Goal: Transaction & Acquisition: Book appointment/travel/reservation

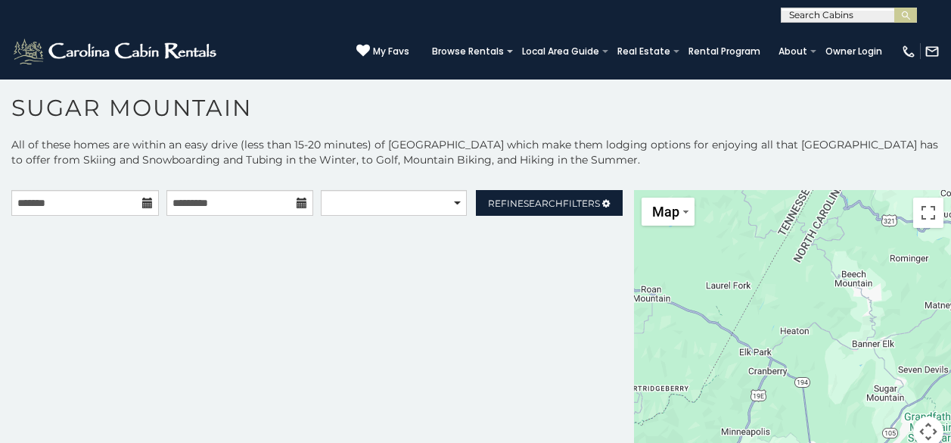
click at [143, 203] on icon at bounding box center [147, 202] width 11 height 11
click at [132, 205] on input "text" at bounding box center [85, 203] width 148 height 26
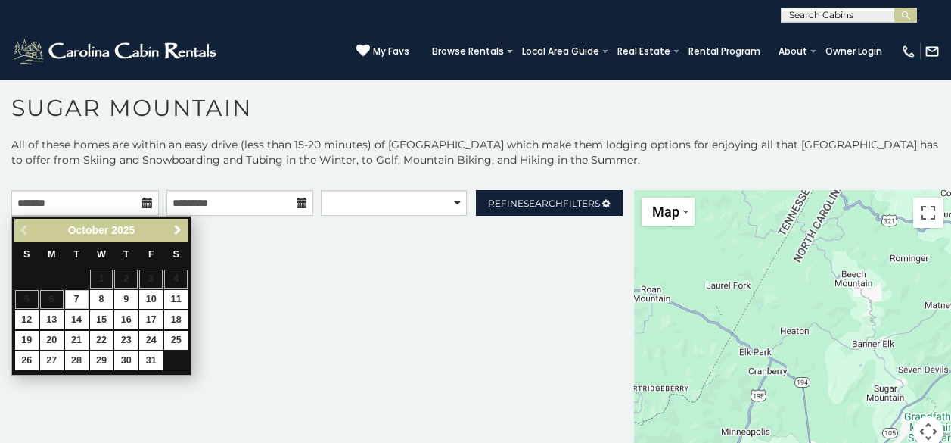
click at [176, 232] on span "Next" at bounding box center [178, 230] width 12 height 12
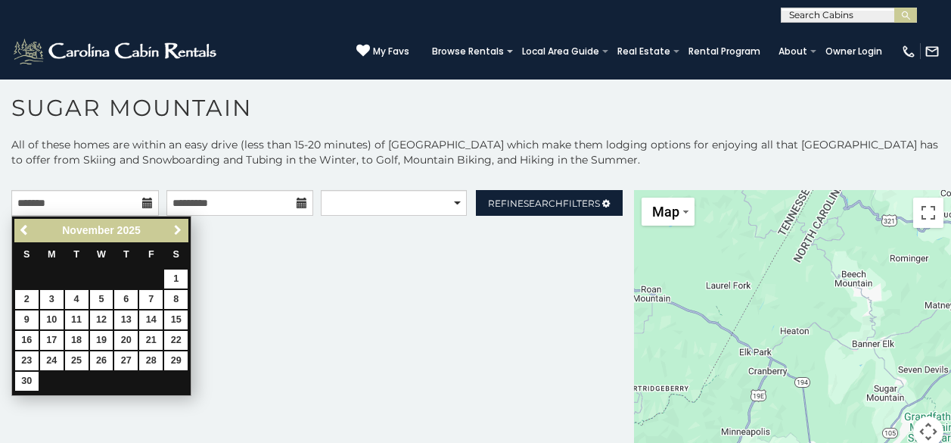
click at [176, 232] on span "Next" at bounding box center [178, 230] width 12 height 12
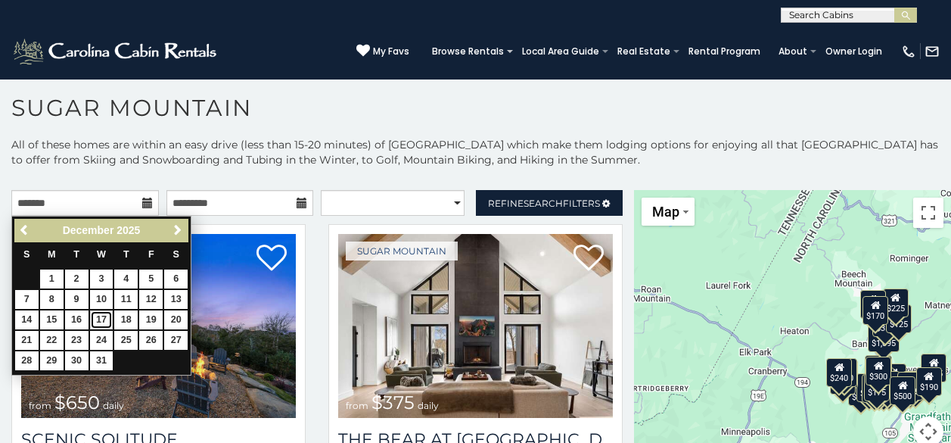
click at [103, 316] on link "17" at bounding box center [101, 319] width 23 height 19
type input "**********"
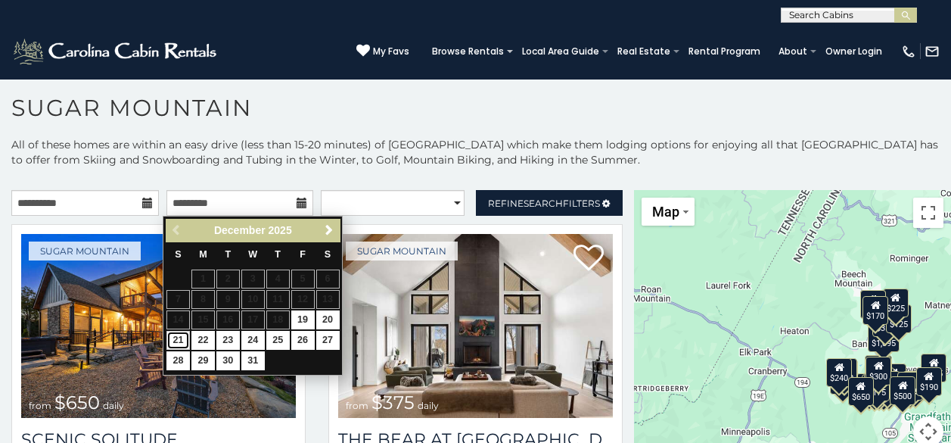
click at [180, 339] on link "21" at bounding box center [177, 340] width 23 height 19
type input "**********"
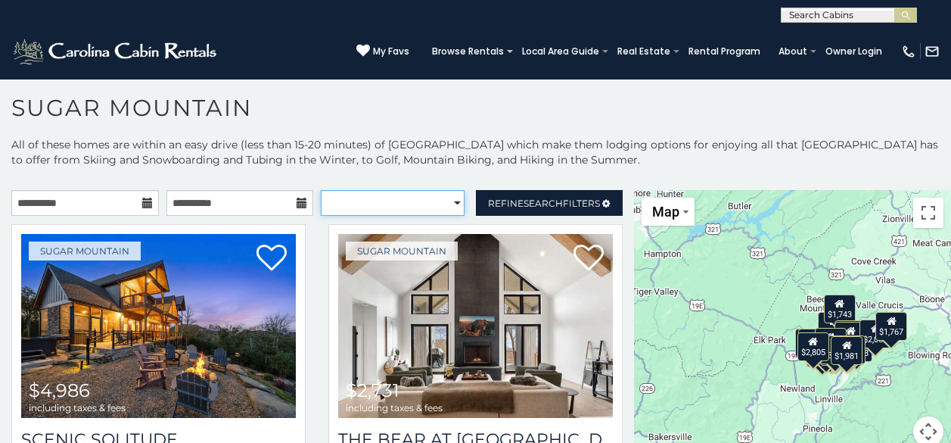
select select "**********"
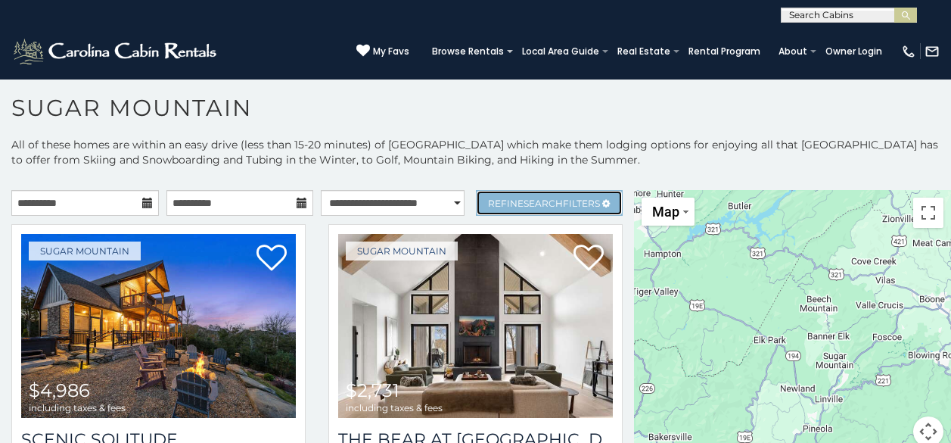
click at [526, 214] on link "Refine Search Filters" at bounding box center [550, 203] width 148 height 26
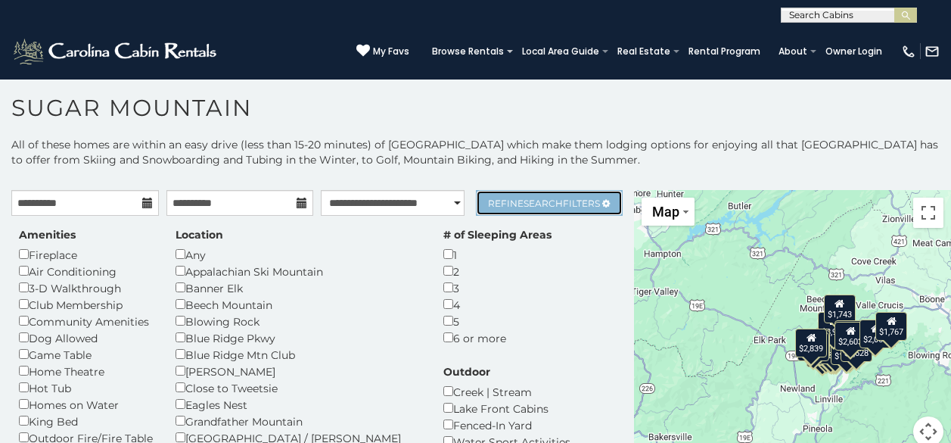
click at [511, 210] on link "Refine Search Filters" at bounding box center [550, 203] width 148 height 26
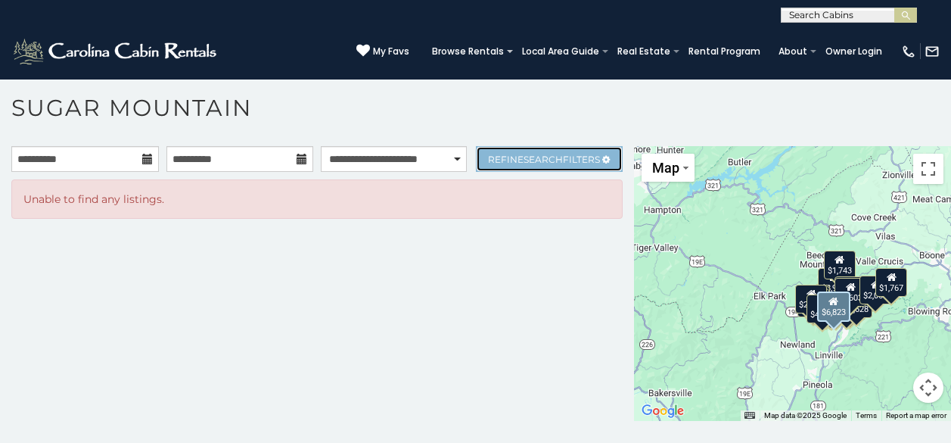
click at [523, 157] on span "Search" at bounding box center [542, 159] width 39 height 11
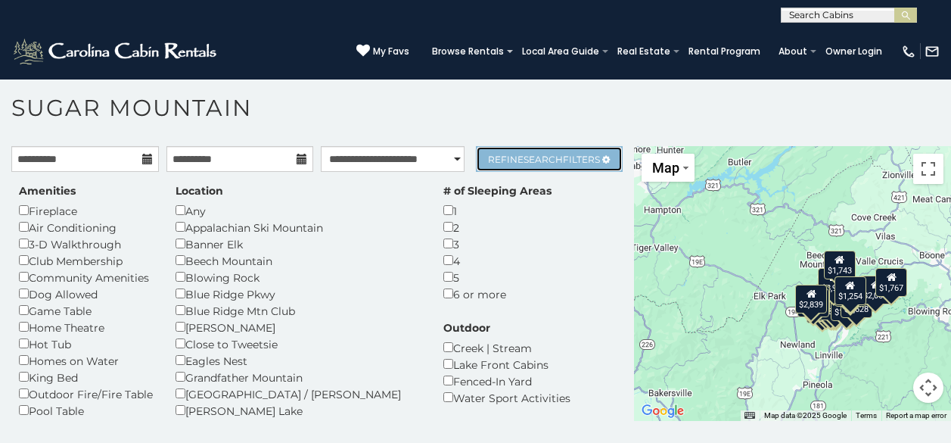
click at [488, 157] on span "Refine Search Filters" at bounding box center [544, 159] width 112 height 11
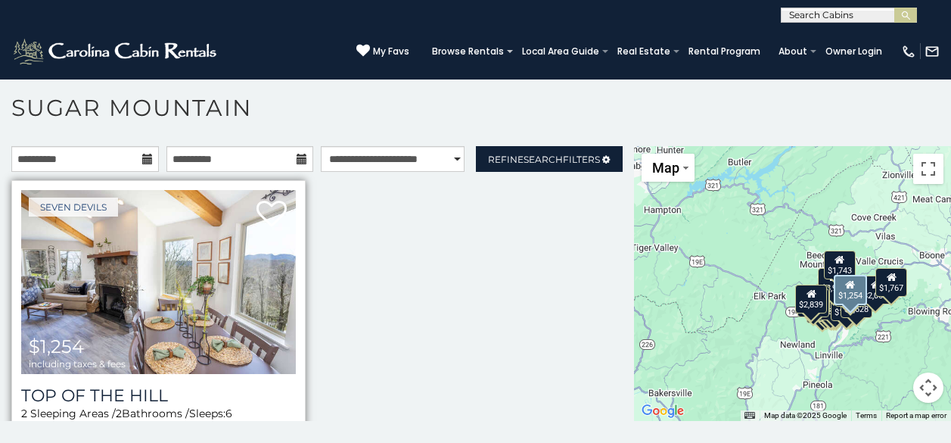
click at [160, 242] on img at bounding box center [158, 282] width 275 height 184
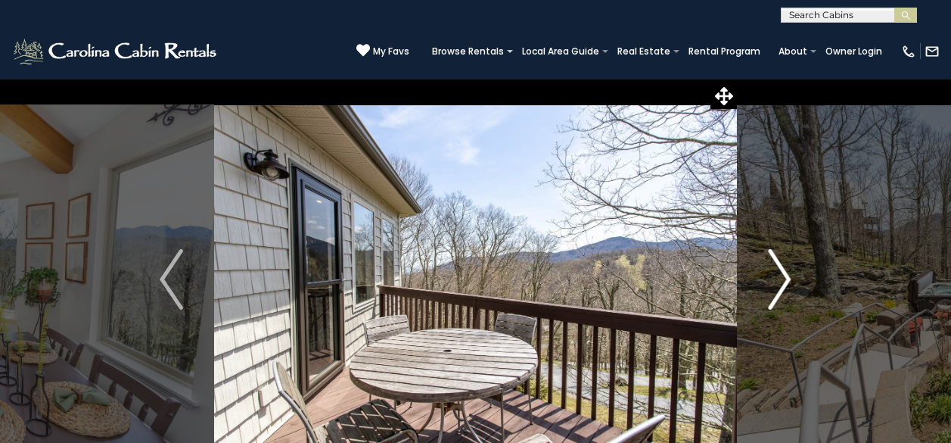
click at [781, 271] on img "Next" at bounding box center [779, 279] width 23 height 61
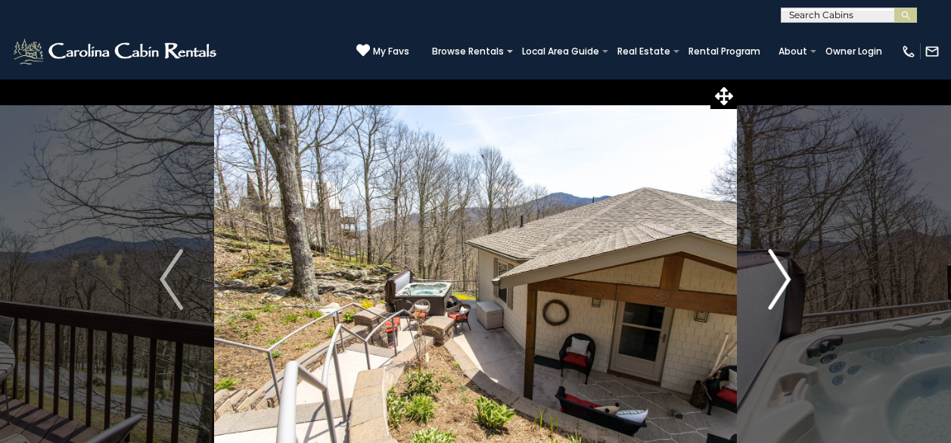
click at [781, 271] on img "Next" at bounding box center [779, 279] width 23 height 61
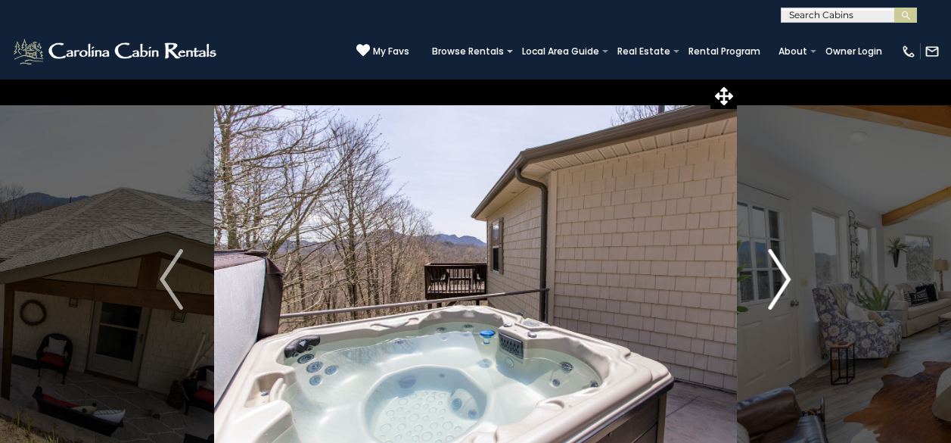
click at [781, 271] on img "Next" at bounding box center [779, 279] width 23 height 61
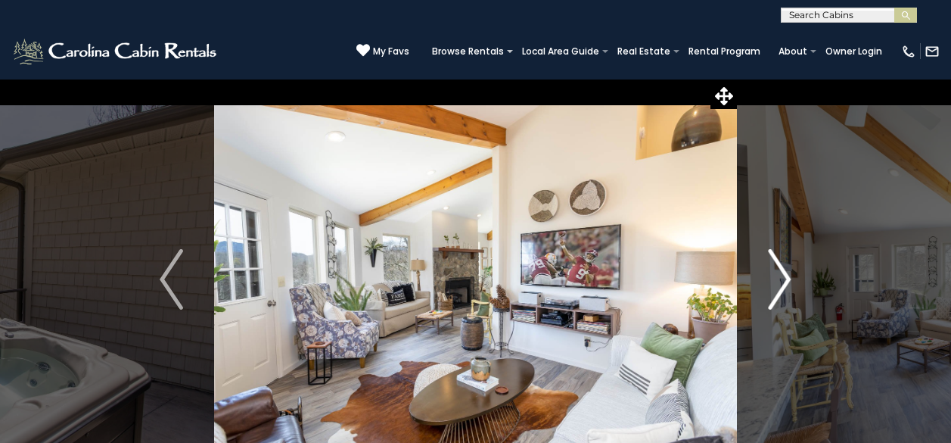
click at [781, 271] on img "Next" at bounding box center [779, 279] width 23 height 61
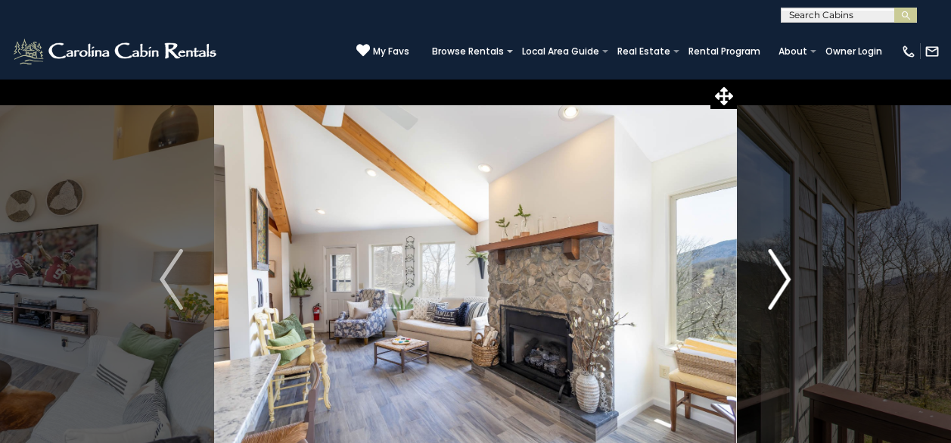
click at [781, 271] on img "Next" at bounding box center [779, 279] width 23 height 61
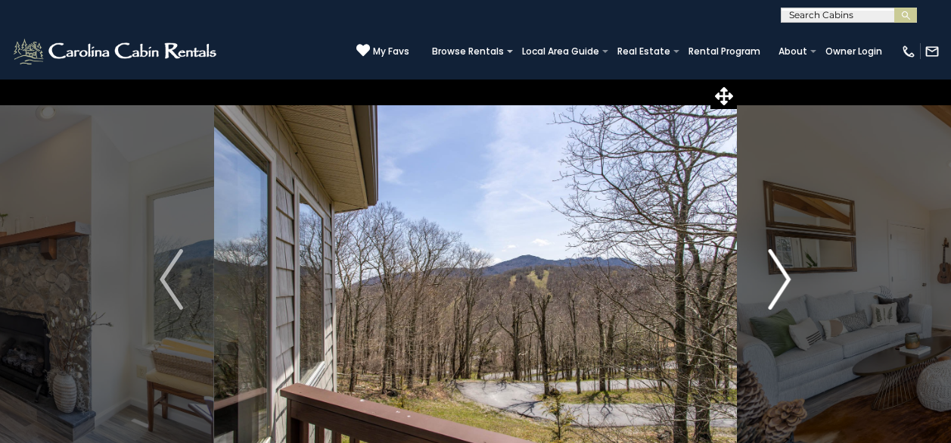
click at [781, 271] on img "Next" at bounding box center [779, 279] width 23 height 61
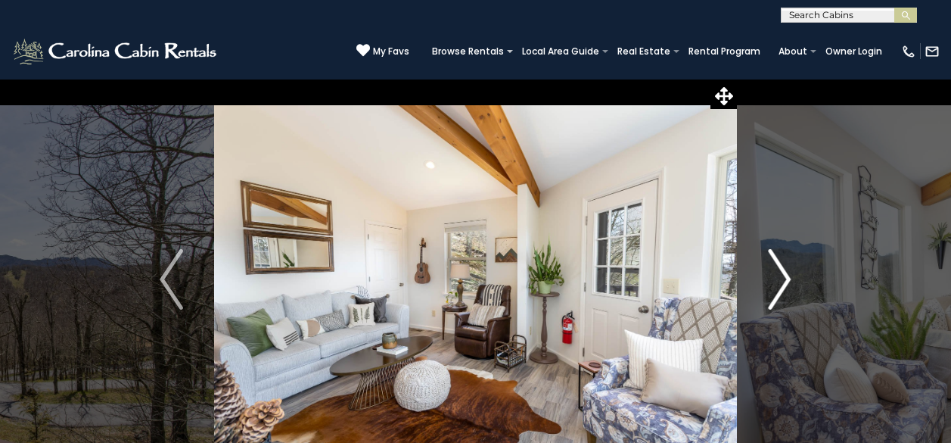
click at [781, 271] on img "Next" at bounding box center [779, 279] width 23 height 61
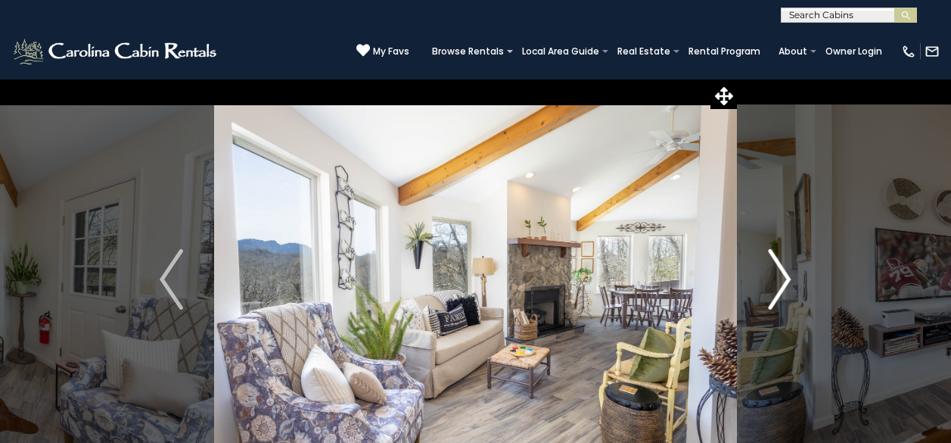
click at [781, 271] on img "Next" at bounding box center [779, 279] width 23 height 61
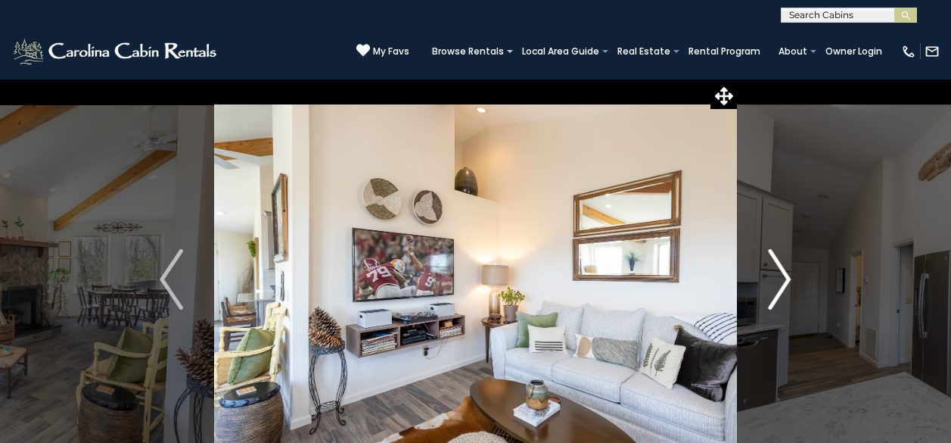
click at [781, 271] on img "Next" at bounding box center [779, 279] width 23 height 61
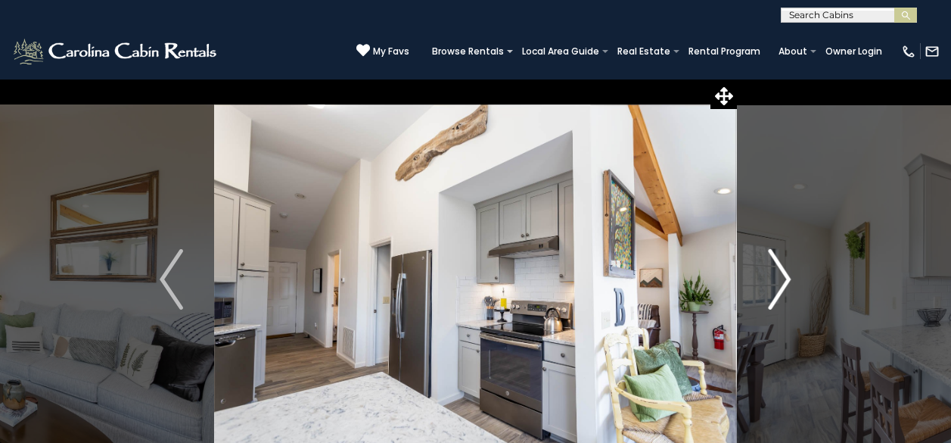
click at [781, 271] on img "Next" at bounding box center [779, 279] width 23 height 61
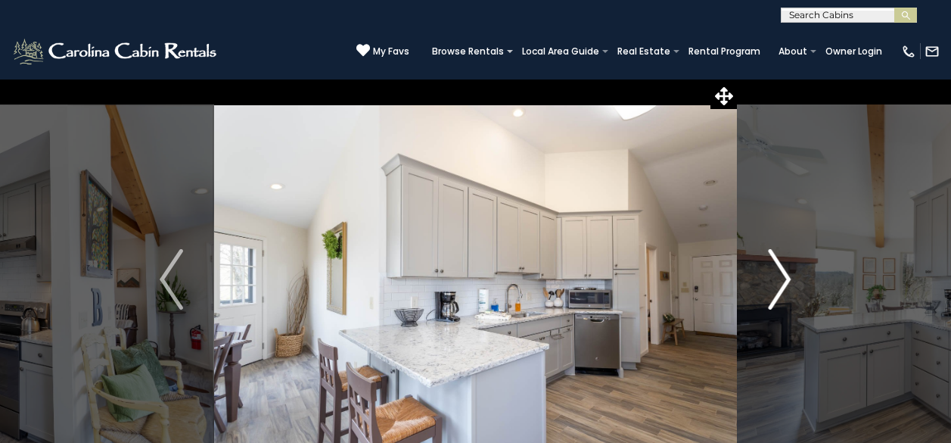
click at [781, 271] on img "Next" at bounding box center [779, 279] width 23 height 61
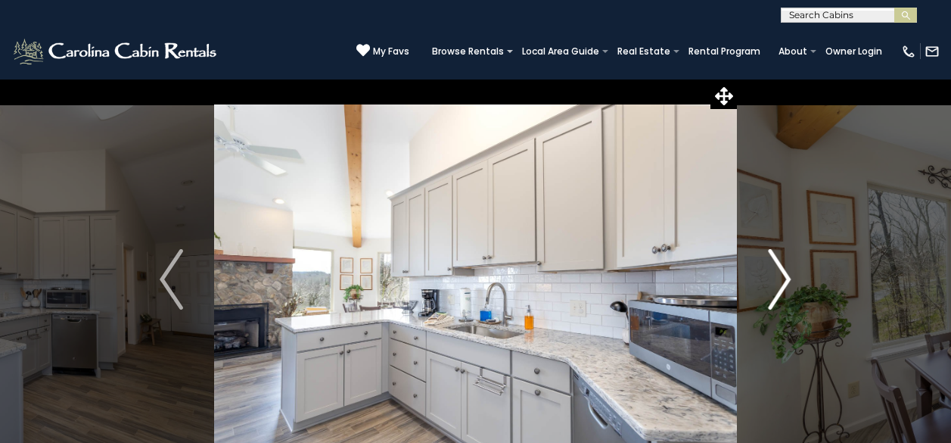
click at [779, 272] on img "Next" at bounding box center [779, 279] width 23 height 61
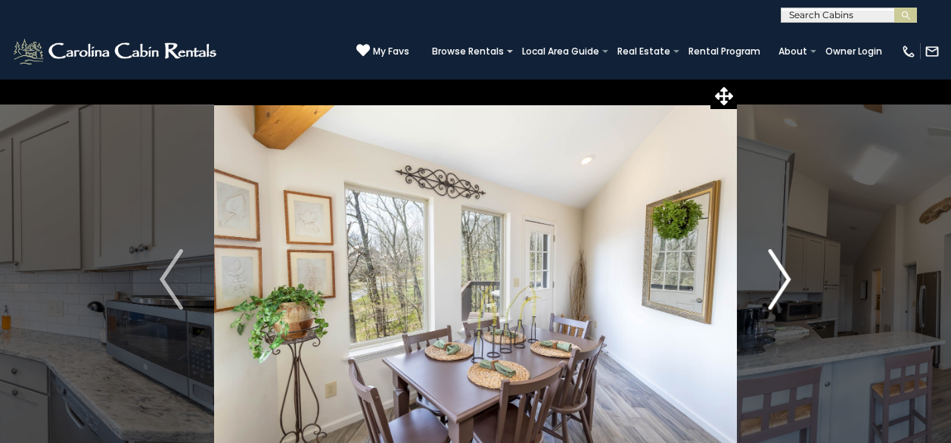
click at [779, 272] on img "Next" at bounding box center [779, 279] width 23 height 61
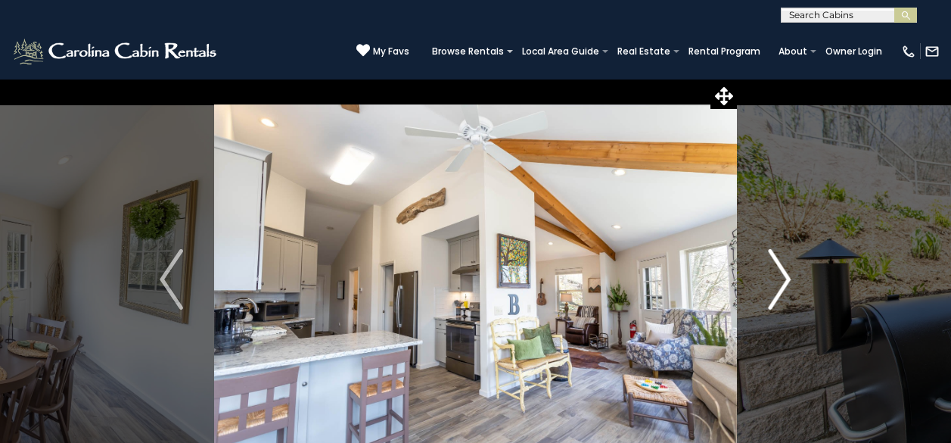
click at [782, 265] on img "Next" at bounding box center [779, 279] width 23 height 61
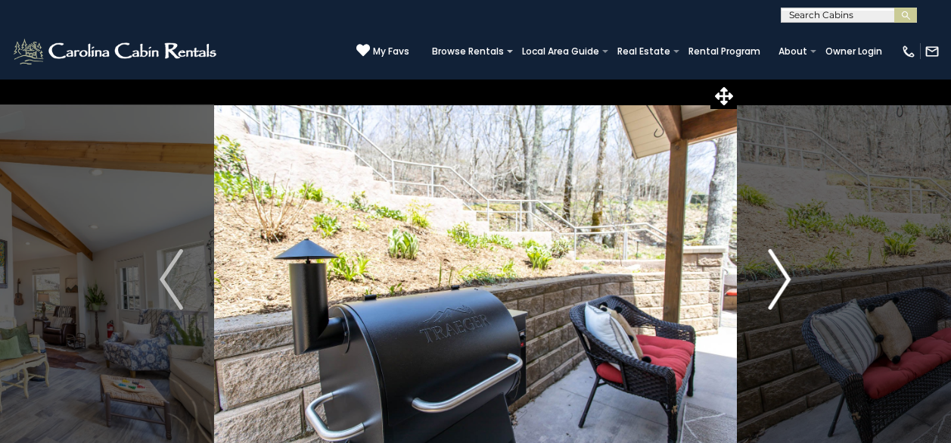
click at [782, 265] on img "Next" at bounding box center [779, 279] width 23 height 61
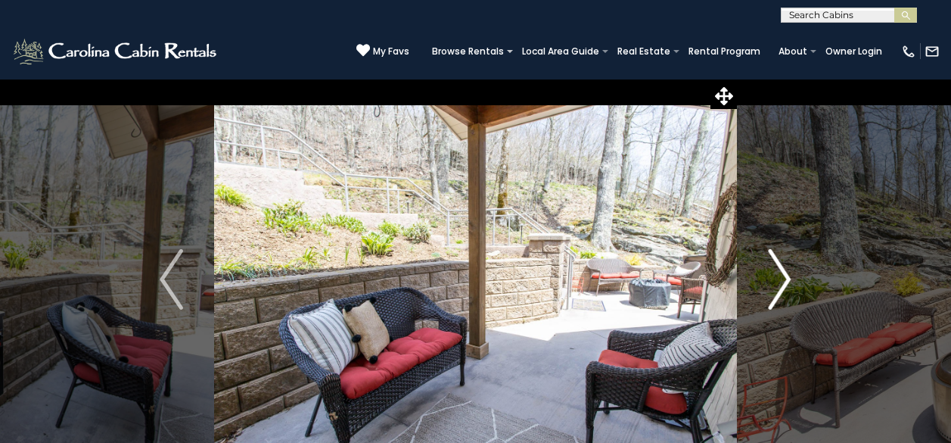
click at [782, 265] on img "Next" at bounding box center [779, 279] width 23 height 61
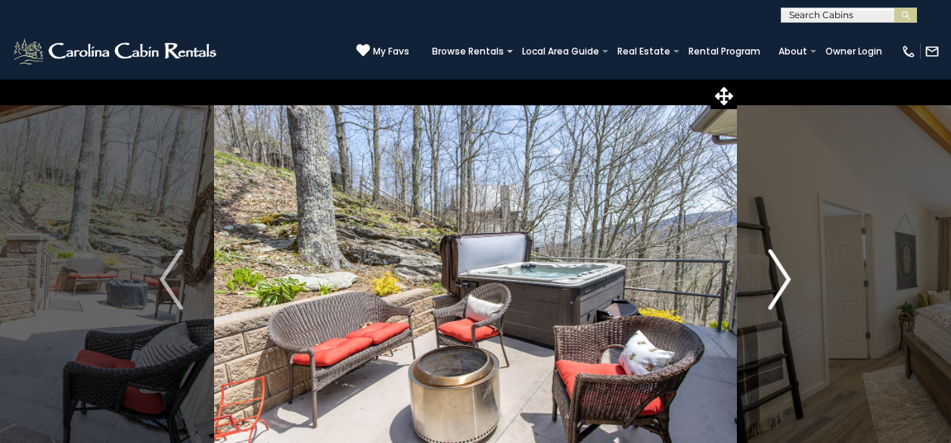
click at [782, 265] on img "Next" at bounding box center [779, 279] width 23 height 61
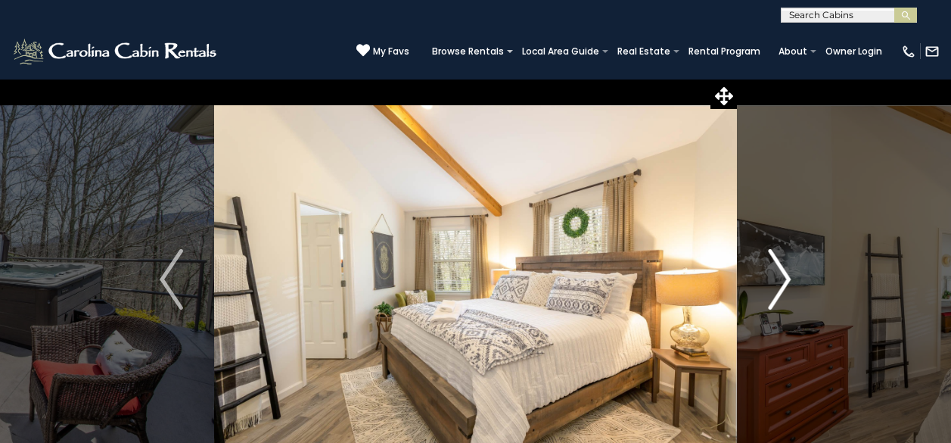
click at [782, 265] on img "Next" at bounding box center [779, 279] width 23 height 61
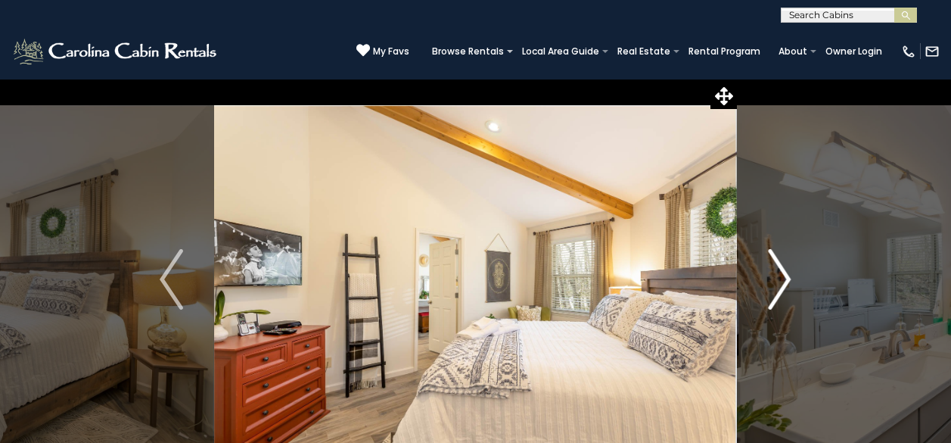
click at [782, 265] on img "Next" at bounding box center [779, 279] width 23 height 61
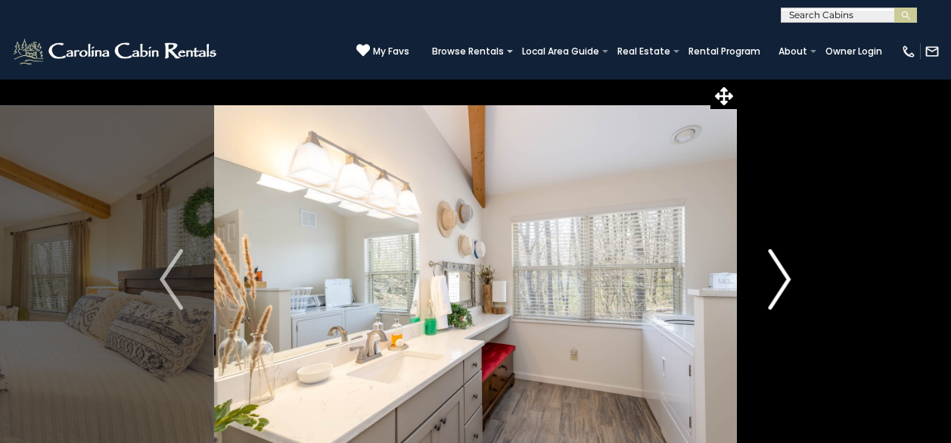
click at [782, 265] on img "Next" at bounding box center [779, 279] width 23 height 61
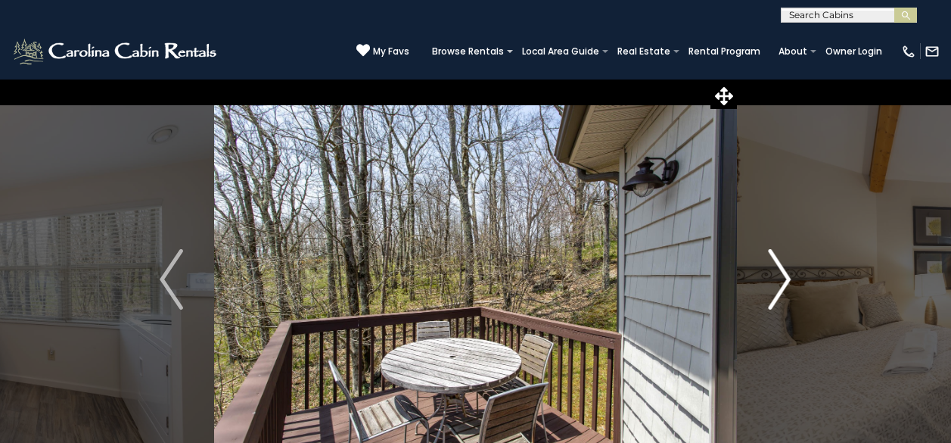
click at [782, 265] on img "Next" at bounding box center [779, 279] width 23 height 61
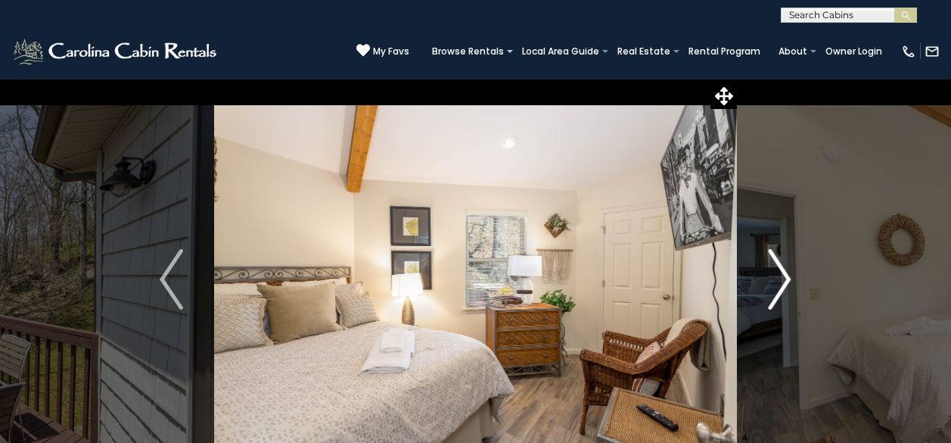
click at [782, 265] on img "Next" at bounding box center [779, 279] width 23 height 61
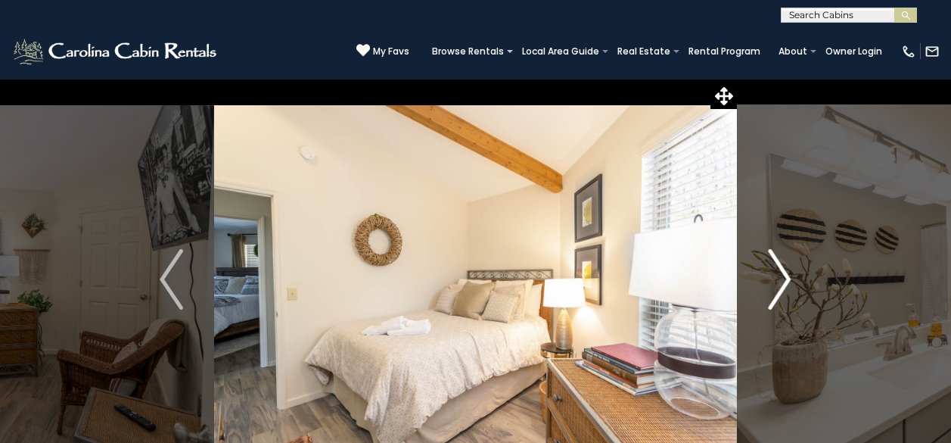
click at [782, 265] on img "Next" at bounding box center [779, 279] width 23 height 61
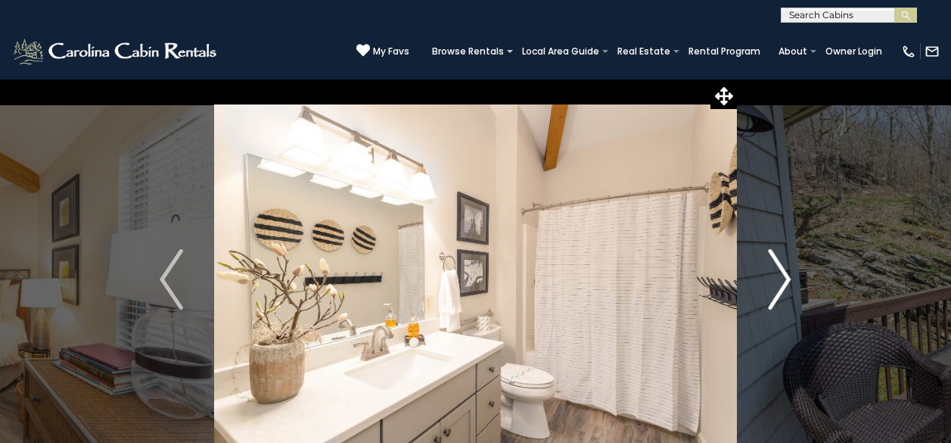
click at [782, 265] on img "Next" at bounding box center [779, 279] width 23 height 61
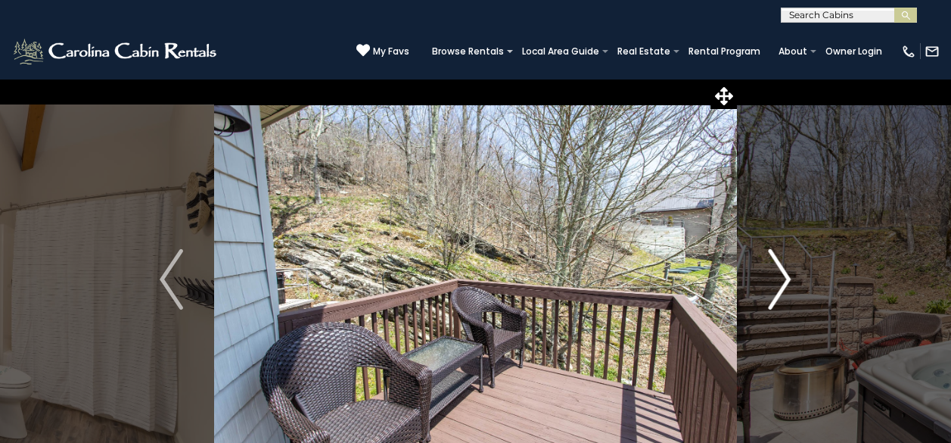
click at [782, 265] on img "Next" at bounding box center [779, 279] width 23 height 61
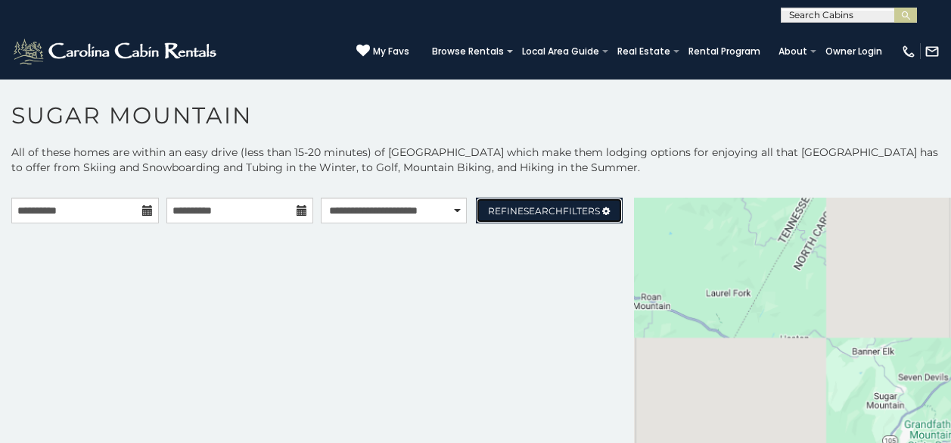
click at [567, 214] on span "Refine Search Filters" at bounding box center [544, 210] width 112 height 11
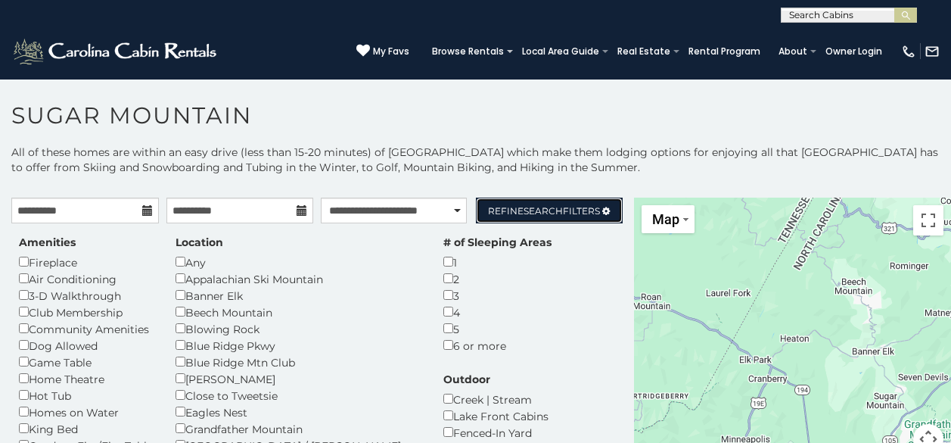
scroll to position [8, 0]
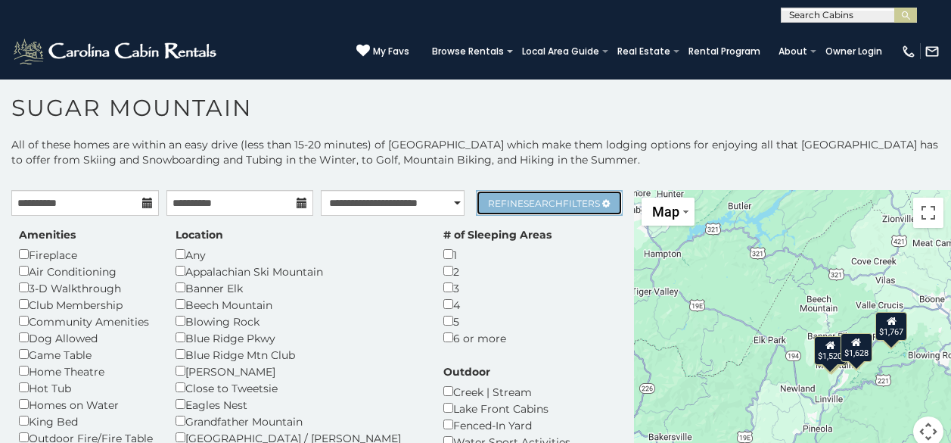
click at [531, 206] on span "Search" at bounding box center [542, 202] width 39 height 11
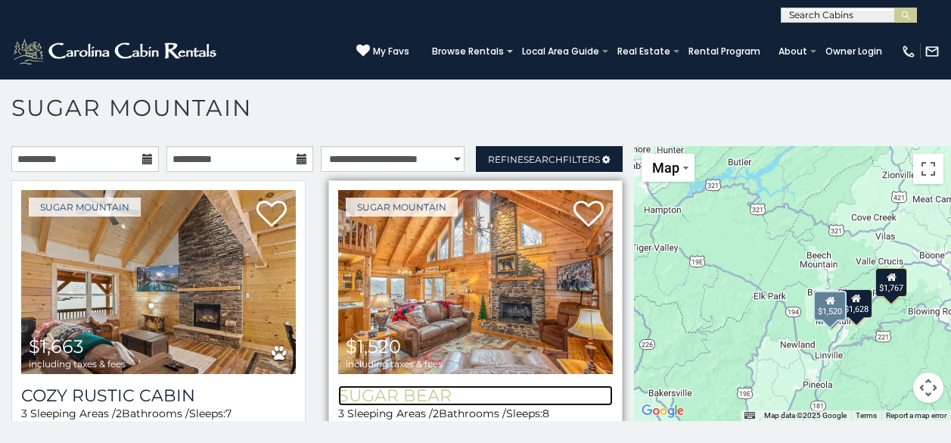
click at [418, 385] on h3 "Sugar Bear" at bounding box center [475, 395] width 275 height 20
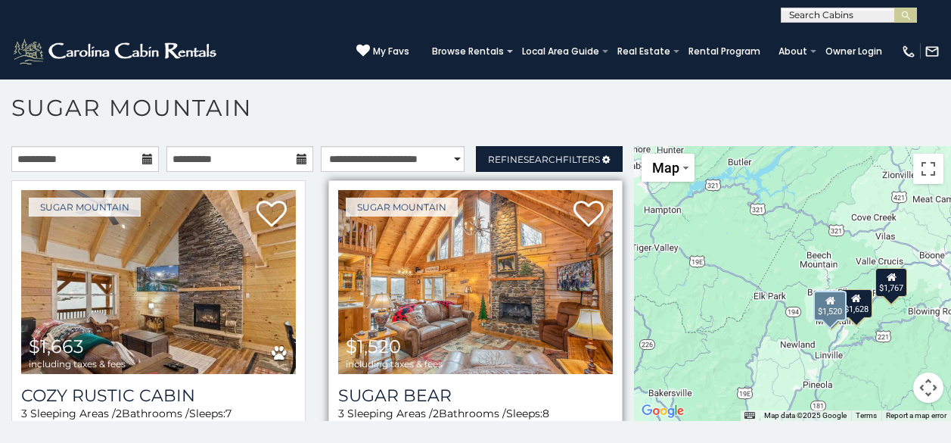
click at [434, 321] on img at bounding box center [475, 282] width 275 height 184
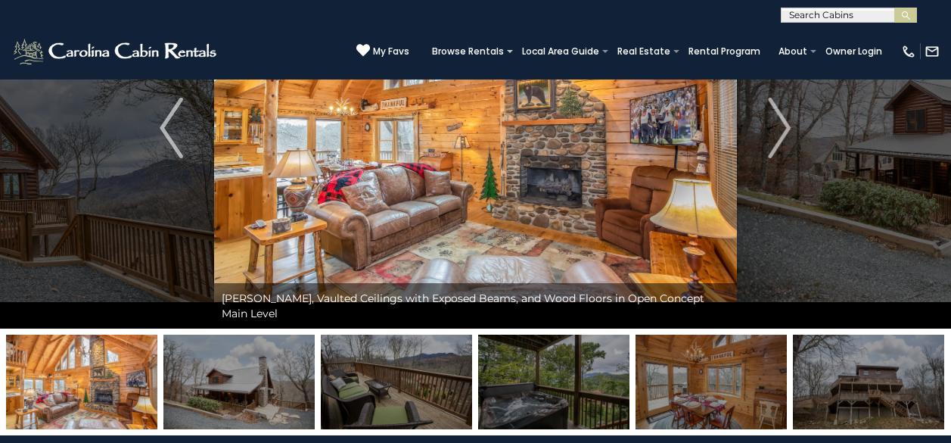
scroll to position [76, 0]
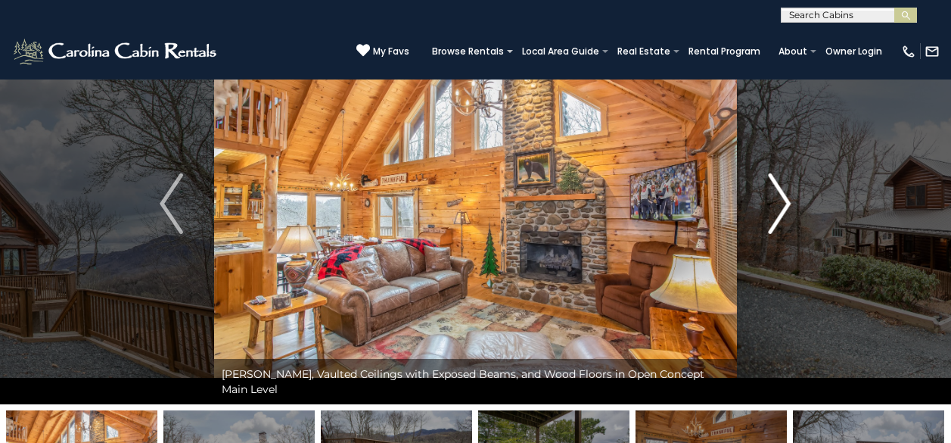
click at [797, 204] on button "Next" at bounding box center [779, 203] width 85 height 401
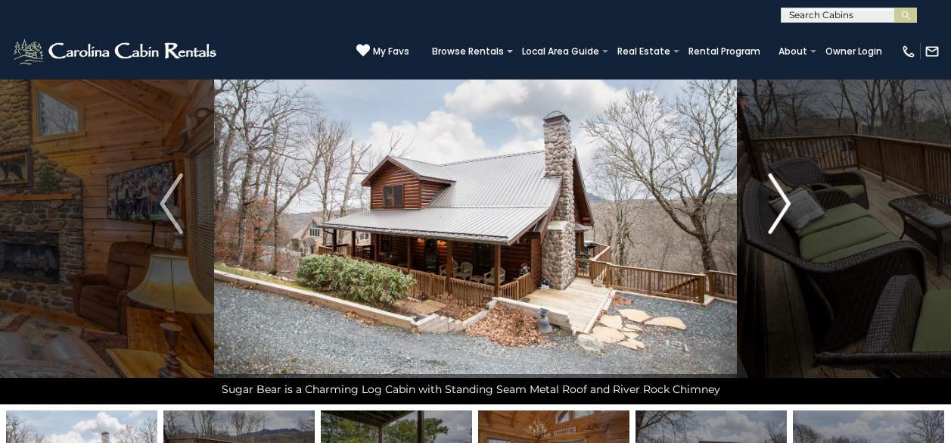
click at [797, 204] on button "Next" at bounding box center [779, 203] width 85 height 401
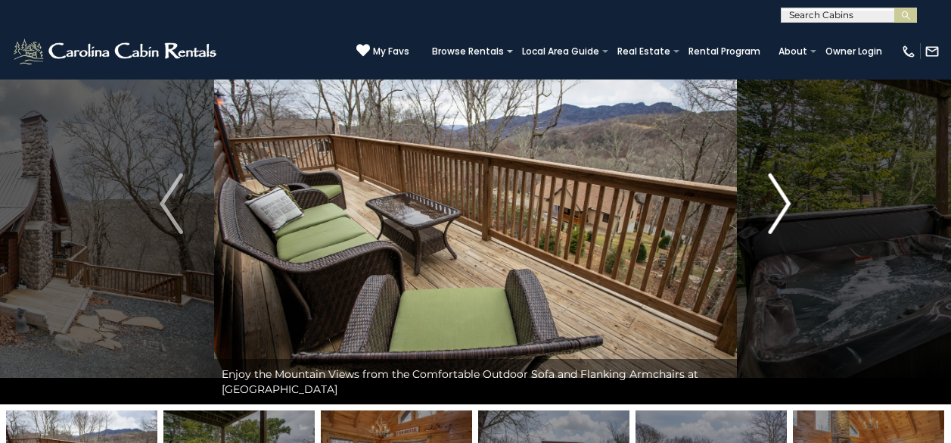
click at [796, 204] on button "Next" at bounding box center [779, 203] width 85 height 401
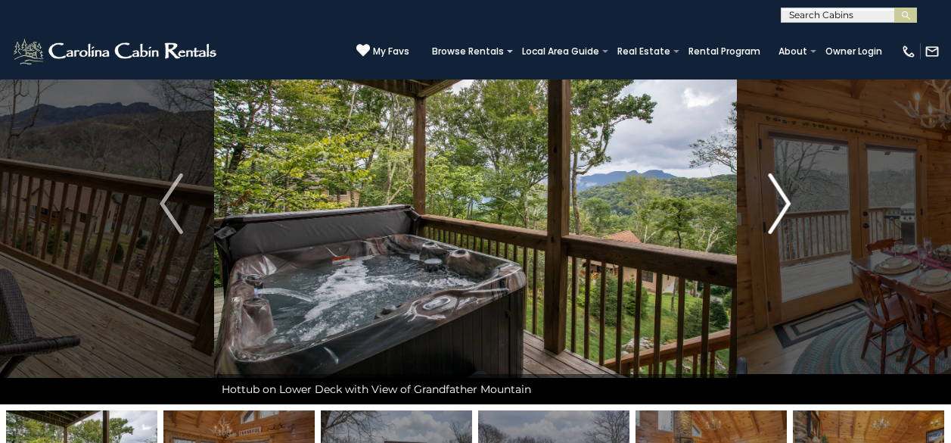
click at [796, 204] on button "Next" at bounding box center [779, 203] width 85 height 401
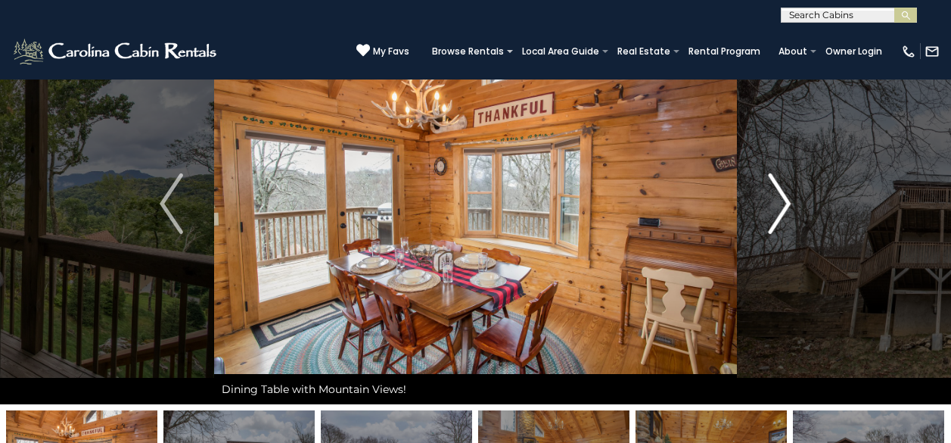
click at [795, 204] on button "Next" at bounding box center [779, 203] width 85 height 401
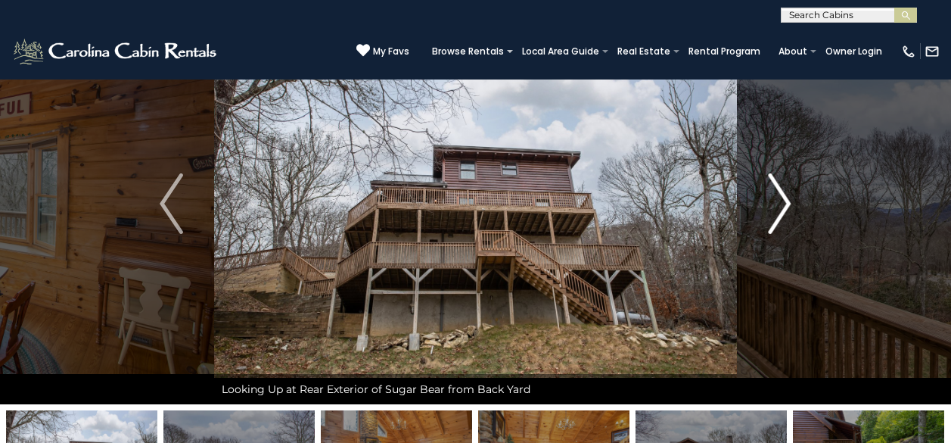
click at [795, 204] on button "Next" at bounding box center [779, 203] width 85 height 401
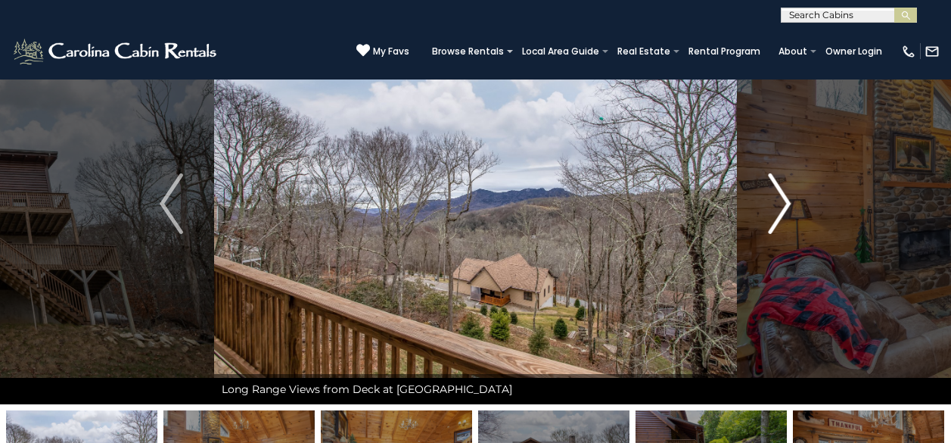
click at [795, 204] on button "Next" at bounding box center [779, 203] width 85 height 401
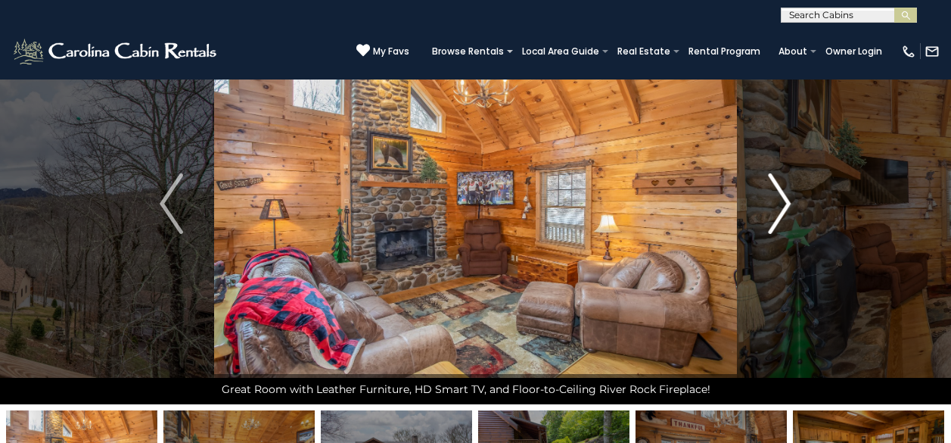
click at [795, 204] on button "Next" at bounding box center [779, 203] width 85 height 401
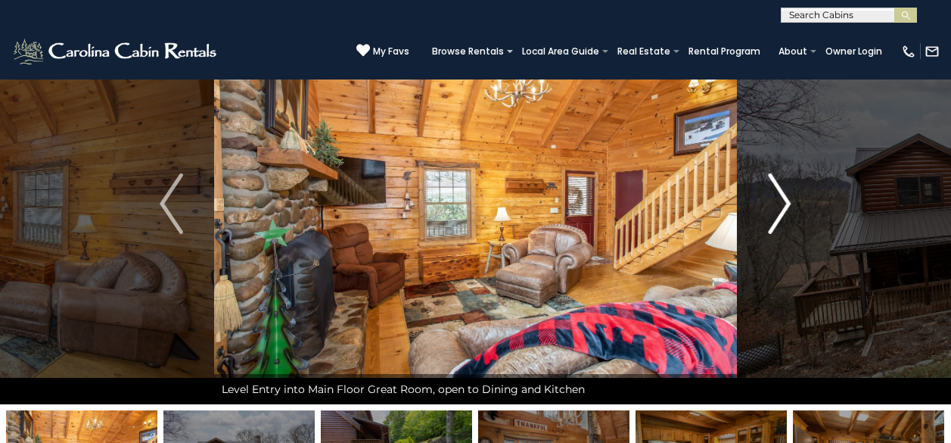
click at [795, 204] on button "Next" at bounding box center [779, 203] width 85 height 401
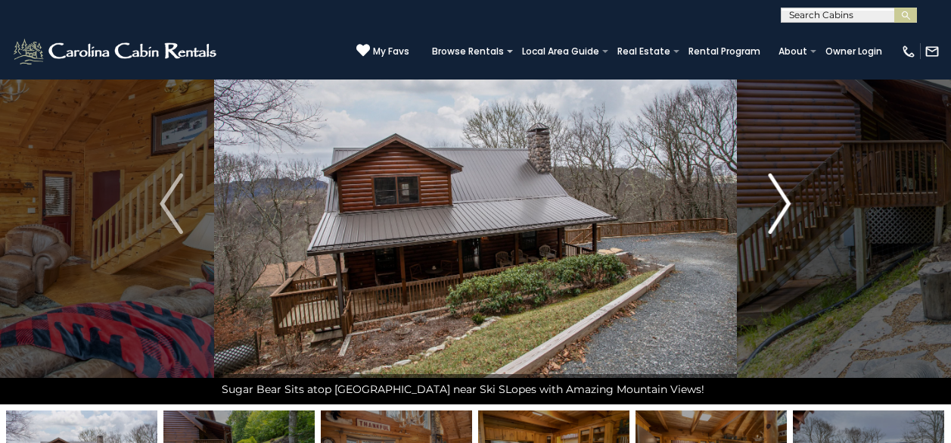
click at [795, 204] on button "Next" at bounding box center [779, 203] width 85 height 401
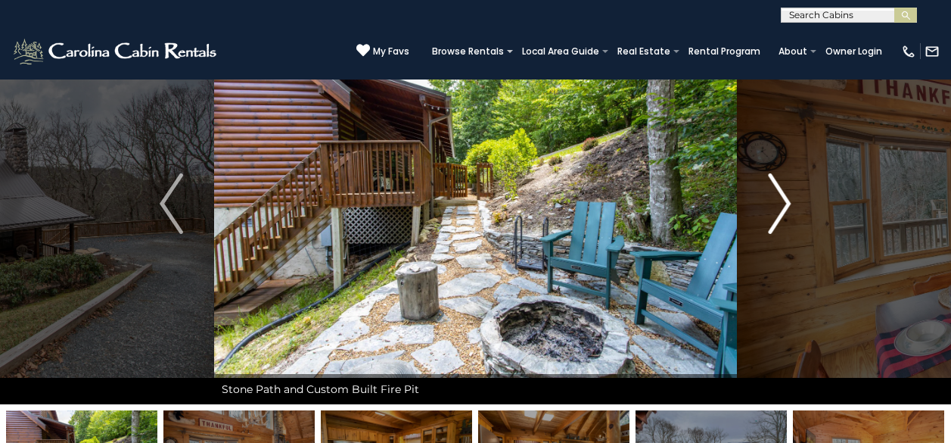
click at [795, 204] on button "Next" at bounding box center [779, 203] width 85 height 401
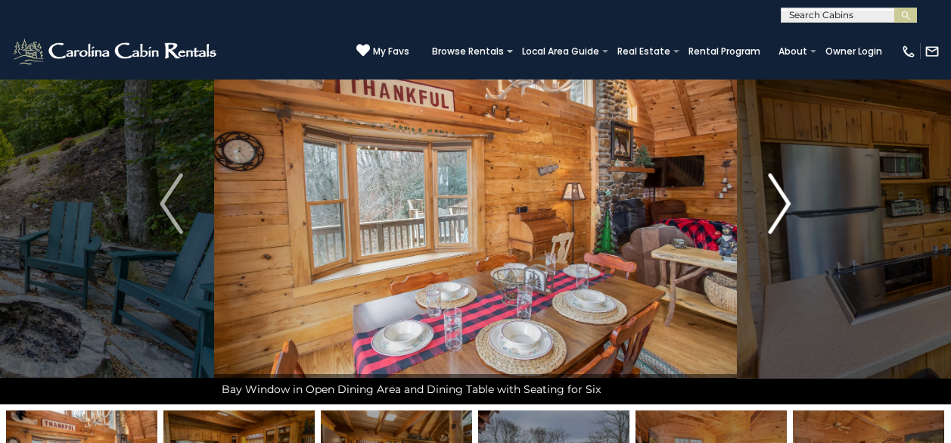
click at [795, 204] on button "Next" at bounding box center [779, 203] width 85 height 401
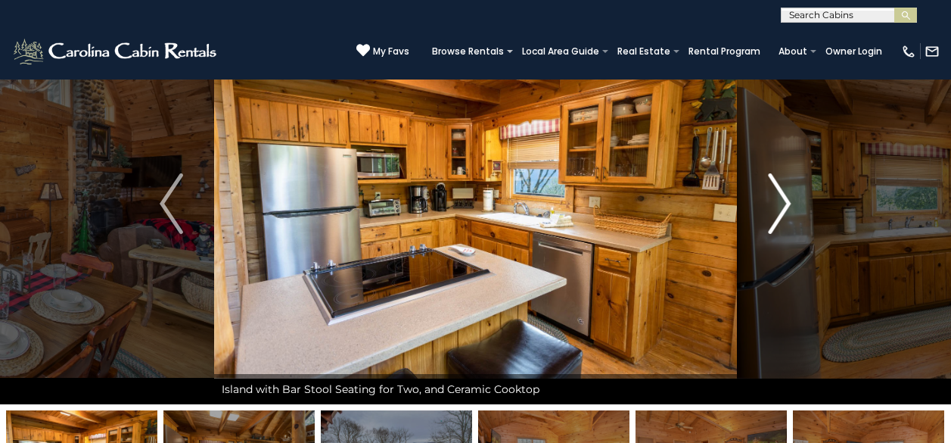
click at [795, 204] on button "Next" at bounding box center [779, 203] width 85 height 401
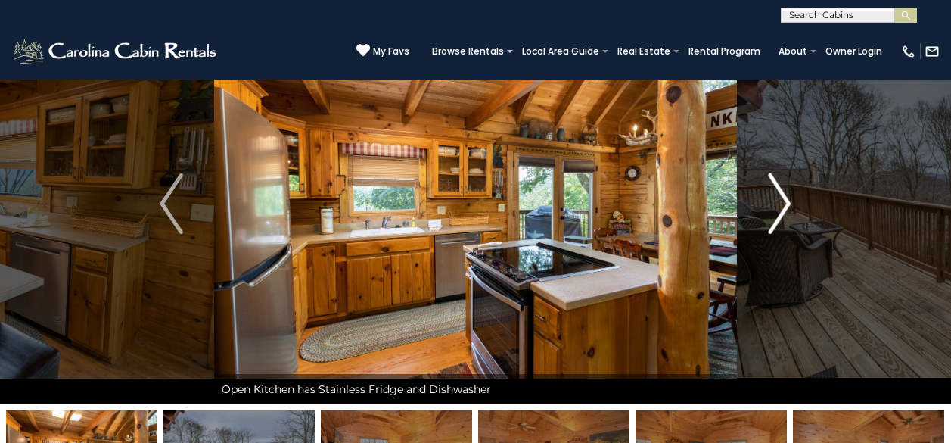
click at [795, 204] on button "Next" at bounding box center [779, 203] width 85 height 401
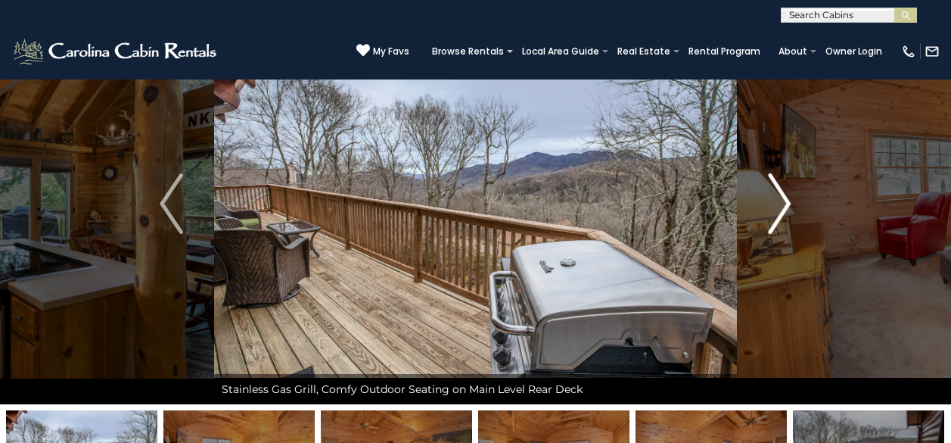
click at [795, 204] on button "Next" at bounding box center [779, 203] width 85 height 401
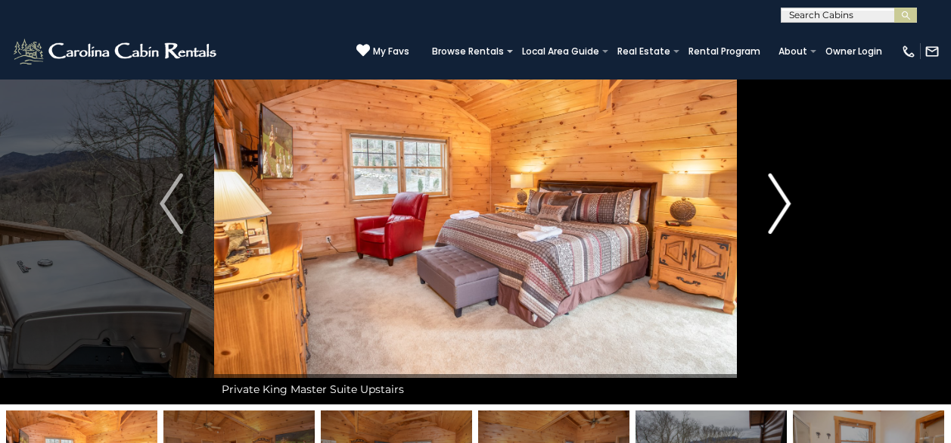
click at [795, 204] on button "Next" at bounding box center [779, 203] width 85 height 401
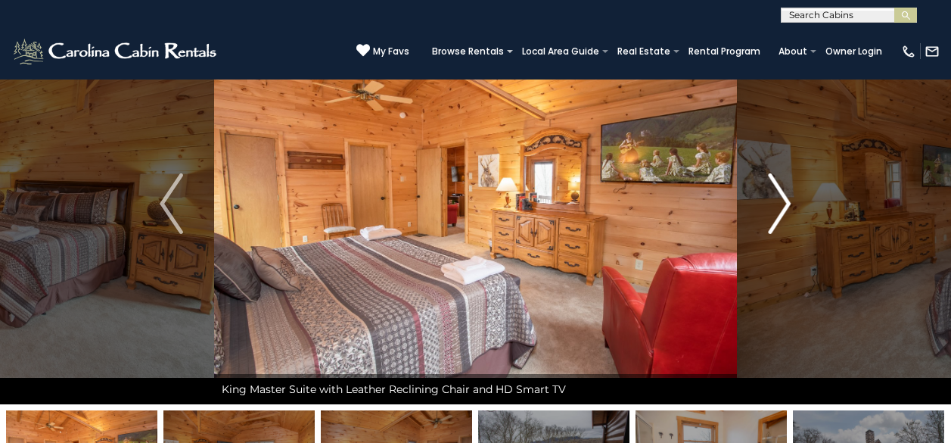
click at [795, 204] on button "Next" at bounding box center [779, 203] width 85 height 401
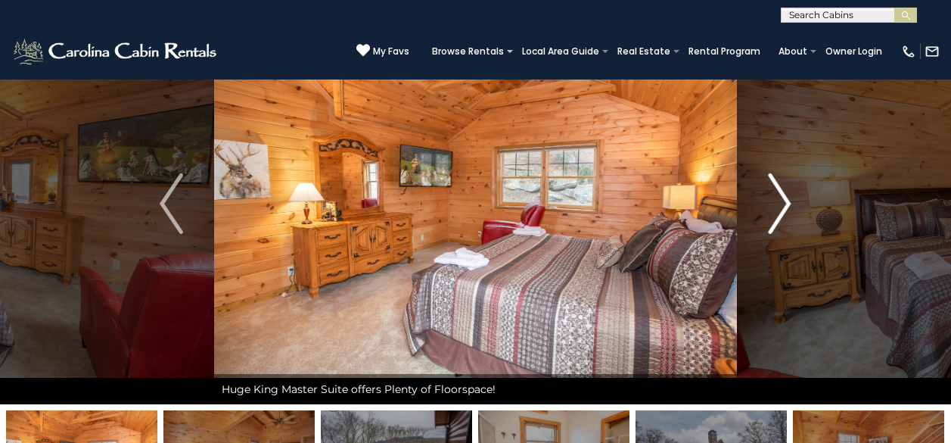
click at [795, 204] on button "Next" at bounding box center [779, 203] width 85 height 401
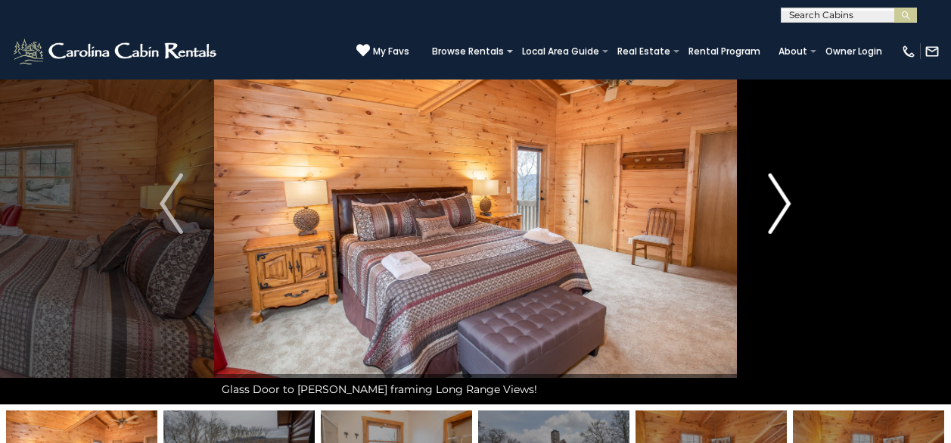
click at [795, 204] on button "Next" at bounding box center [779, 203] width 85 height 401
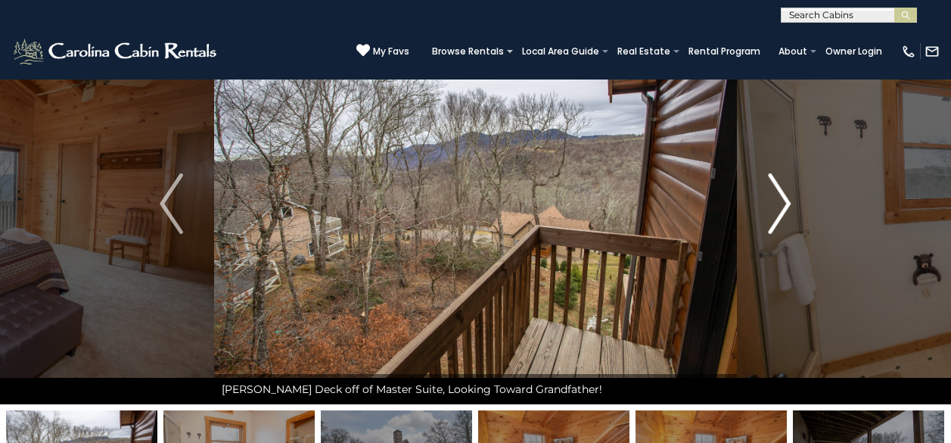
click at [795, 204] on button "Next" at bounding box center [779, 203] width 85 height 401
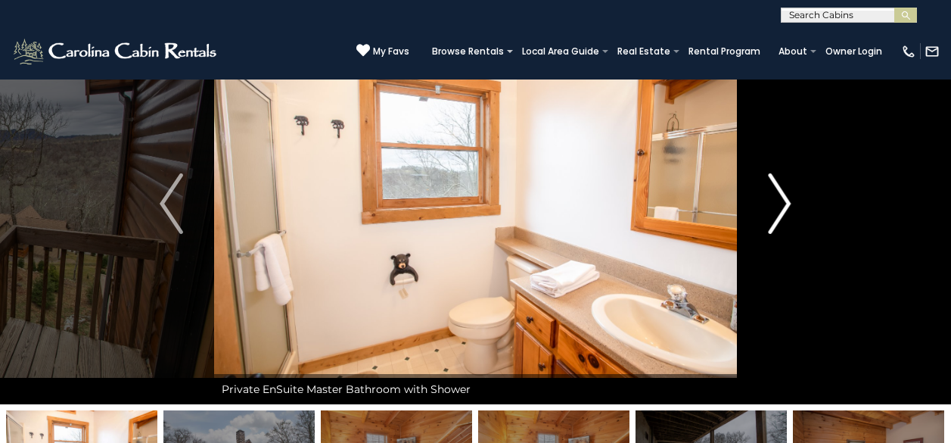
click at [795, 204] on button "Next" at bounding box center [779, 203] width 85 height 401
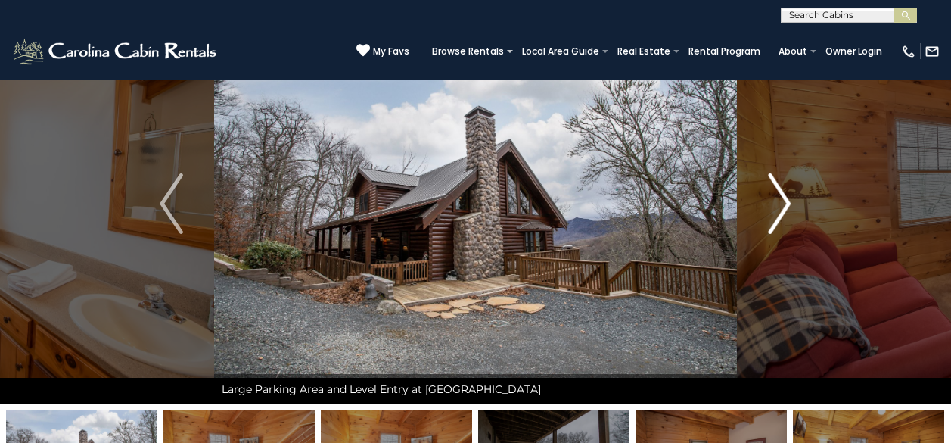
click at [795, 204] on button "Next" at bounding box center [779, 203] width 85 height 401
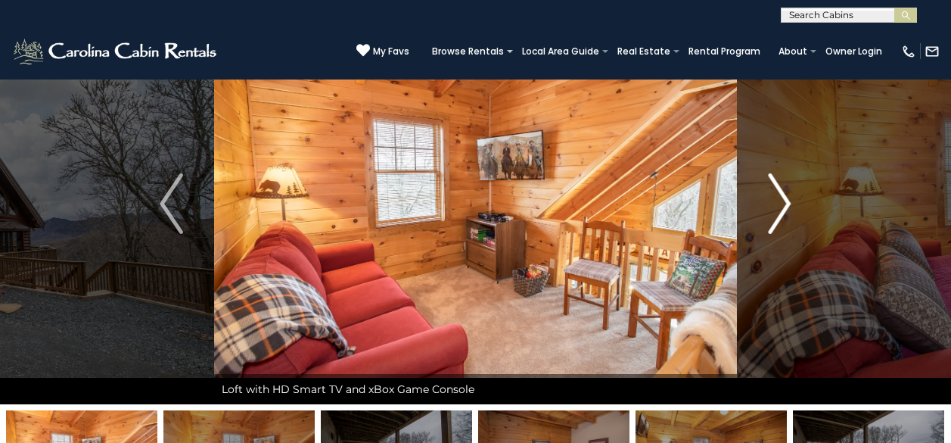
click at [796, 204] on button "Next" at bounding box center [779, 203] width 85 height 401
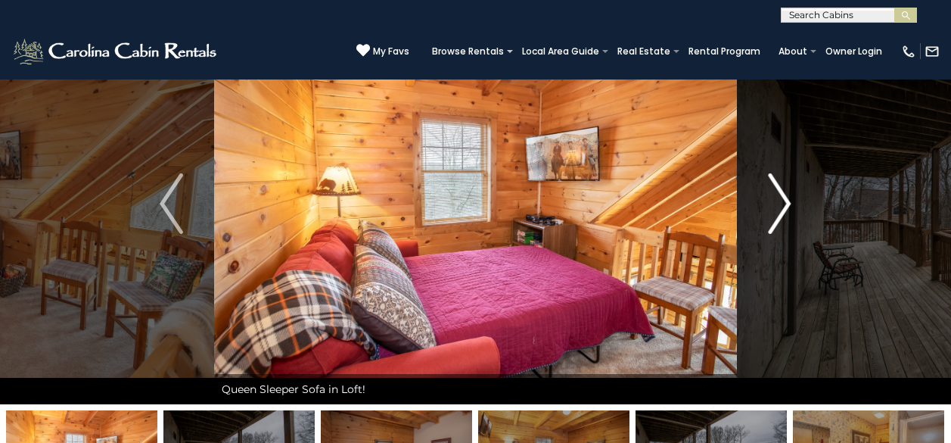
click at [796, 204] on button "Next" at bounding box center [779, 203] width 85 height 401
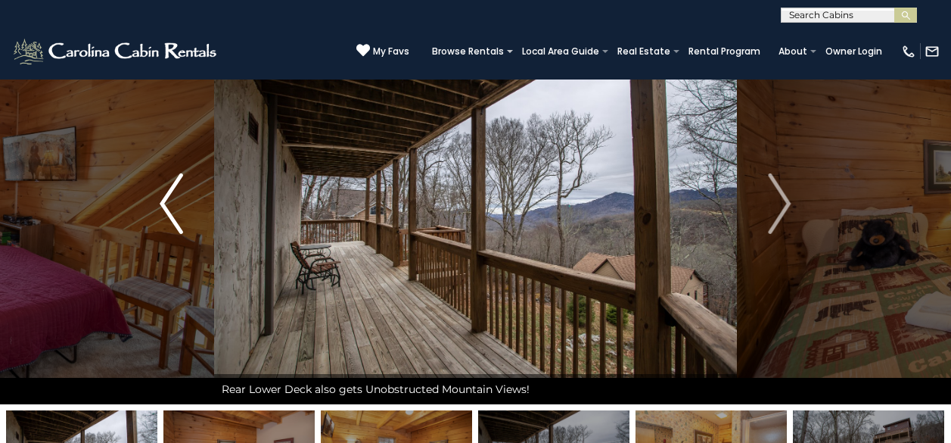
click at [185, 213] on button "Previous" at bounding box center [171, 203] width 85 height 401
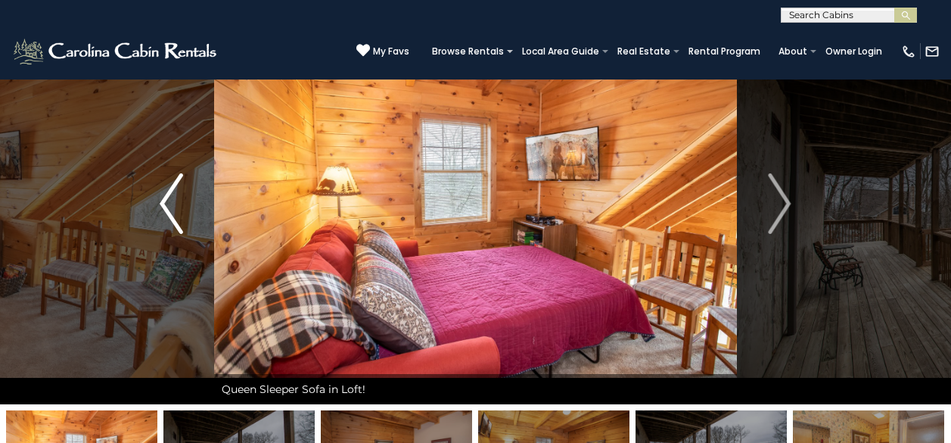
click at [185, 213] on button "Previous" at bounding box center [171, 203] width 85 height 401
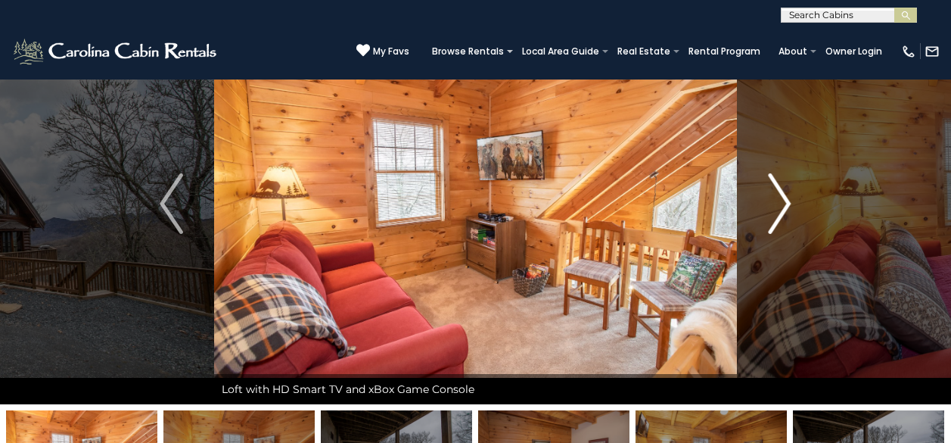
click at [776, 222] on img "Next" at bounding box center [779, 203] width 23 height 61
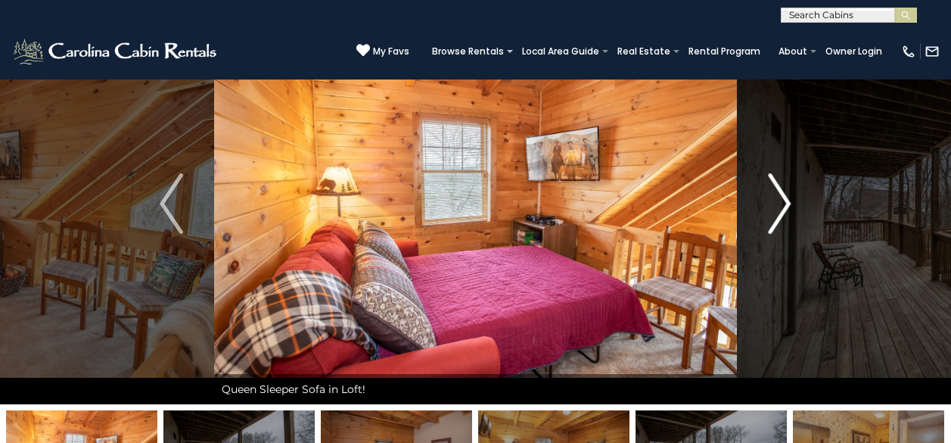
click at [775, 222] on img "Next" at bounding box center [779, 203] width 23 height 61
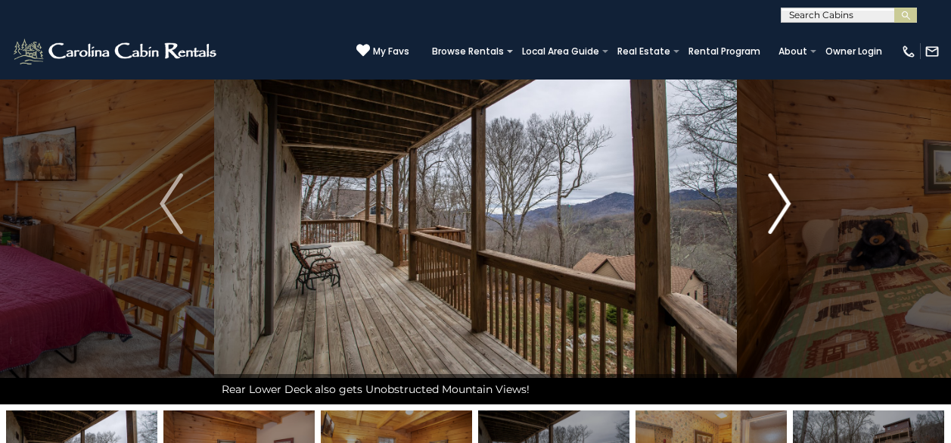
click at [775, 222] on img "Next" at bounding box center [779, 203] width 23 height 61
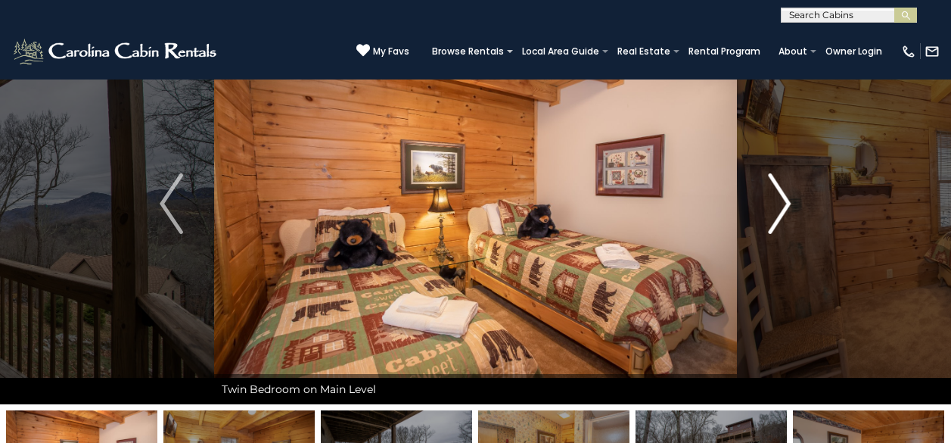
click at [774, 222] on img "Next" at bounding box center [779, 203] width 23 height 61
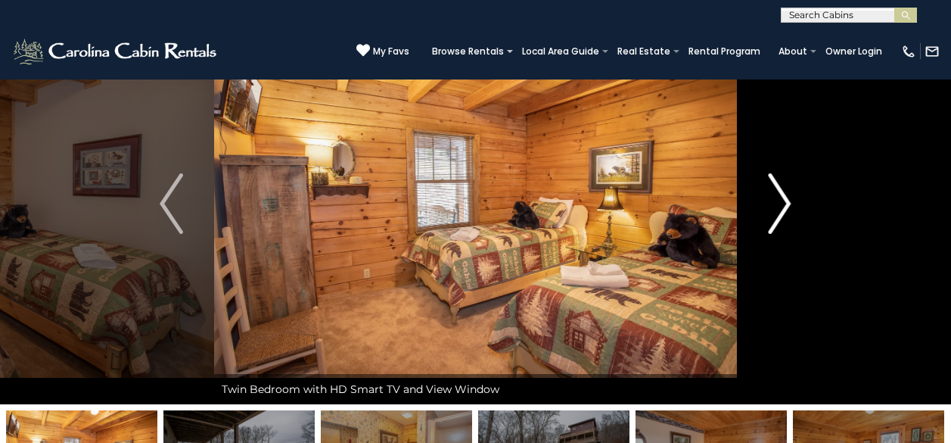
click at [774, 222] on img "Next" at bounding box center [779, 203] width 23 height 61
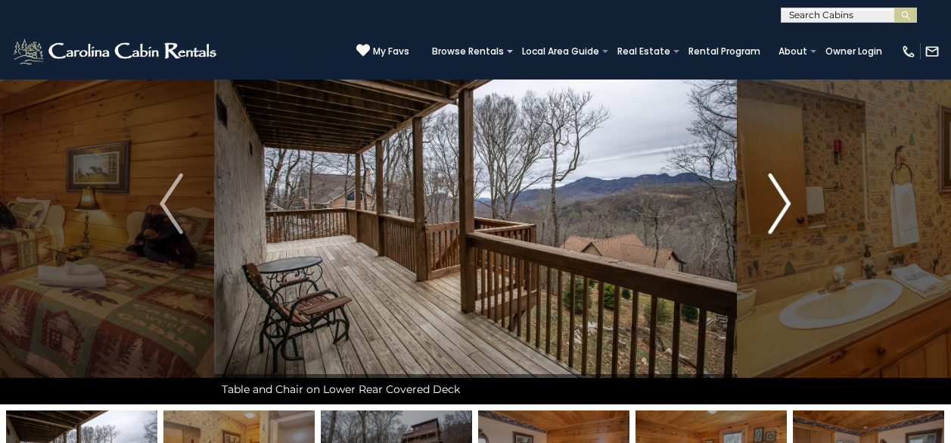
click at [774, 222] on img "Next" at bounding box center [779, 203] width 23 height 61
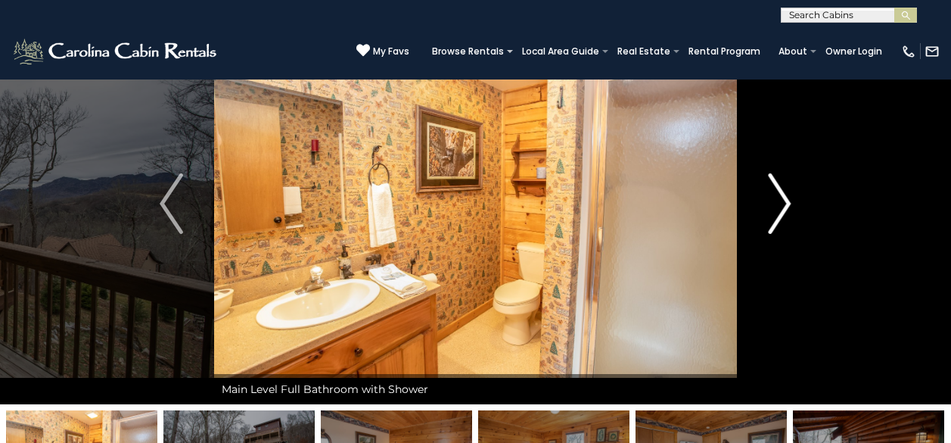
click at [774, 222] on img "Next" at bounding box center [779, 203] width 23 height 61
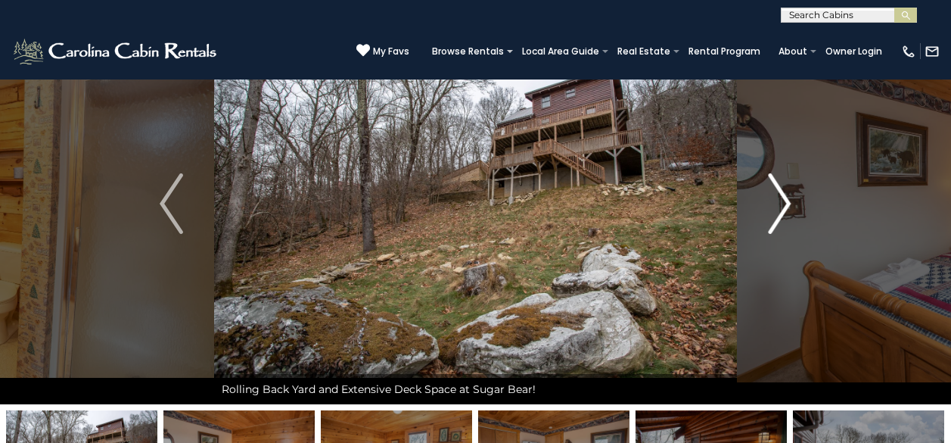
click at [774, 222] on img "Next" at bounding box center [779, 203] width 23 height 61
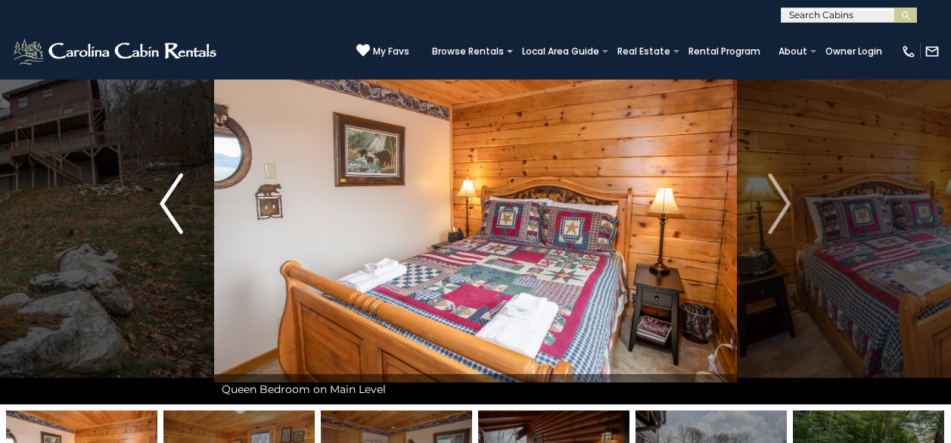
click at [159, 204] on button "Previous" at bounding box center [171, 203] width 85 height 401
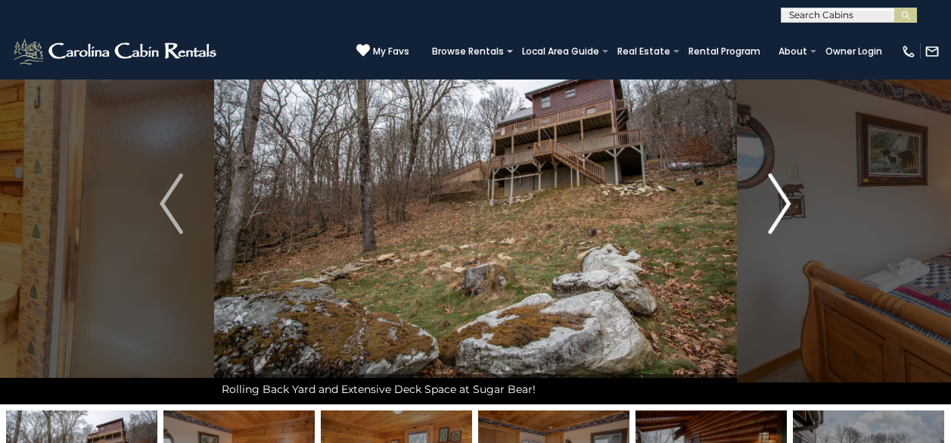
click at [795, 203] on button "Next" at bounding box center [779, 203] width 85 height 401
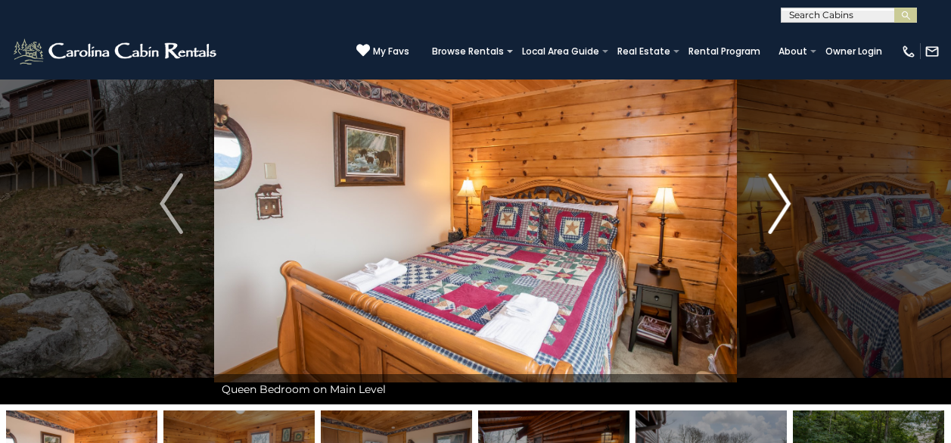
click at [793, 203] on button "Next" at bounding box center [779, 203] width 85 height 401
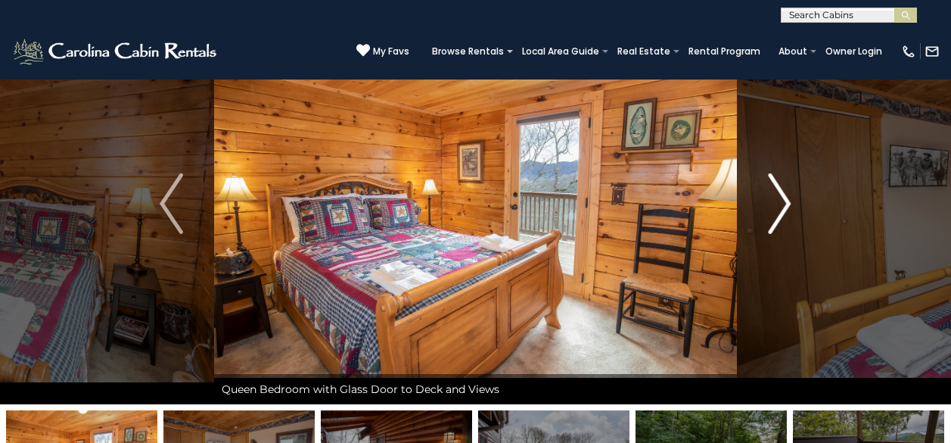
click at [793, 203] on button "Next" at bounding box center [779, 203] width 85 height 401
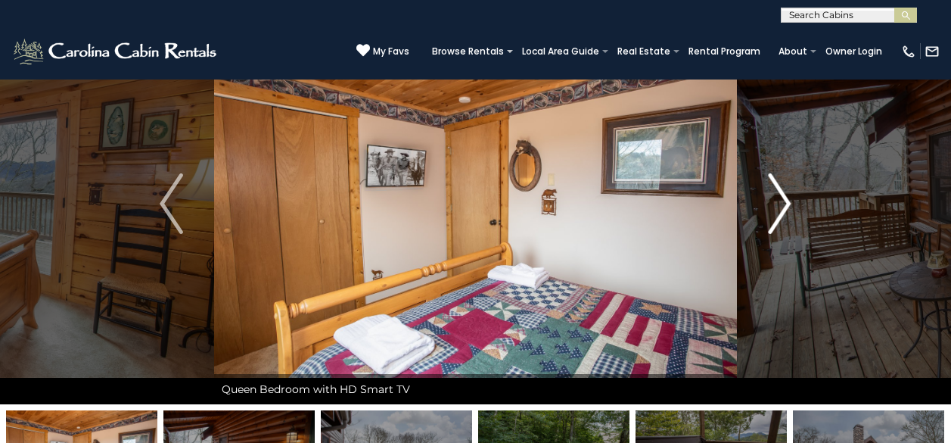
click at [793, 203] on button "Next" at bounding box center [779, 203] width 85 height 401
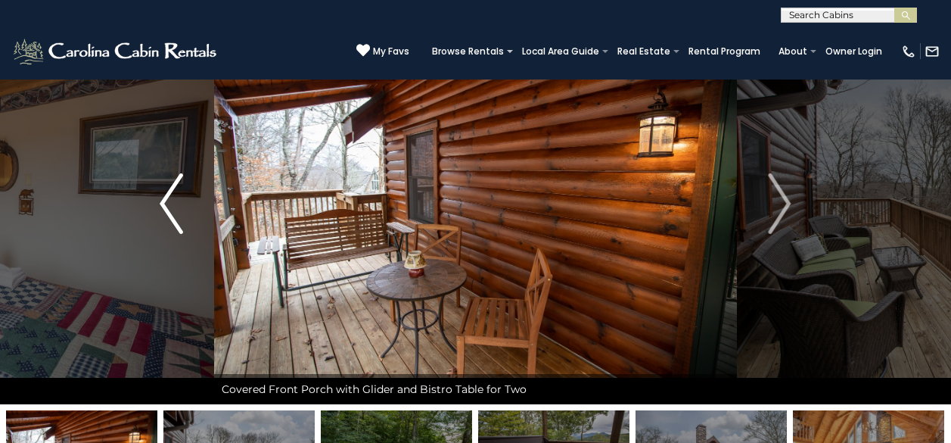
click at [169, 210] on img "Previous" at bounding box center [171, 203] width 23 height 61
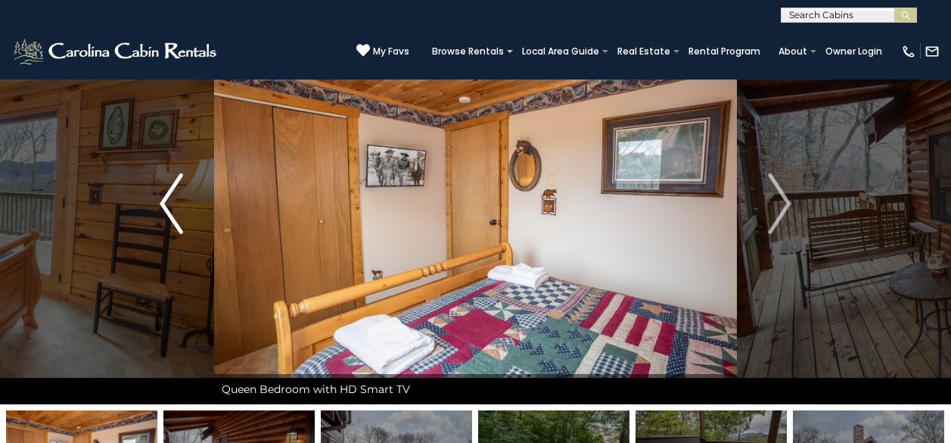
click at [169, 210] on img "Previous" at bounding box center [171, 203] width 23 height 61
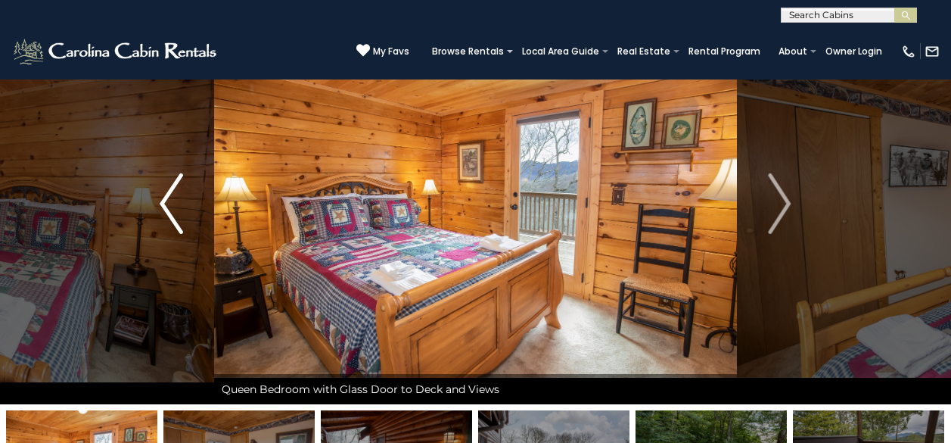
click at [169, 210] on img "Previous" at bounding box center [171, 203] width 23 height 61
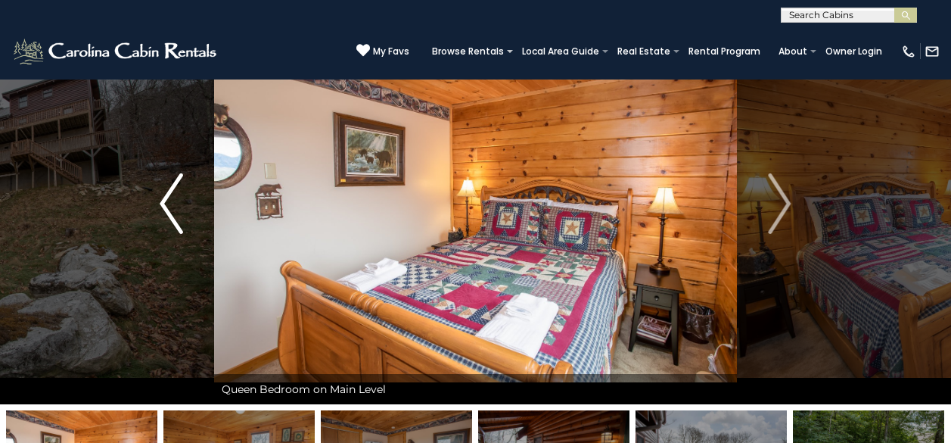
click at [169, 210] on img "Previous" at bounding box center [171, 203] width 23 height 61
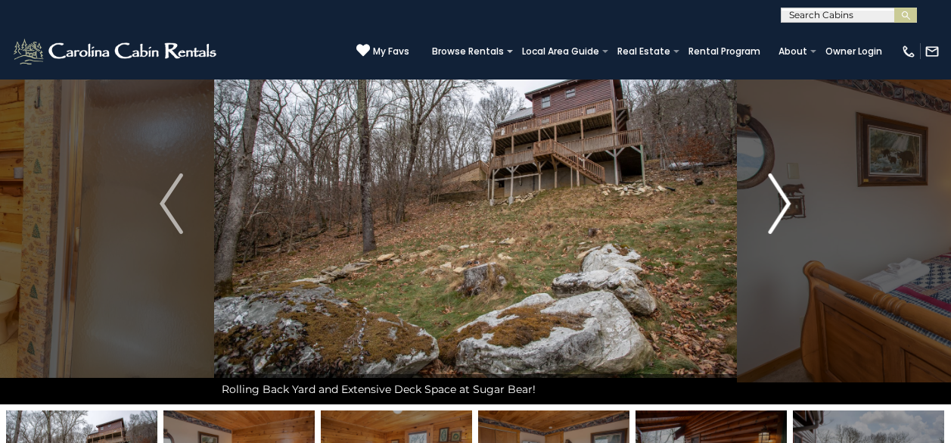
click at [773, 216] on img "Next" at bounding box center [779, 203] width 23 height 61
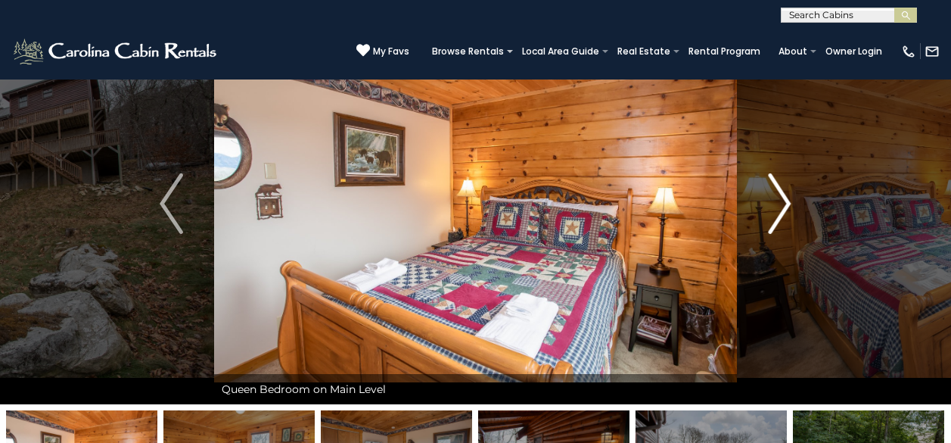
click at [781, 217] on img "Next" at bounding box center [779, 203] width 23 height 61
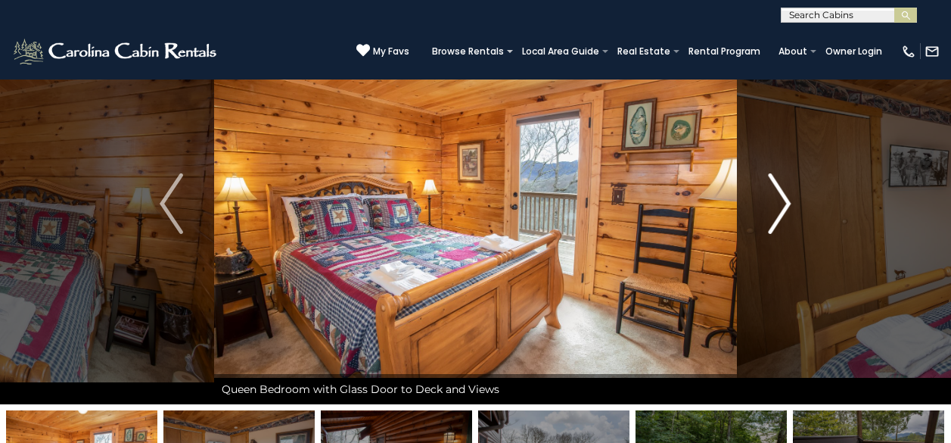
click at [781, 217] on img "Next" at bounding box center [779, 203] width 23 height 61
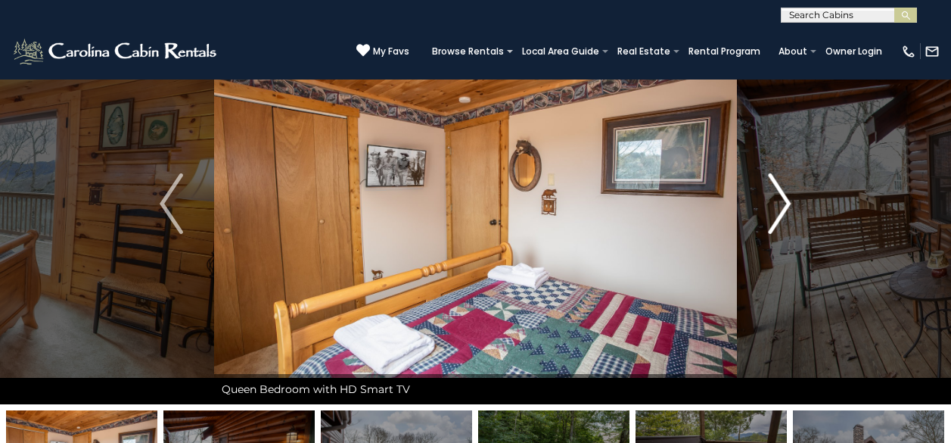
click at [781, 217] on img "Next" at bounding box center [779, 203] width 23 height 61
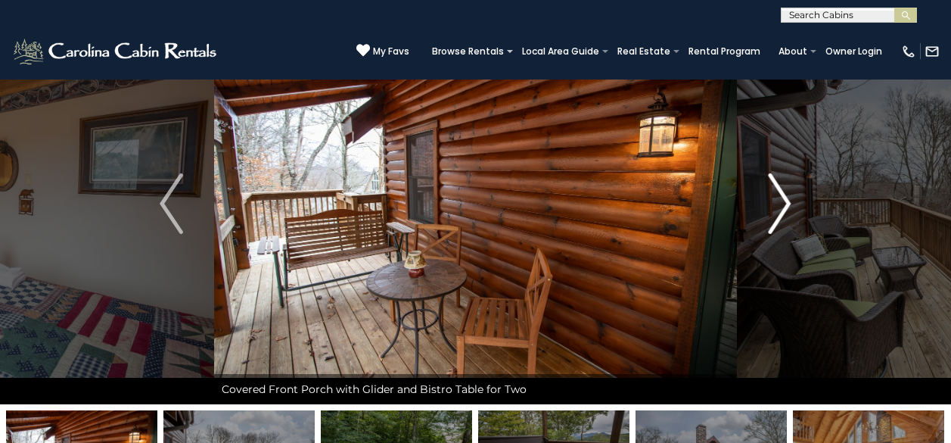
click at [780, 217] on img "Next" at bounding box center [779, 203] width 23 height 61
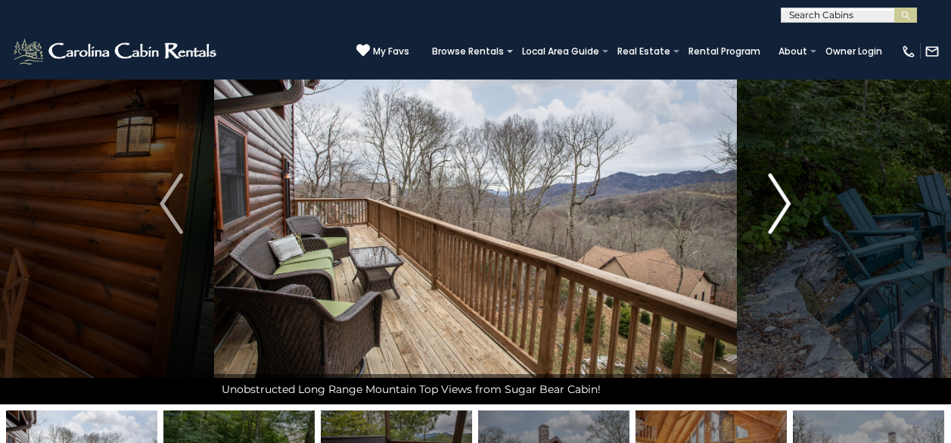
click at [780, 217] on img "Next" at bounding box center [779, 203] width 23 height 61
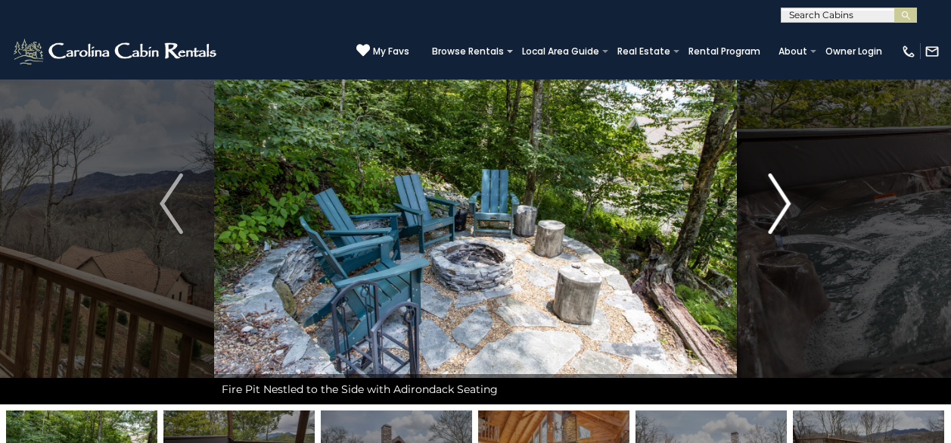
click at [780, 217] on img "Next" at bounding box center [779, 203] width 23 height 61
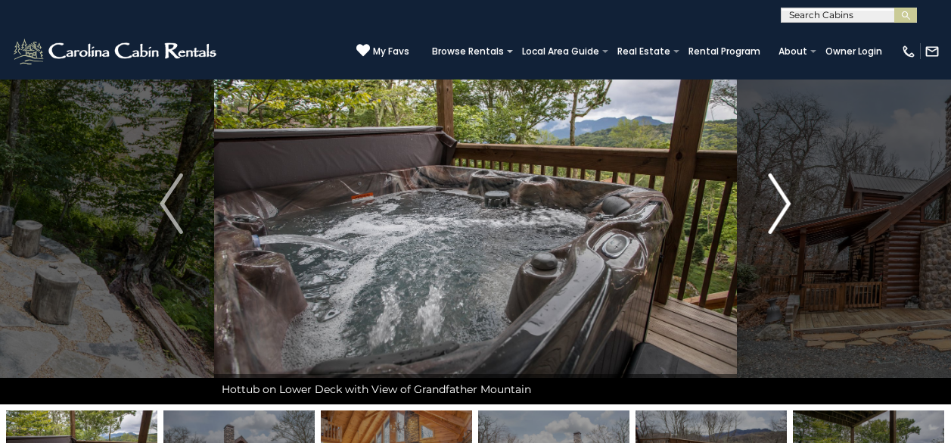
click at [780, 217] on img "Next" at bounding box center [779, 203] width 23 height 61
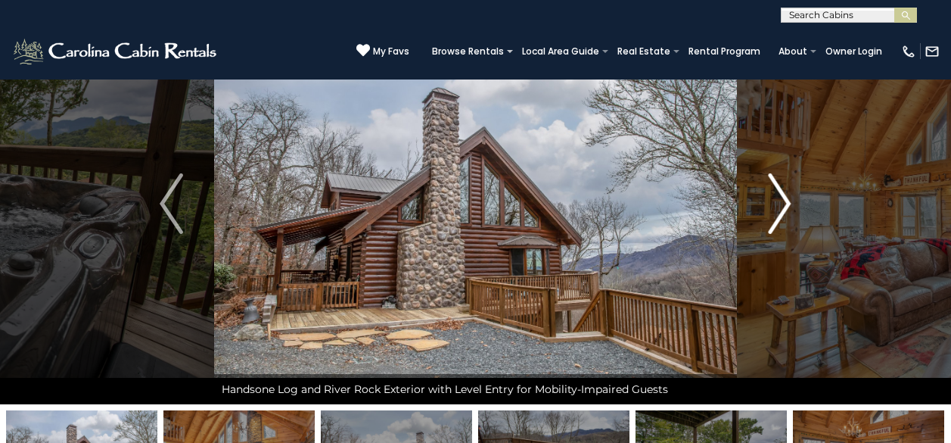
click at [776, 207] on img "Next" at bounding box center [779, 203] width 23 height 61
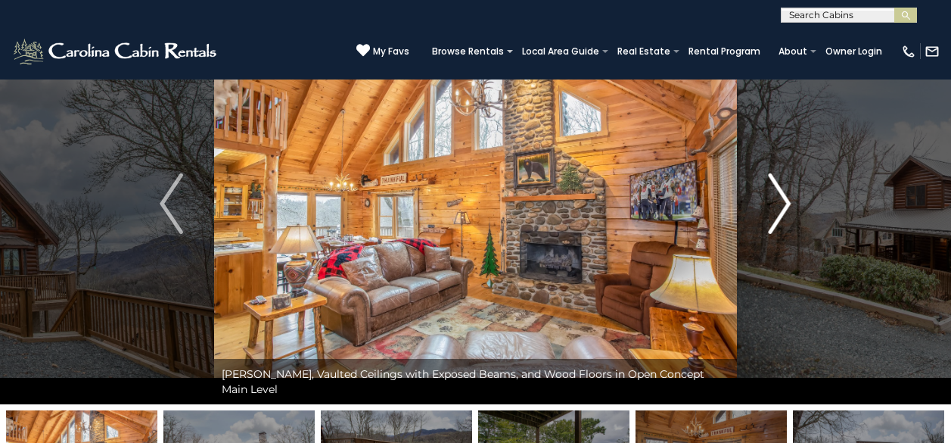
click at [776, 207] on img "Next" at bounding box center [779, 203] width 23 height 61
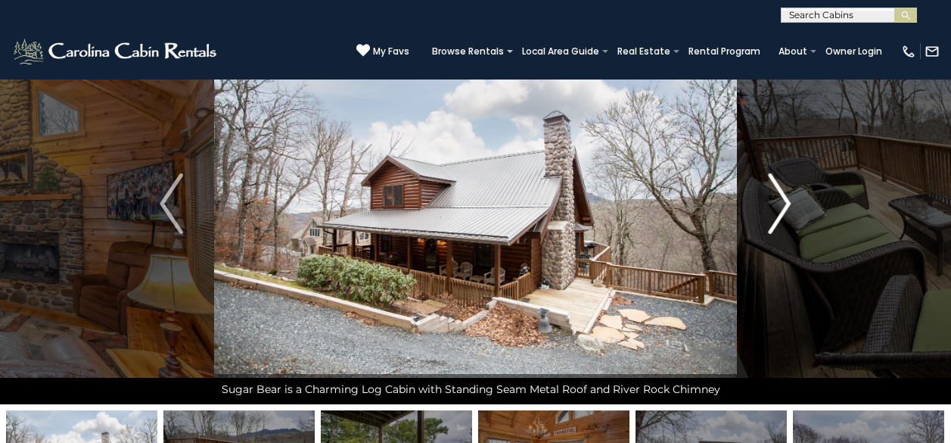
click at [775, 207] on img "Next" at bounding box center [779, 203] width 23 height 61
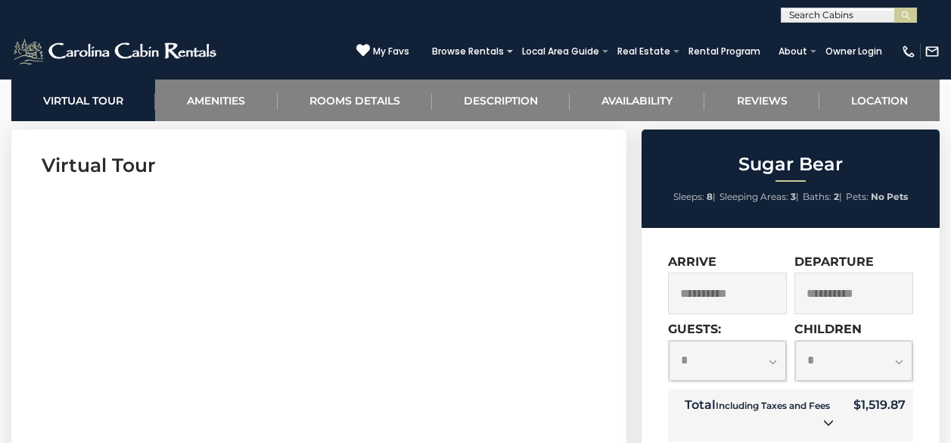
scroll to position [832, 0]
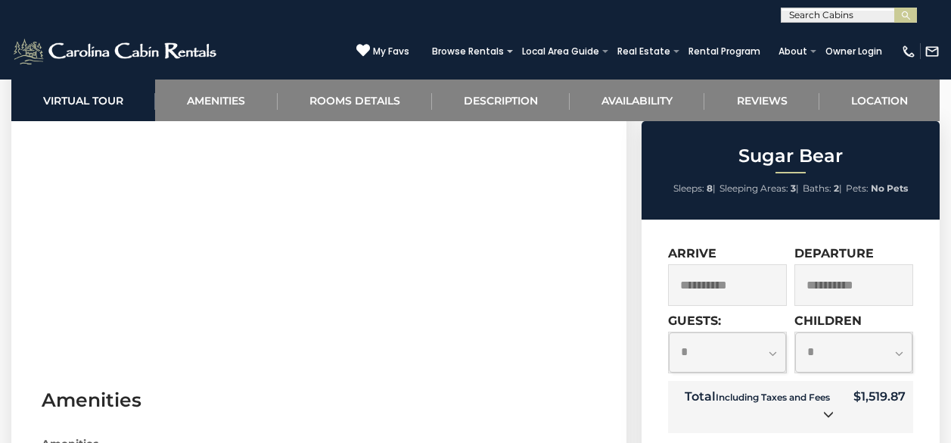
select select "*"
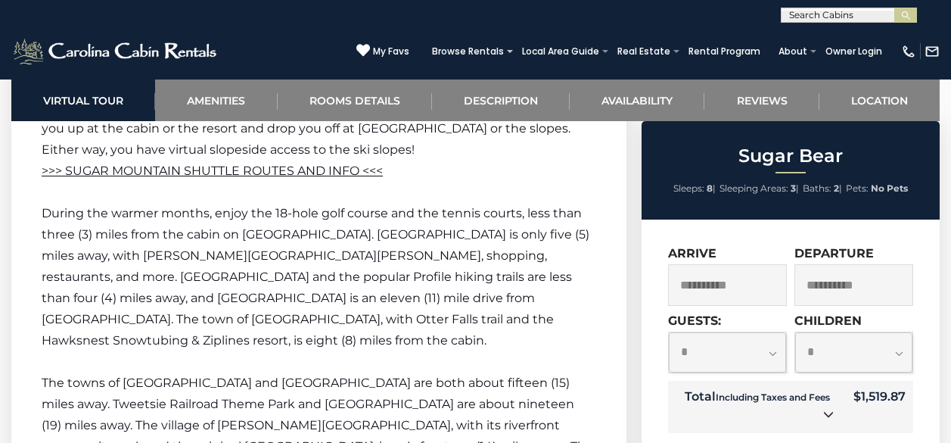
scroll to position [2070, 0]
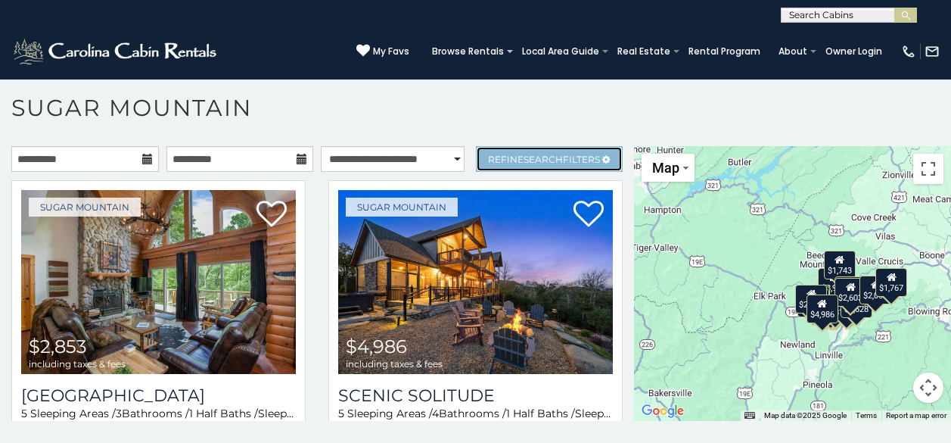
click at [508, 163] on link "Refine Search Filters" at bounding box center [550, 159] width 148 height 26
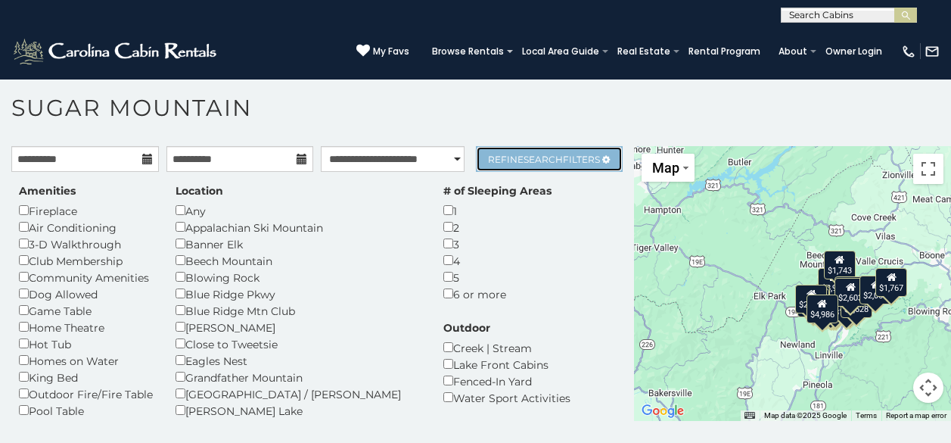
click at [523, 161] on span "Search" at bounding box center [542, 159] width 39 height 11
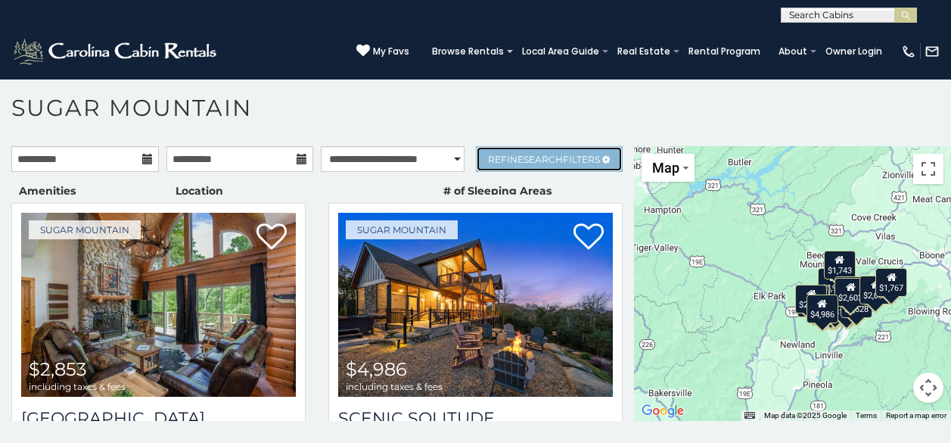
click at [523, 161] on span "Search" at bounding box center [542, 159] width 39 height 11
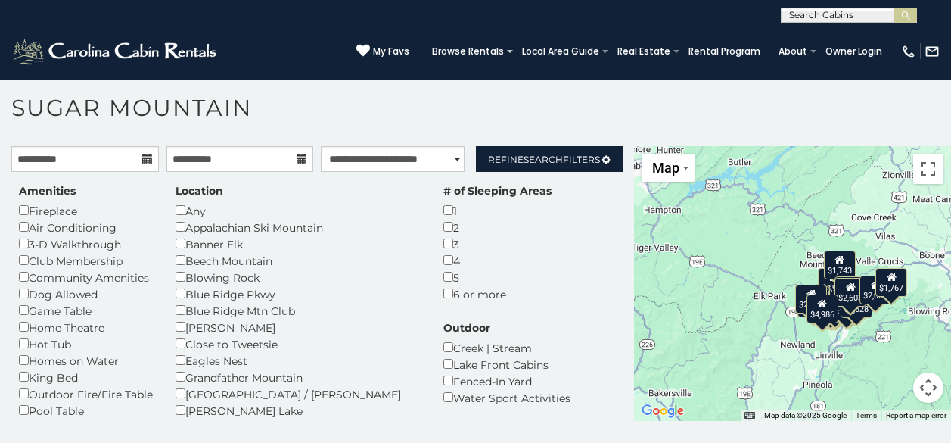
click at [443, 242] on div "3" at bounding box center [497, 243] width 108 height 17
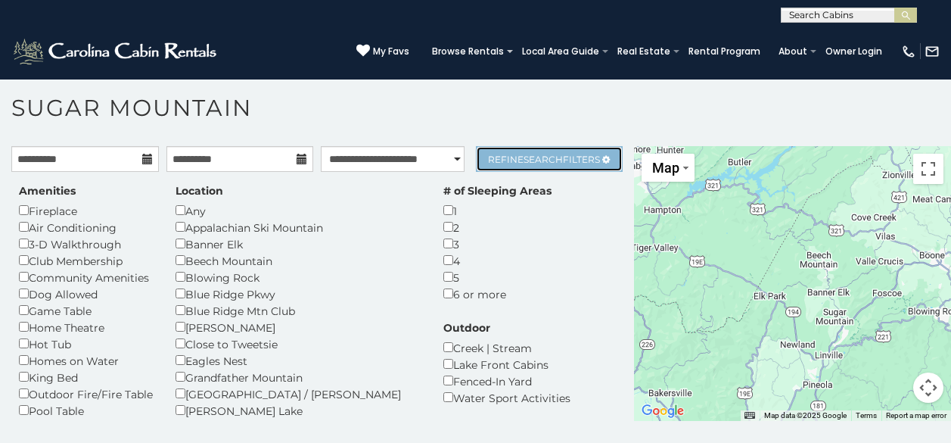
click at [551, 154] on span "Refine Search Filters" at bounding box center [544, 159] width 112 height 11
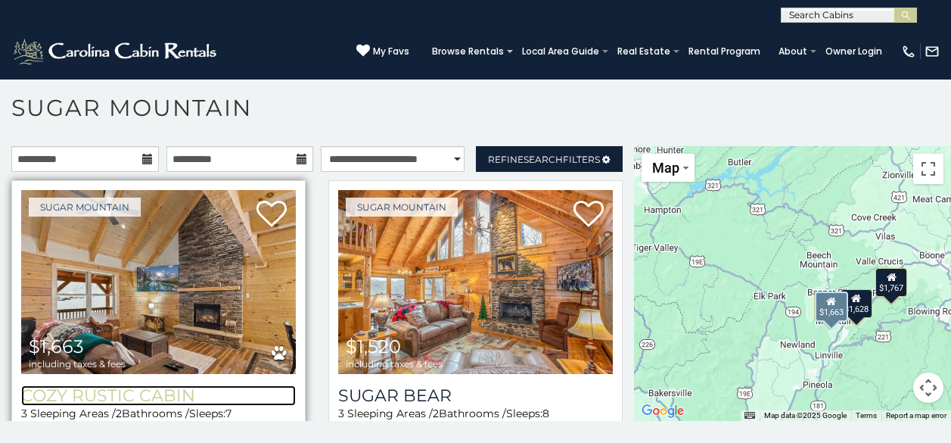
click at [95, 394] on h3 "Cozy Rustic Cabin" at bounding box center [158, 395] width 275 height 20
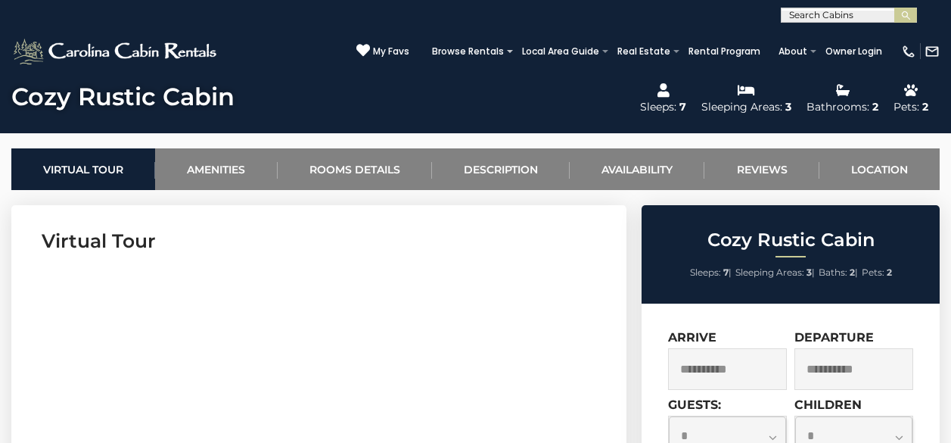
scroll to position [76, 0]
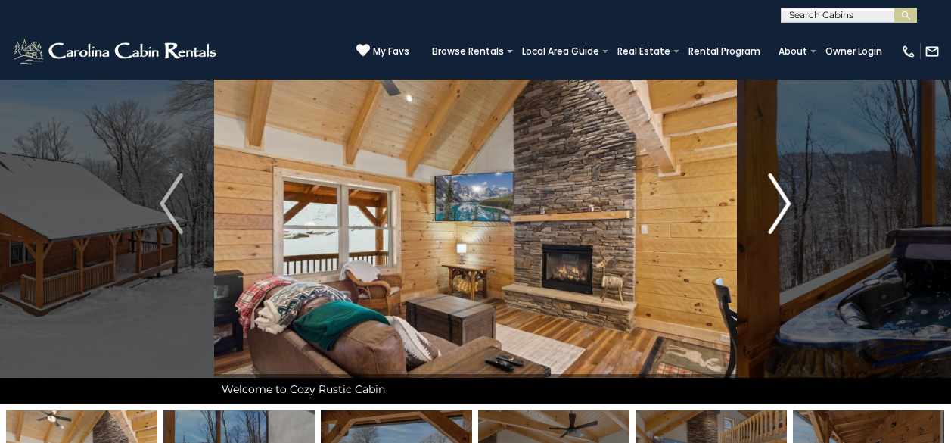
click at [787, 202] on img "Next" at bounding box center [779, 203] width 23 height 61
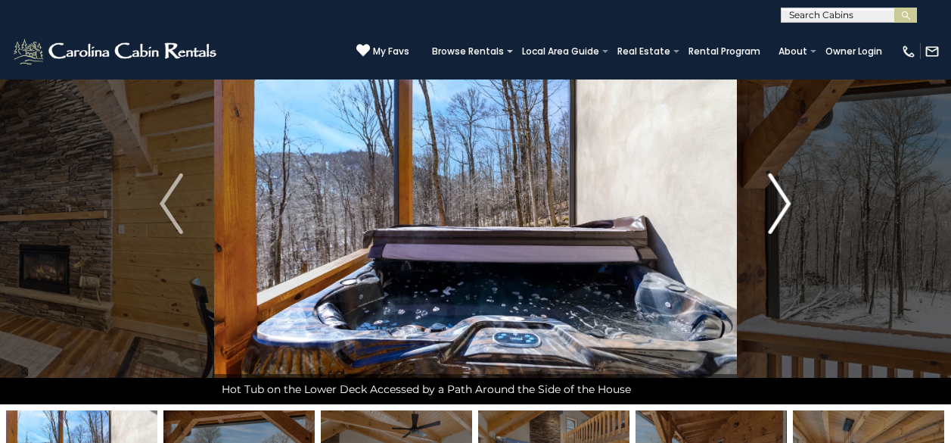
click at [785, 203] on img "Next" at bounding box center [779, 203] width 23 height 61
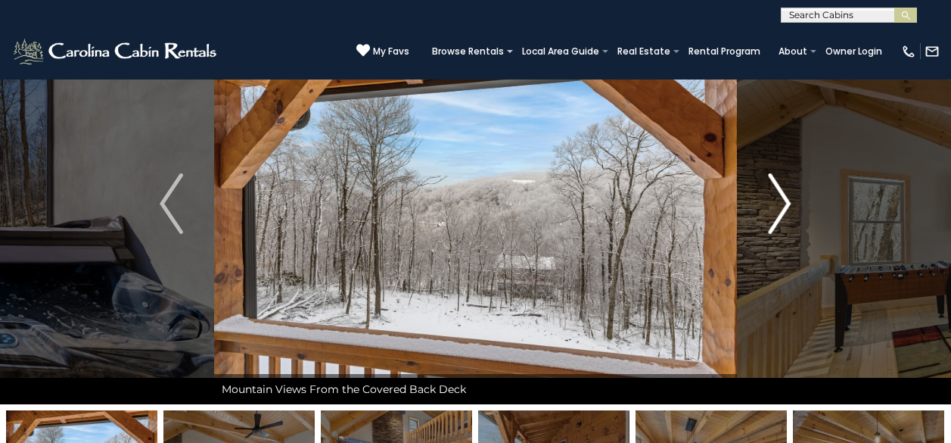
click at [785, 203] on img "Next" at bounding box center [779, 203] width 23 height 61
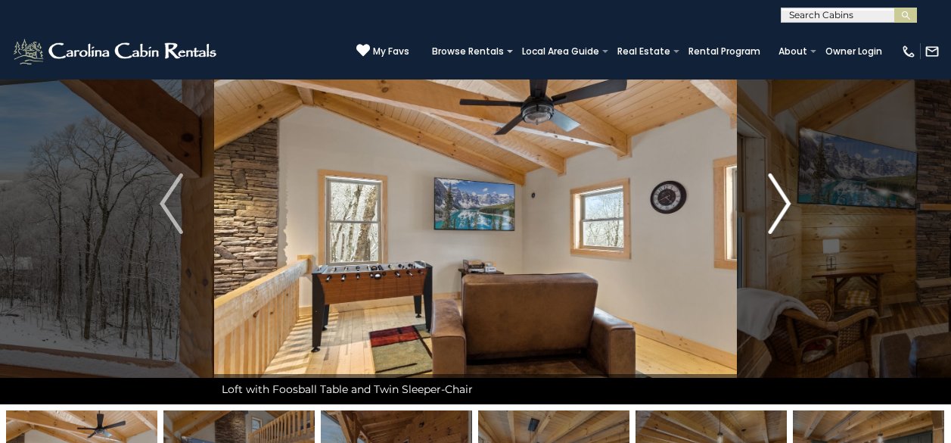
click at [785, 203] on img "Next" at bounding box center [779, 203] width 23 height 61
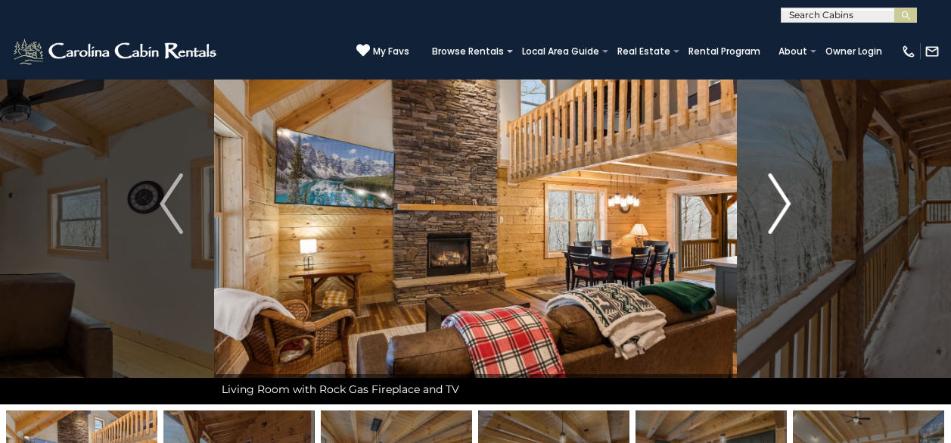
click at [785, 203] on img "Next" at bounding box center [779, 203] width 23 height 61
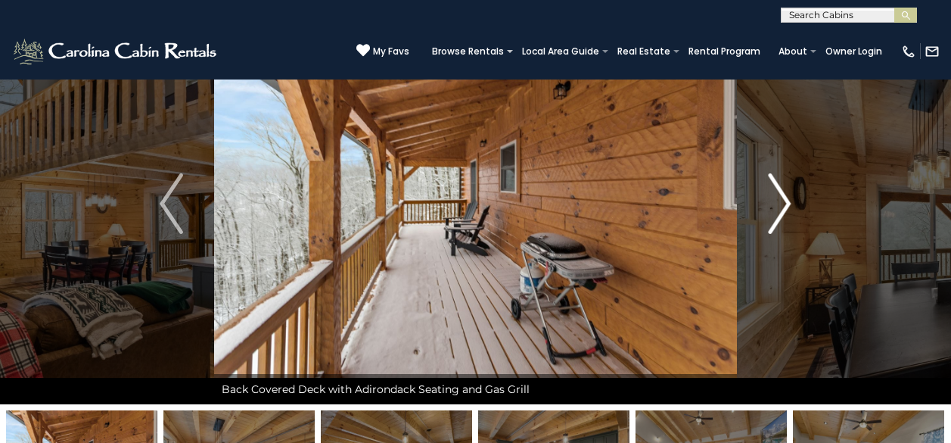
click at [785, 203] on img "Next" at bounding box center [779, 203] width 23 height 61
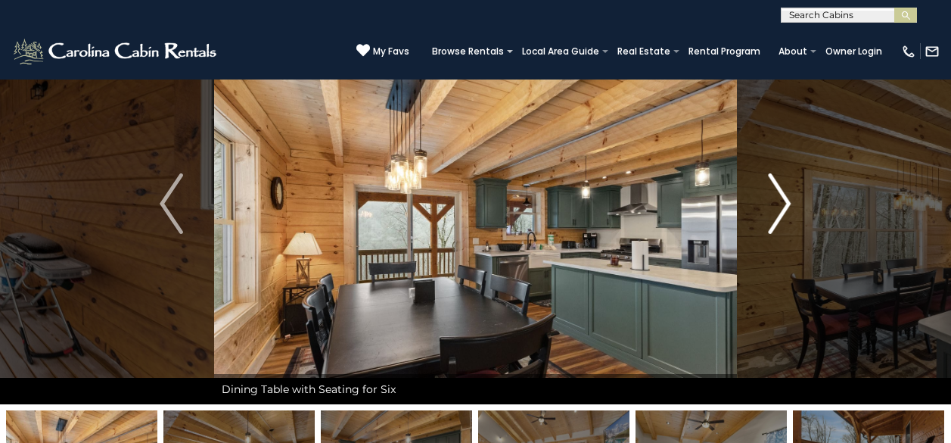
click at [785, 203] on img "Next" at bounding box center [779, 203] width 23 height 61
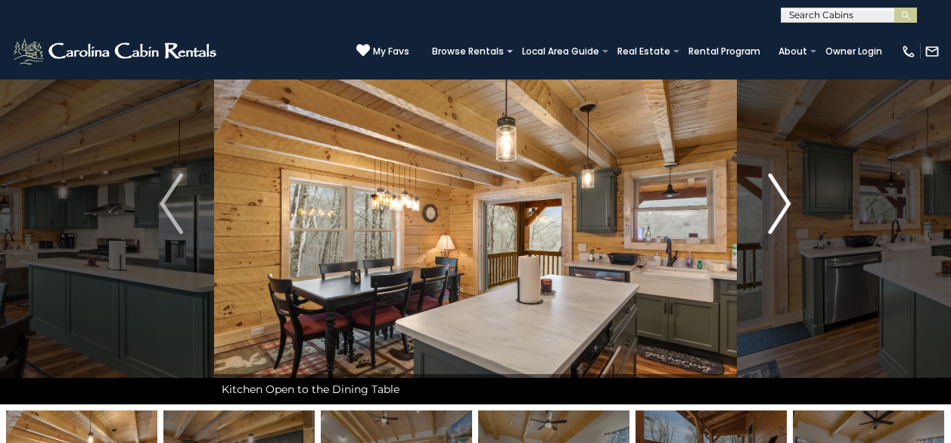
click at [785, 203] on img "Next" at bounding box center [779, 203] width 23 height 61
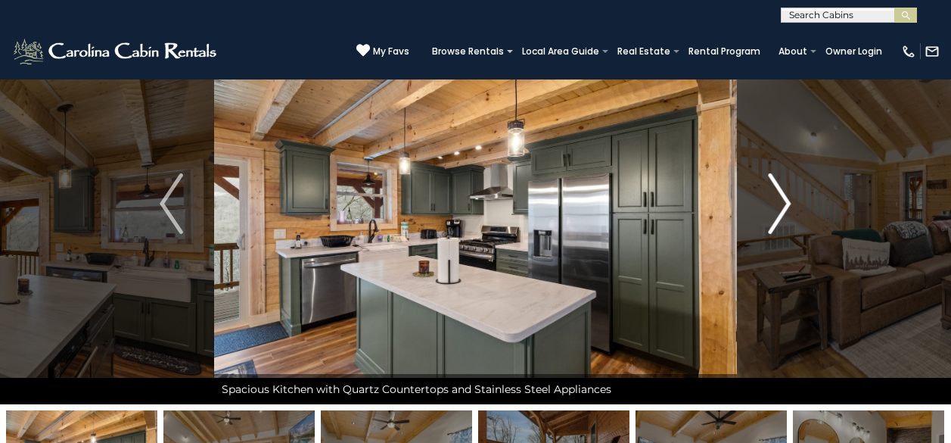
click at [785, 203] on img "Next" at bounding box center [779, 203] width 23 height 61
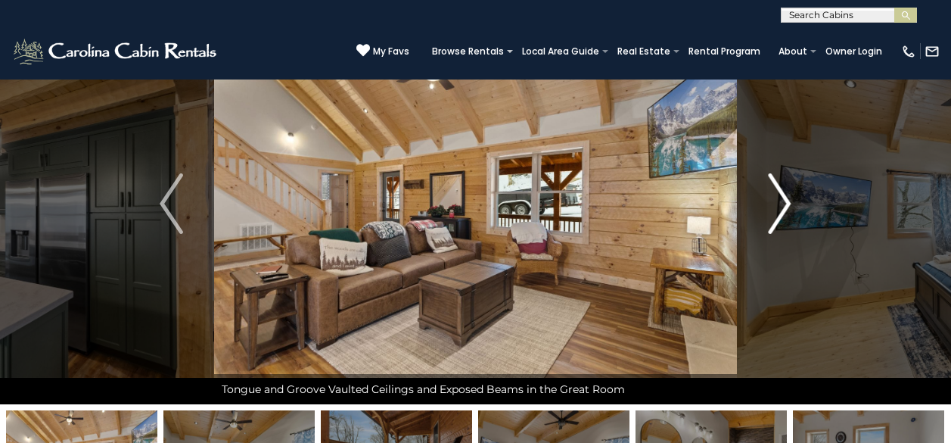
click at [785, 203] on img "Next" at bounding box center [779, 203] width 23 height 61
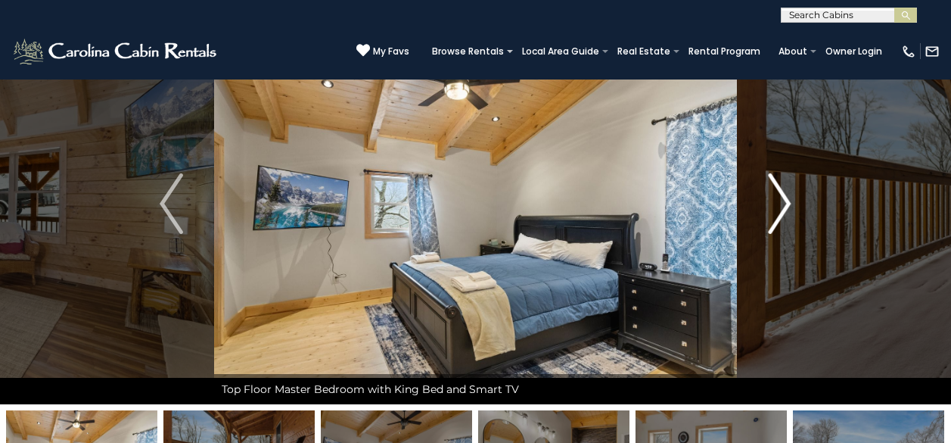
click at [783, 202] on img "Next" at bounding box center [779, 203] width 23 height 61
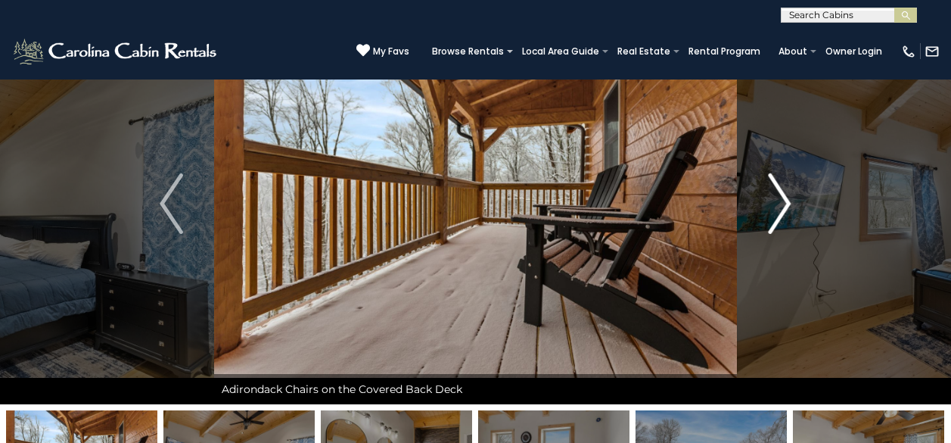
click at [783, 202] on img "Next" at bounding box center [779, 203] width 23 height 61
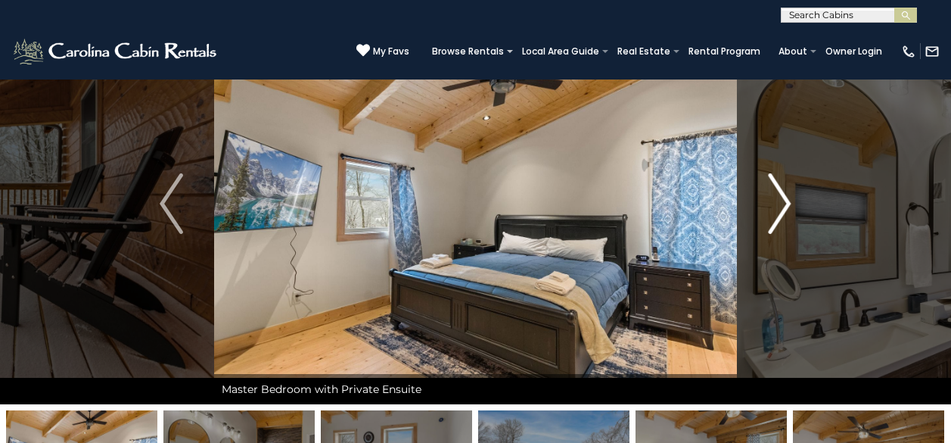
click at [791, 203] on button "Next" at bounding box center [779, 203] width 85 height 401
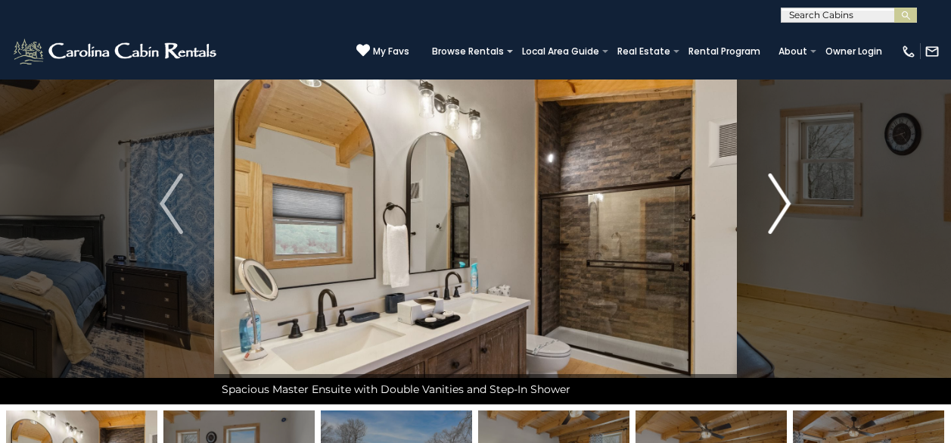
click at [791, 203] on button "Next" at bounding box center [779, 203] width 85 height 401
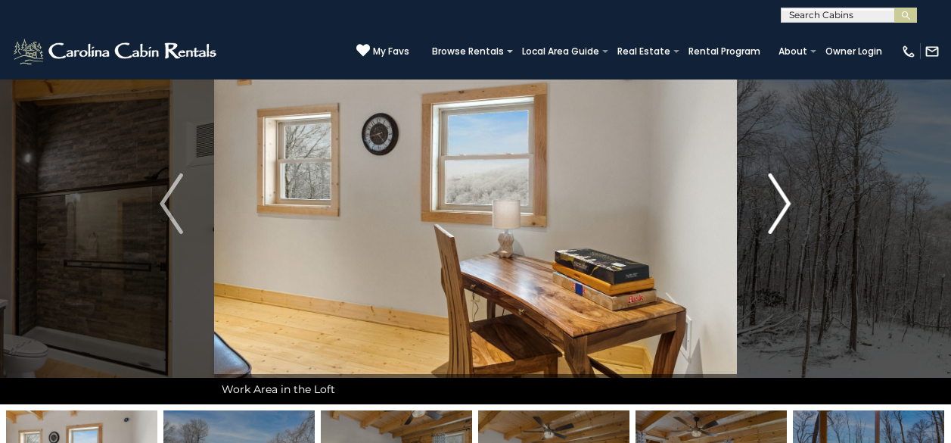
click at [791, 203] on button "Next" at bounding box center [779, 203] width 85 height 401
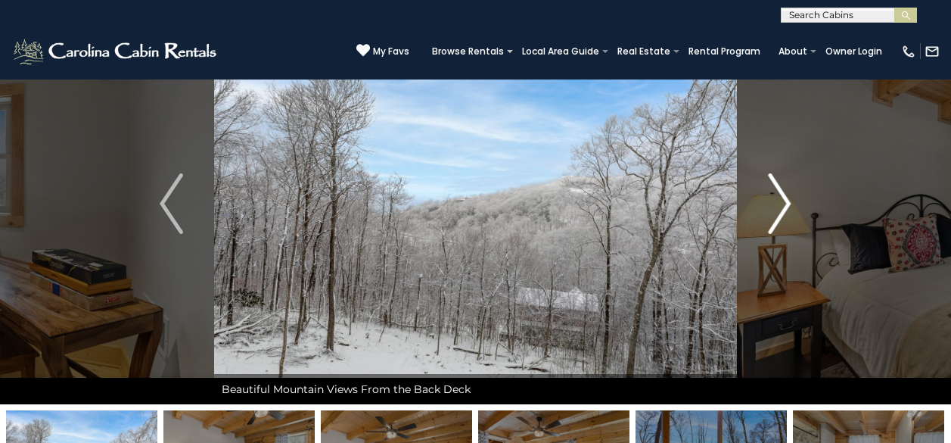
click at [791, 203] on button "Next" at bounding box center [779, 203] width 85 height 401
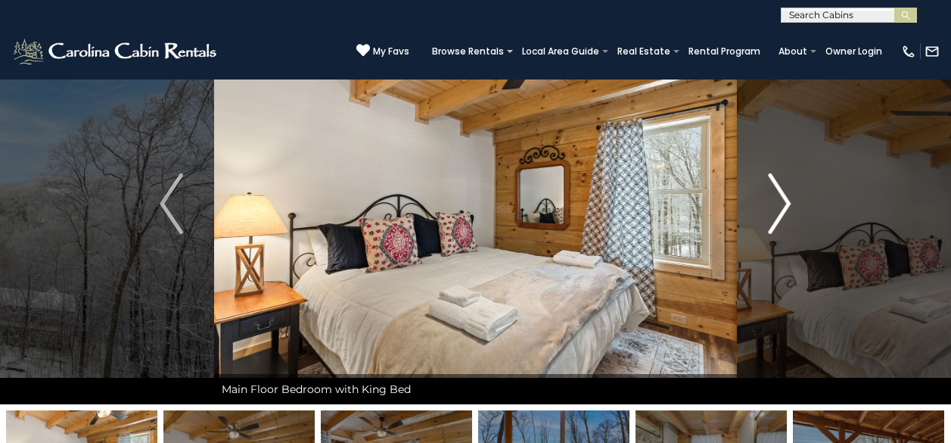
click at [791, 203] on button "Next" at bounding box center [779, 203] width 85 height 401
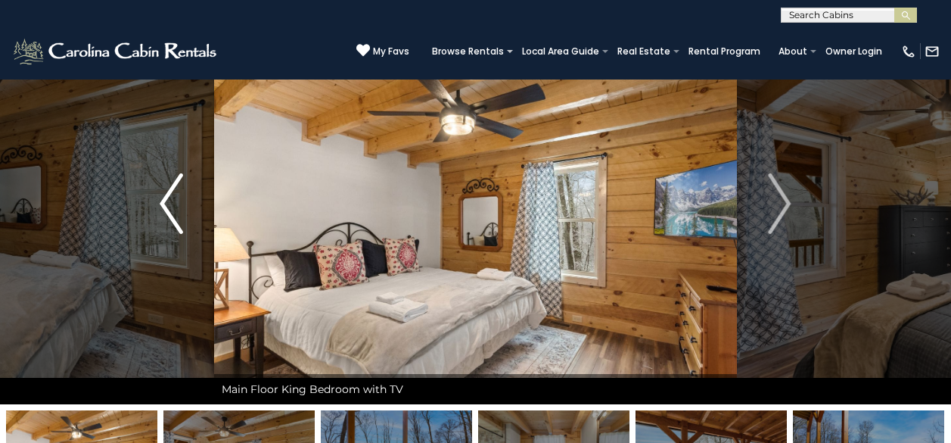
click at [176, 188] on img "Previous" at bounding box center [171, 203] width 23 height 61
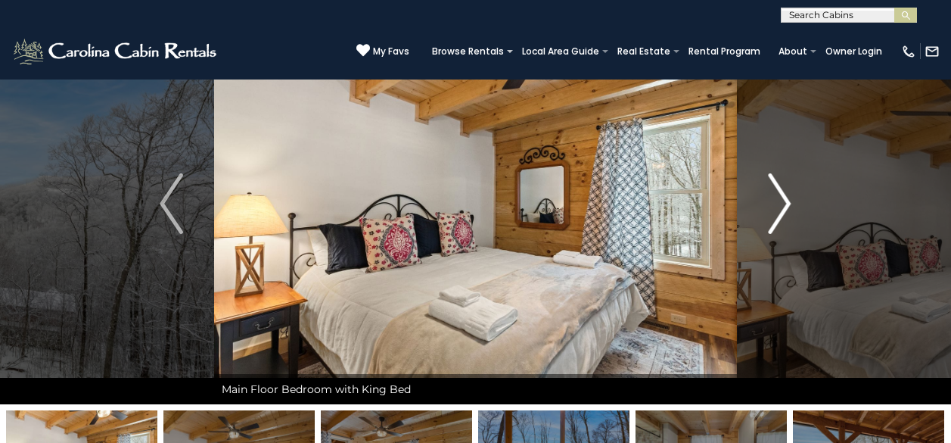
click at [781, 203] on img "Next" at bounding box center [779, 203] width 23 height 61
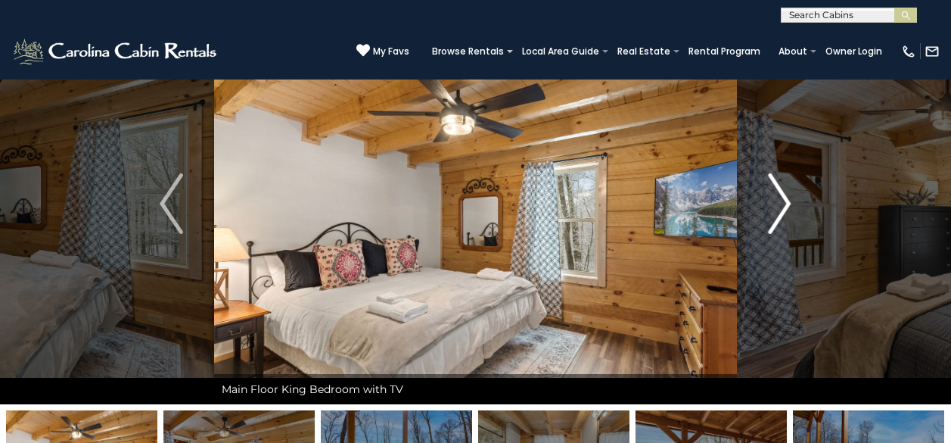
click at [781, 203] on img "Next" at bounding box center [779, 203] width 23 height 61
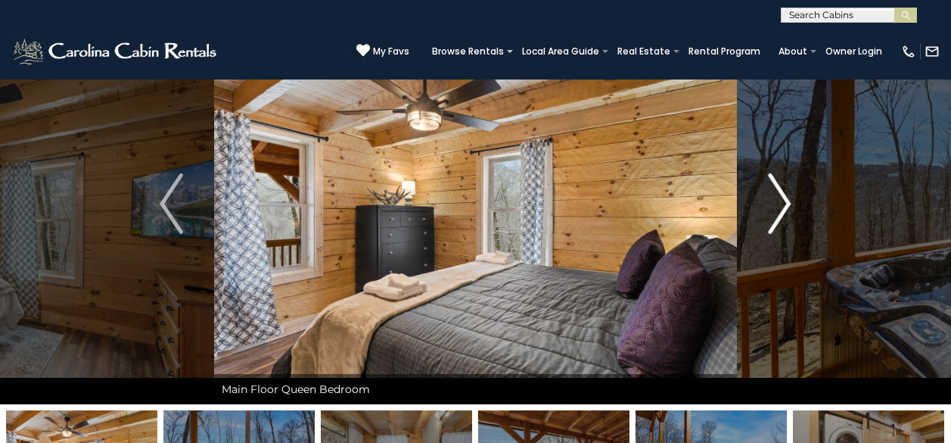
click at [781, 203] on img "Next" at bounding box center [779, 203] width 23 height 61
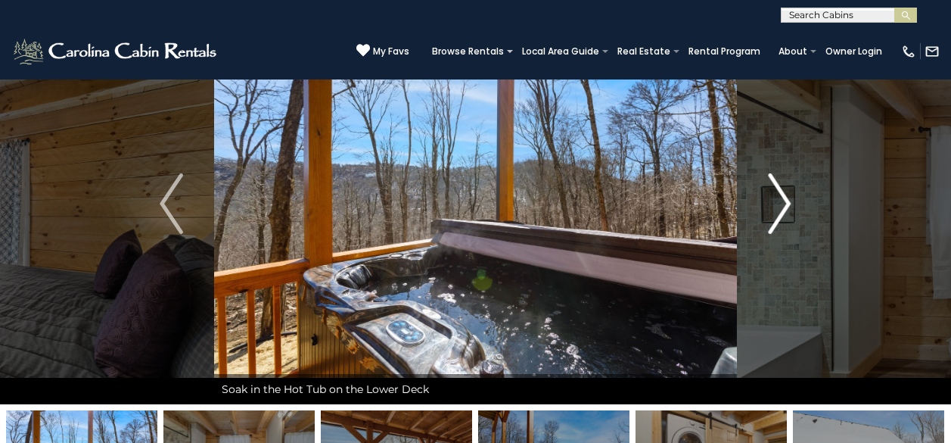
click at [781, 203] on img "Next" at bounding box center [779, 203] width 23 height 61
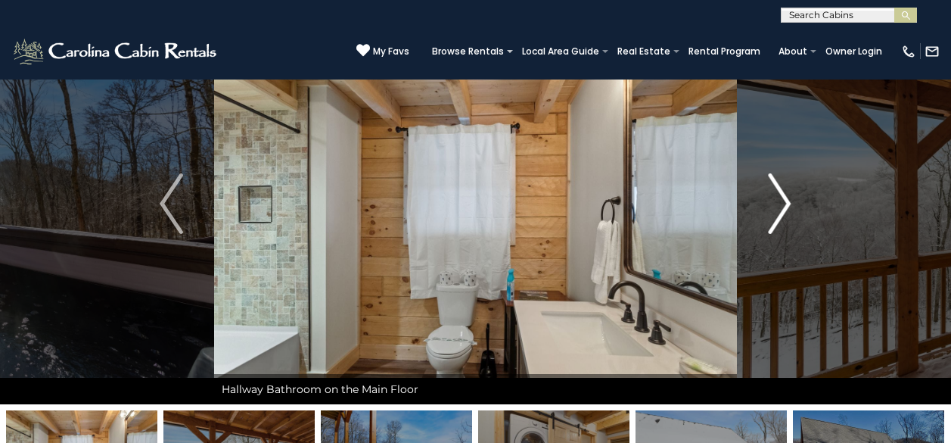
click at [781, 203] on img "Next" at bounding box center [779, 203] width 23 height 61
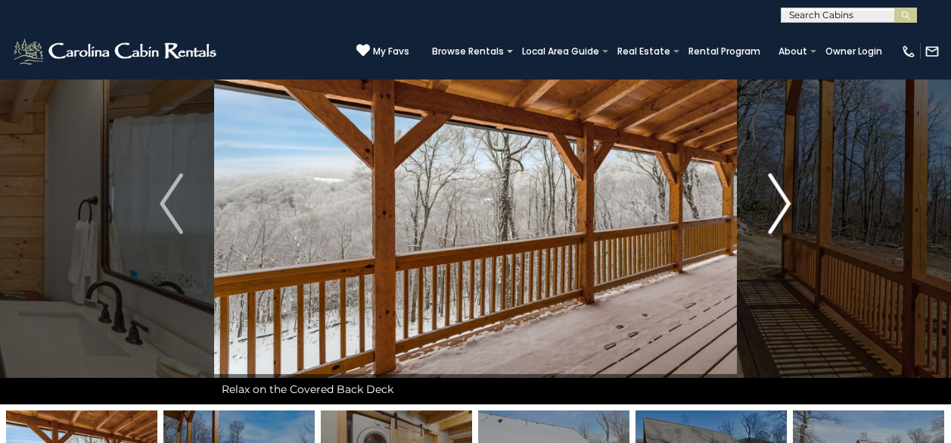
click at [781, 203] on img "Next" at bounding box center [779, 203] width 23 height 61
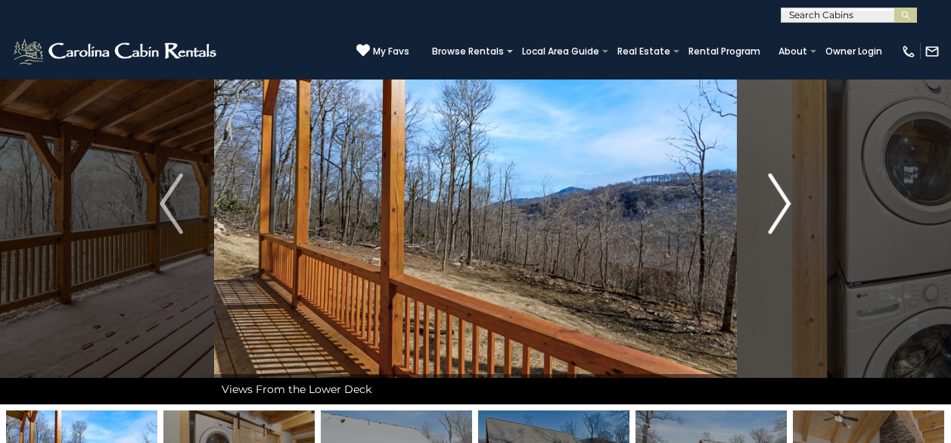
click at [781, 203] on img "Next" at bounding box center [779, 203] width 23 height 61
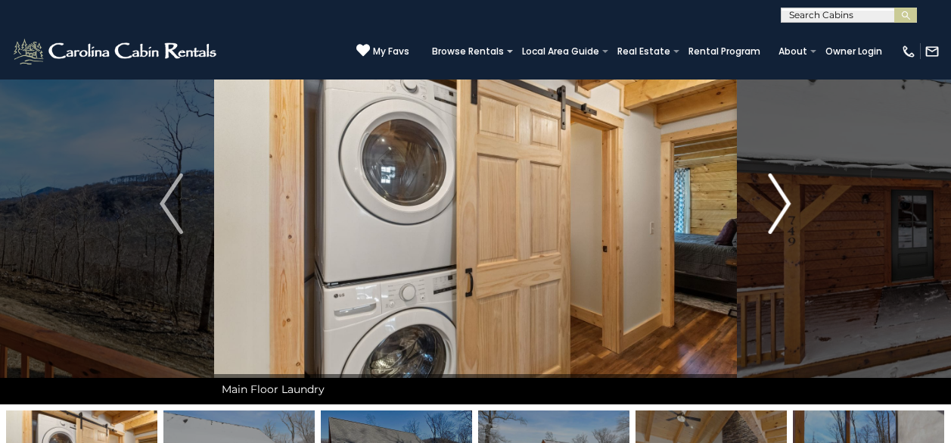
click at [781, 203] on img "Next" at bounding box center [779, 203] width 23 height 61
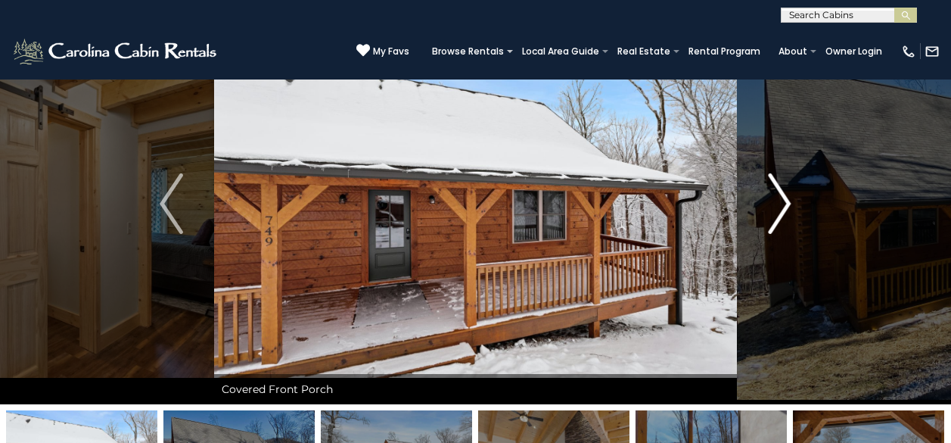
click at [781, 203] on img "Next" at bounding box center [779, 203] width 23 height 61
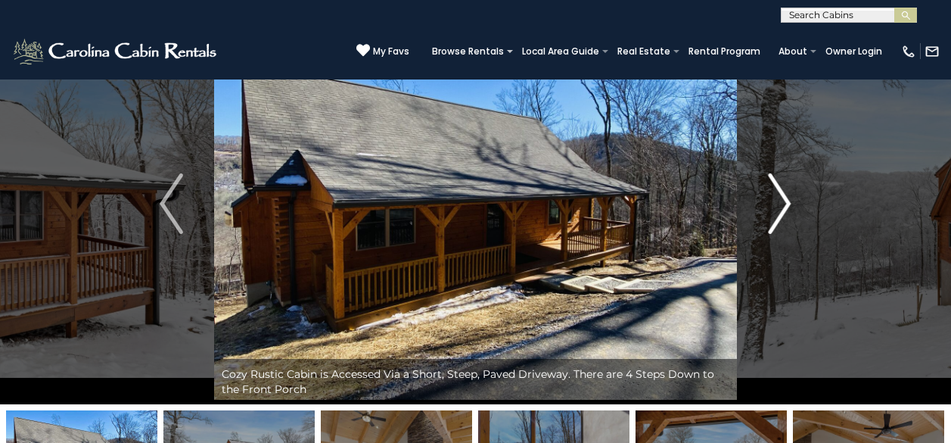
click at [781, 203] on img "Next" at bounding box center [779, 203] width 23 height 61
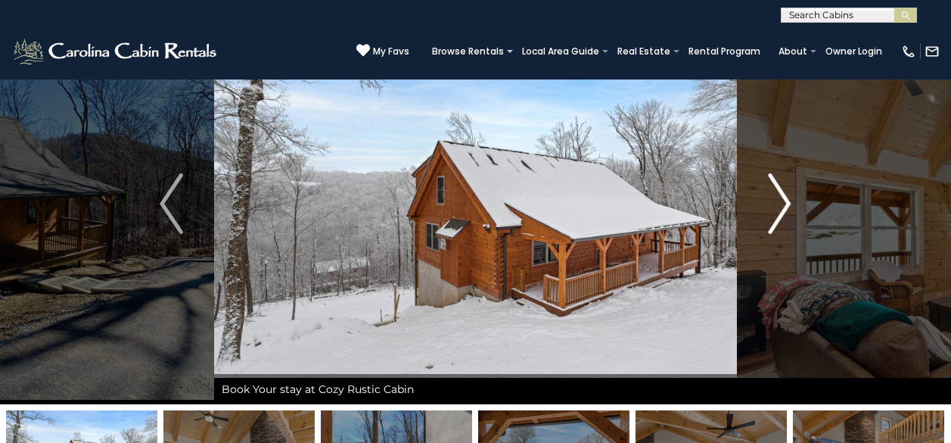
click at [781, 203] on img "Next" at bounding box center [779, 203] width 23 height 61
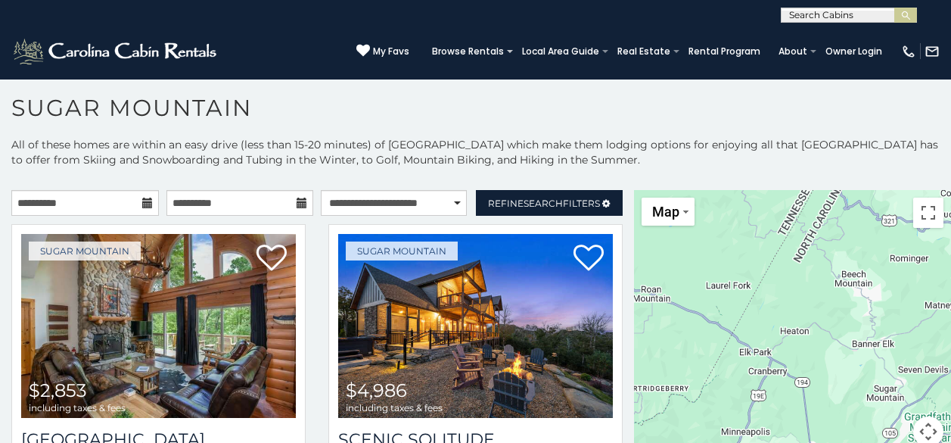
scroll to position [8, 0]
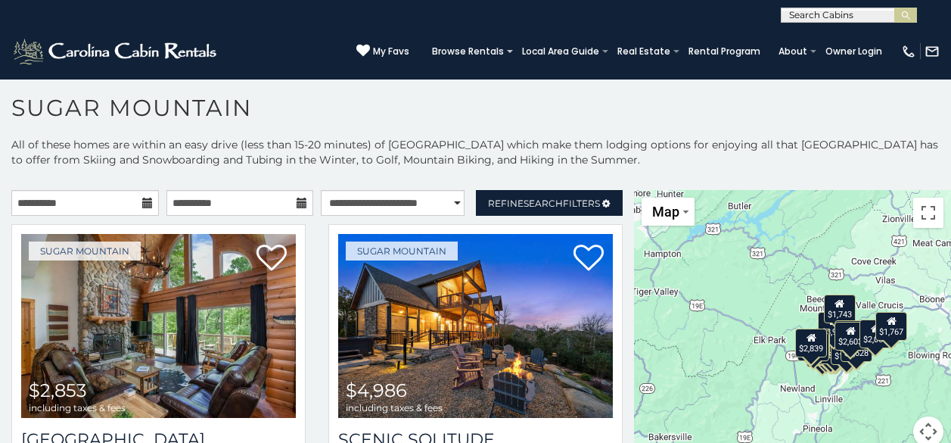
click at [297, 143] on p "All of these homes are within an easy drive (less than 15-20 minutes) of Sugar …" at bounding box center [475, 159] width 951 height 45
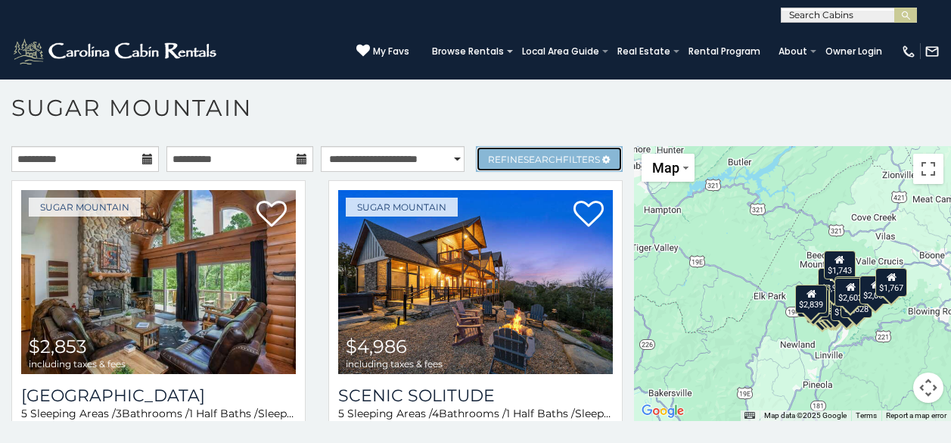
click at [533, 163] on span "Search" at bounding box center [542, 159] width 39 height 11
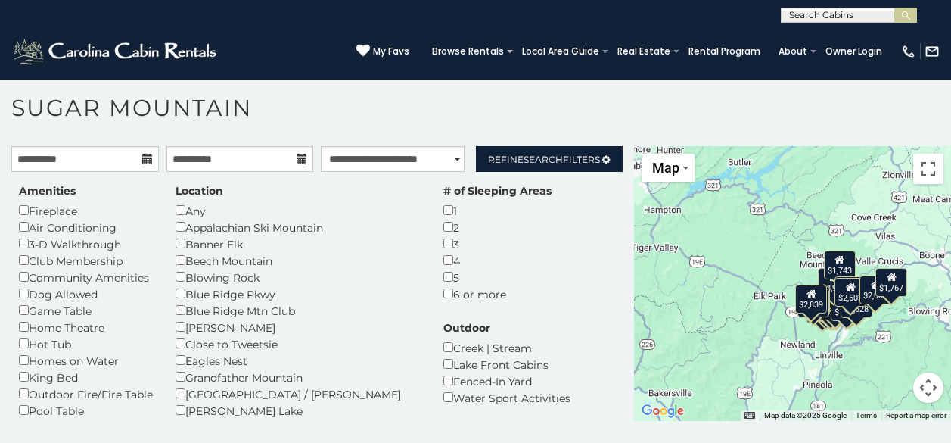
click at [432, 246] on div "# of Sleeping Areas 1 2 3 4 5 6 or more" at bounding box center [497, 242] width 131 height 119
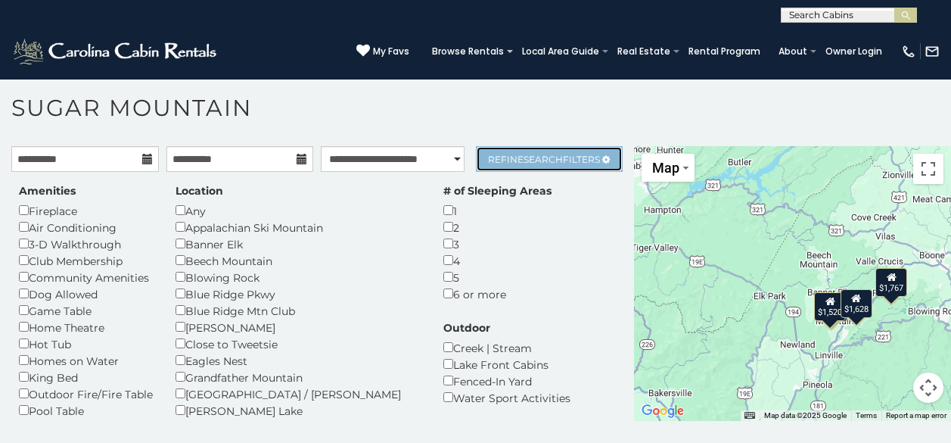
click at [526, 160] on span "Search" at bounding box center [542, 159] width 39 height 11
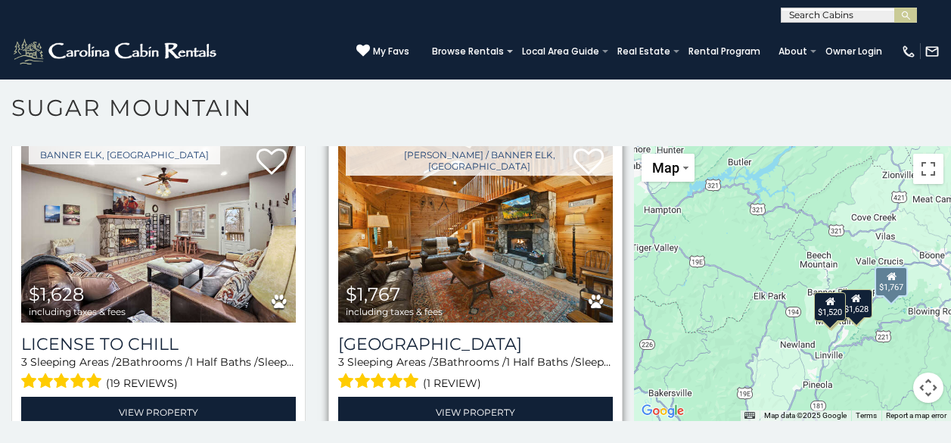
scroll to position [405, 0]
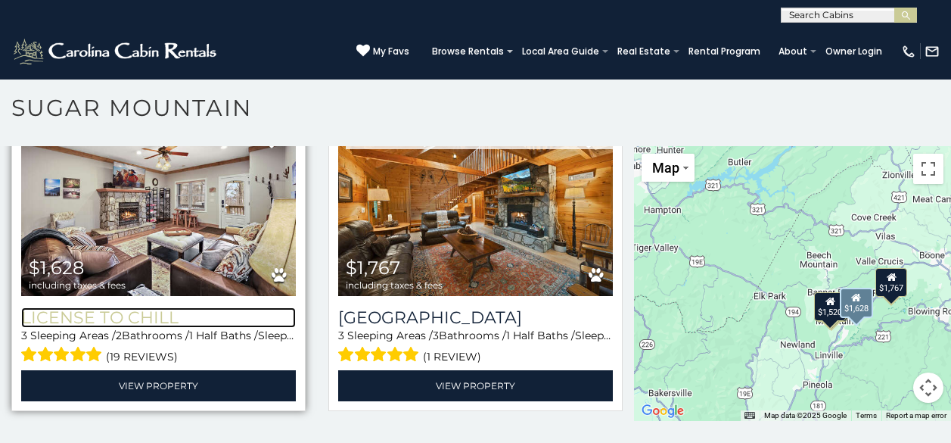
click at [157, 308] on h3 "License to Chill" at bounding box center [158, 317] width 275 height 20
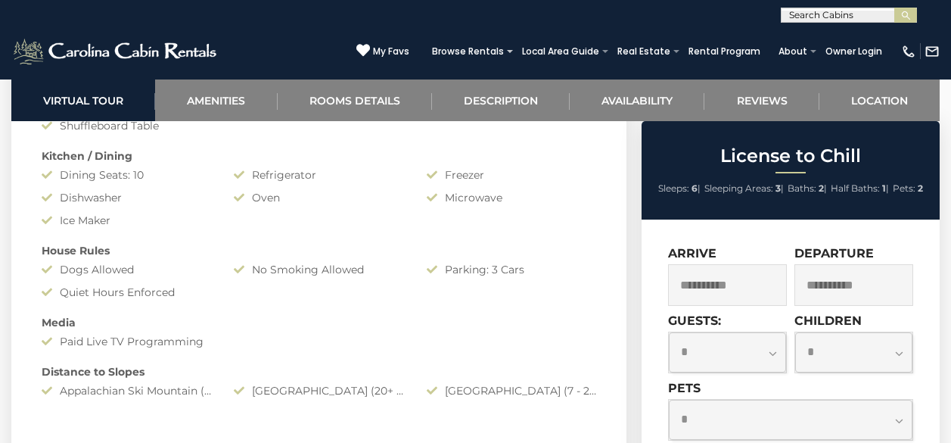
scroll to position [1362, 0]
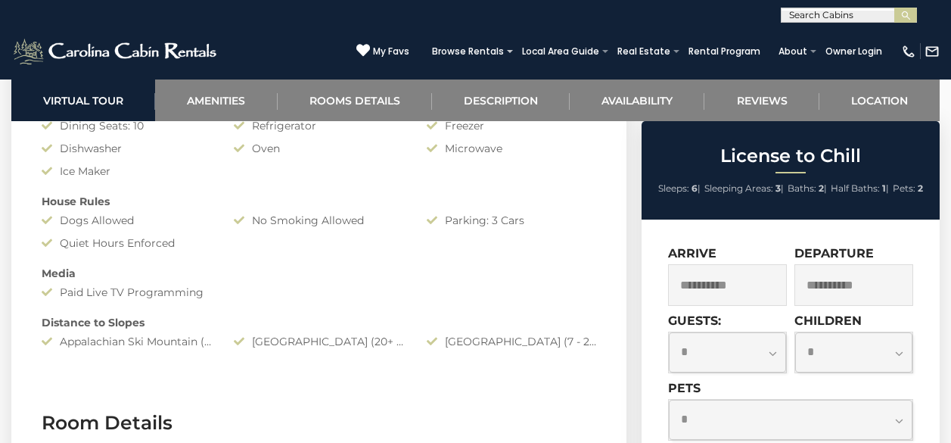
drag, startPoint x: 582, startPoint y: 342, endPoint x: 604, endPoint y: 342, distance: 21.9
click at [604, 342] on div "[GEOGRAPHIC_DATA] (7 - 20 Minute Drive)" at bounding box center [511, 341] width 192 height 15
click at [576, 340] on div "[GEOGRAPHIC_DATA] (7 - 20 Minute Drive)" at bounding box center [511, 341] width 192 height 15
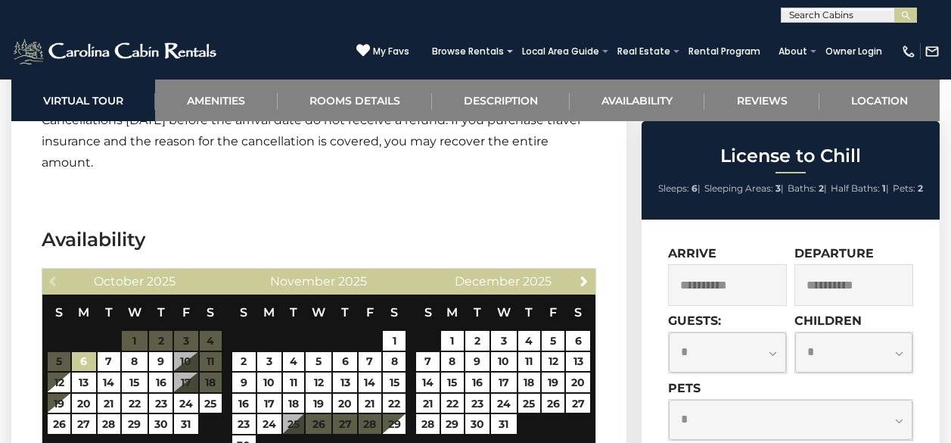
scroll to position [2573, 0]
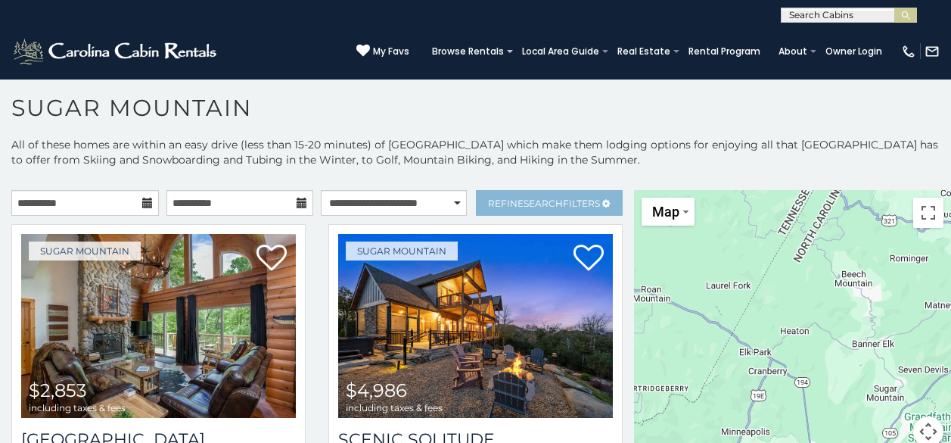
scroll to position [8, 0]
click at [513, 208] on link "Refine Search Filters" at bounding box center [550, 203] width 148 height 26
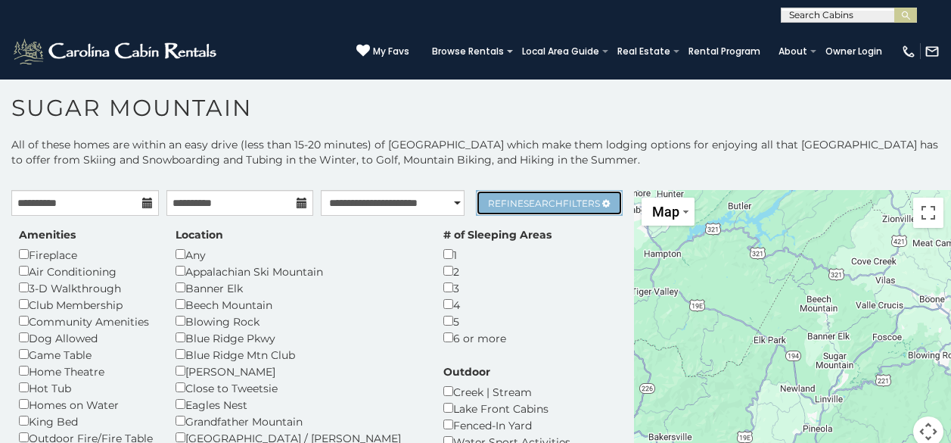
click at [498, 203] on span "Refine Search Filters" at bounding box center [544, 202] width 112 height 11
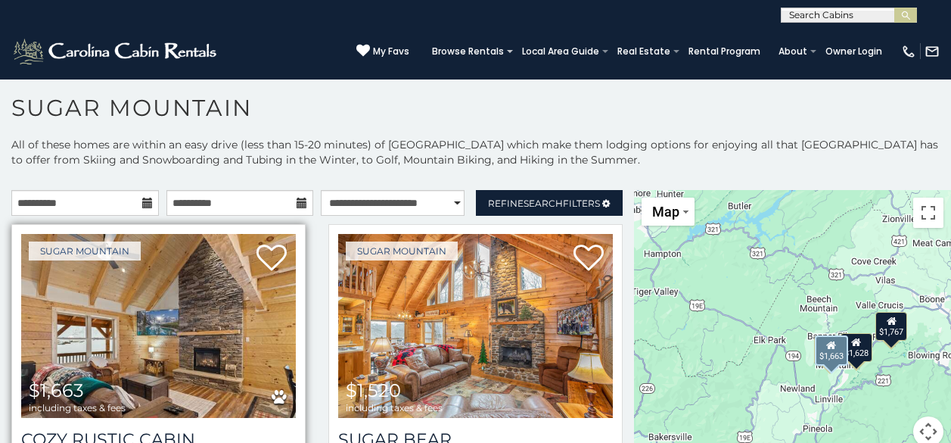
click at [209, 321] on img at bounding box center [158, 326] width 275 height 184
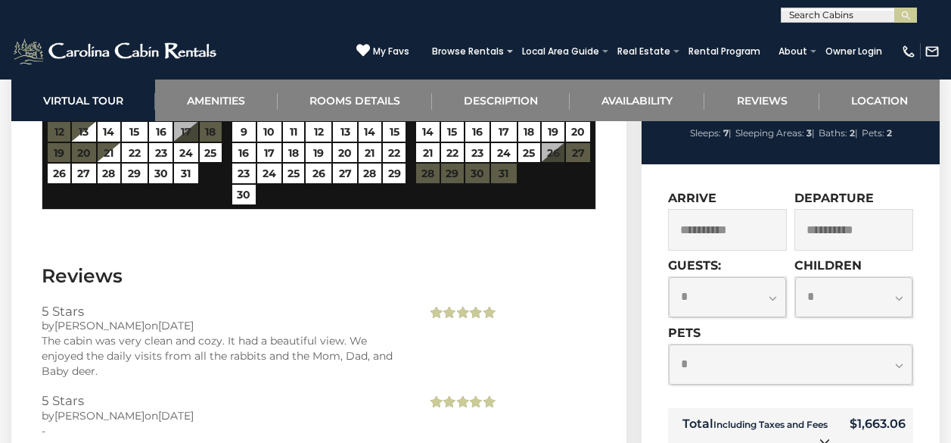
scroll to position [2800, 0]
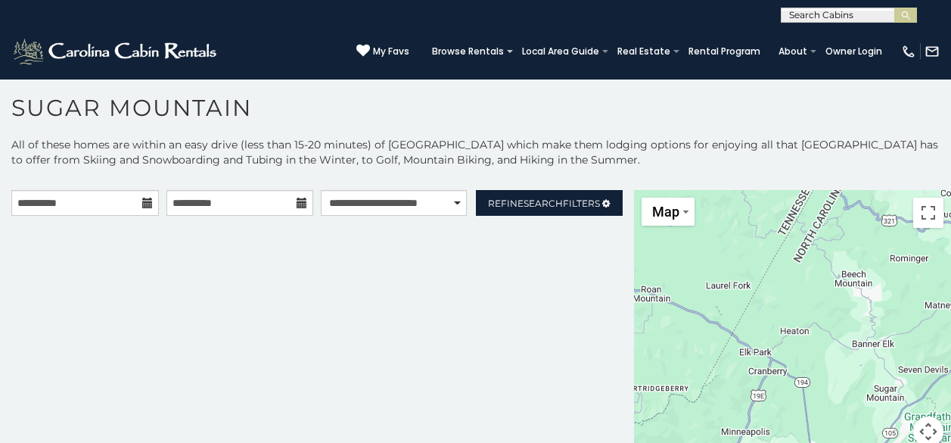
scroll to position [8, 0]
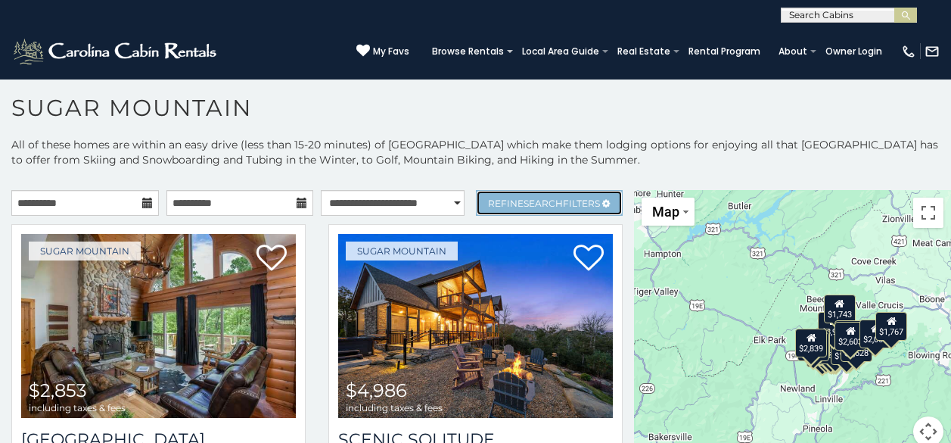
click at [518, 195] on link "Refine Search Filters" at bounding box center [550, 203] width 148 height 26
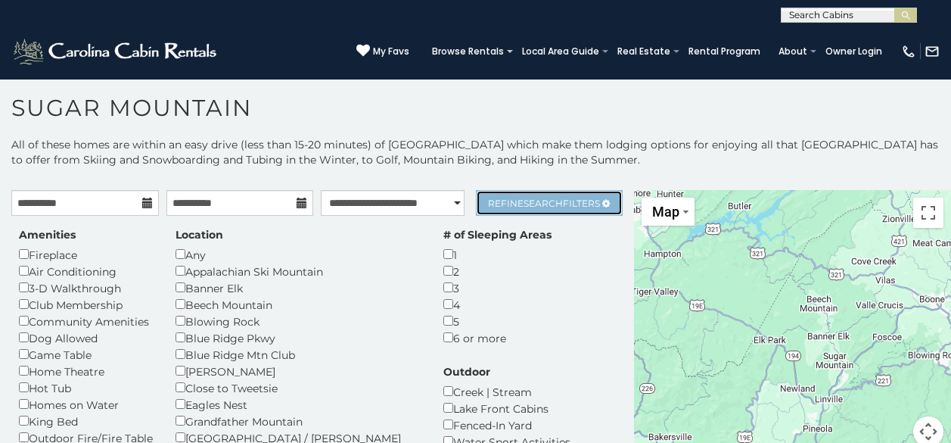
click at [541, 207] on link "Refine Search Filters" at bounding box center [550, 203] width 148 height 26
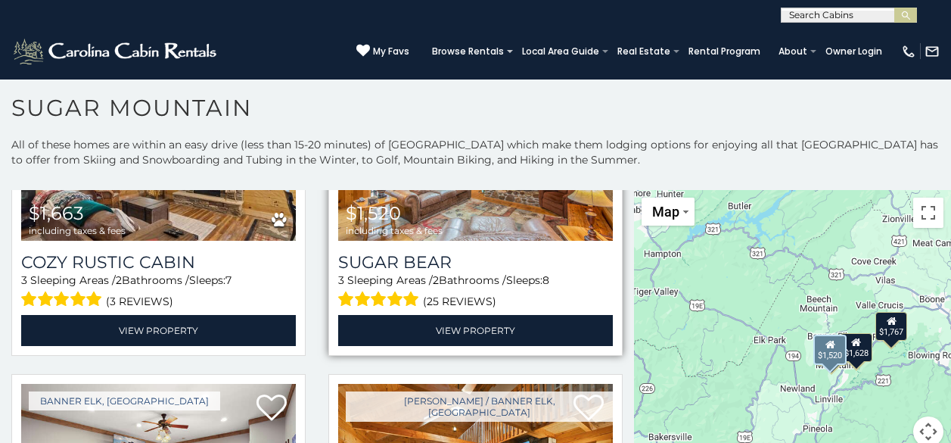
scroll to position [405, 0]
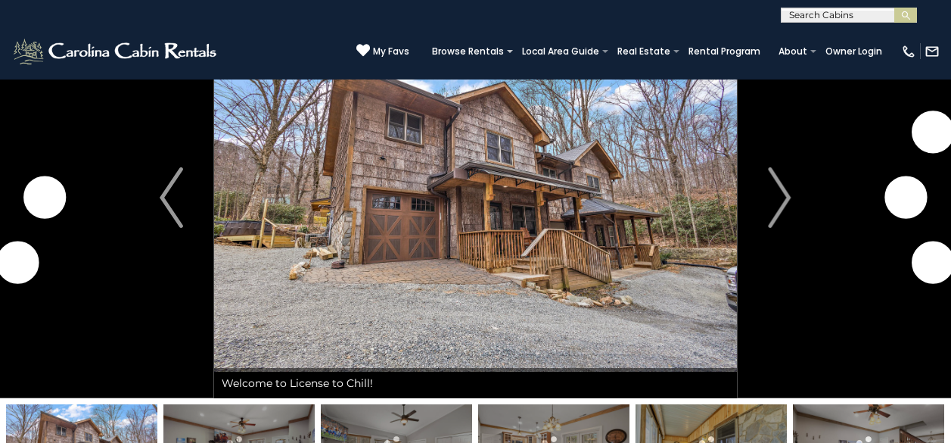
scroll to position [76, 0]
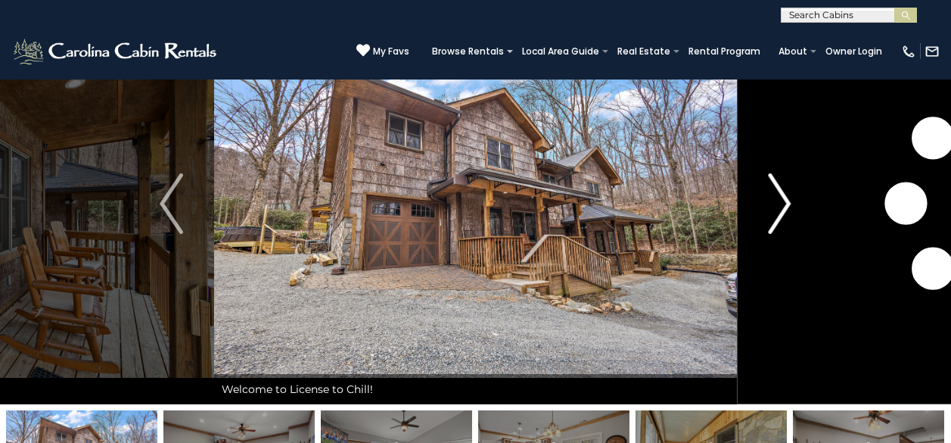
click at [755, 206] on button "Next" at bounding box center [779, 203] width 85 height 401
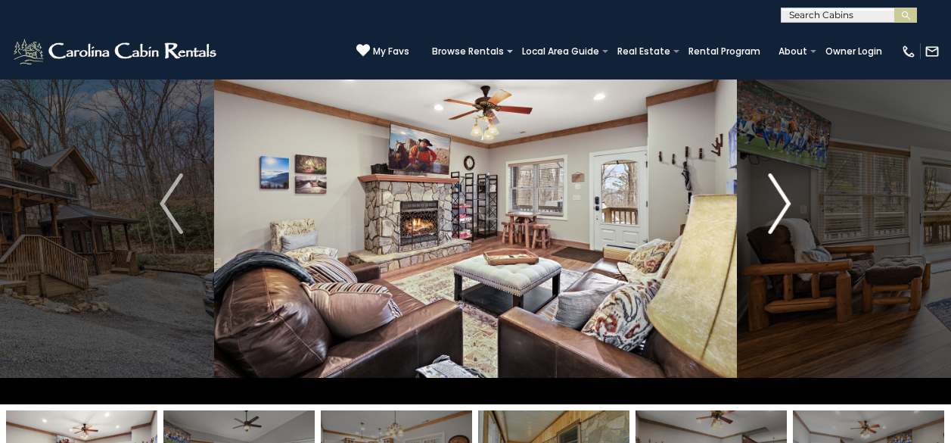
click at [784, 185] on img "Next" at bounding box center [779, 203] width 23 height 61
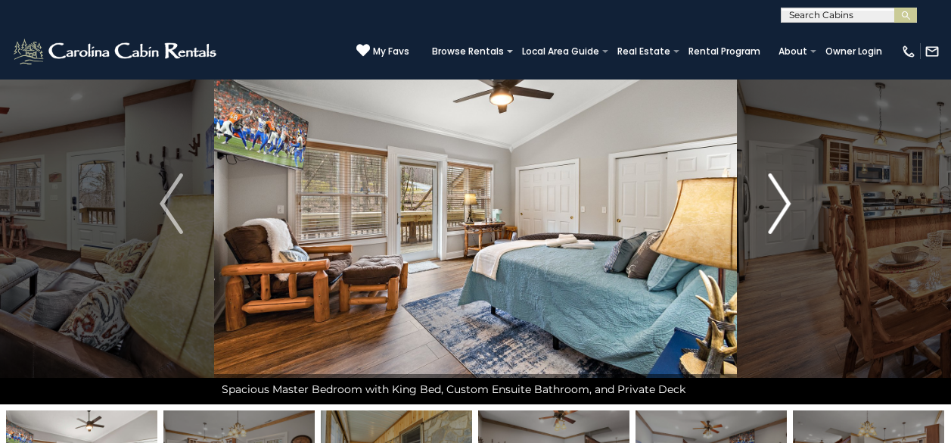
click at [784, 185] on img "Next" at bounding box center [779, 203] width 23 height 61
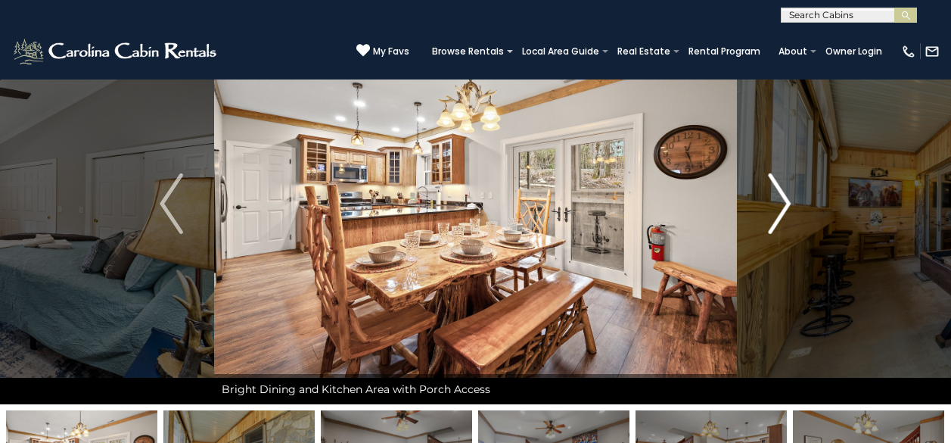
click at [784, 185] on img "Next" at bounding box center [779, 203] width 23 height 61
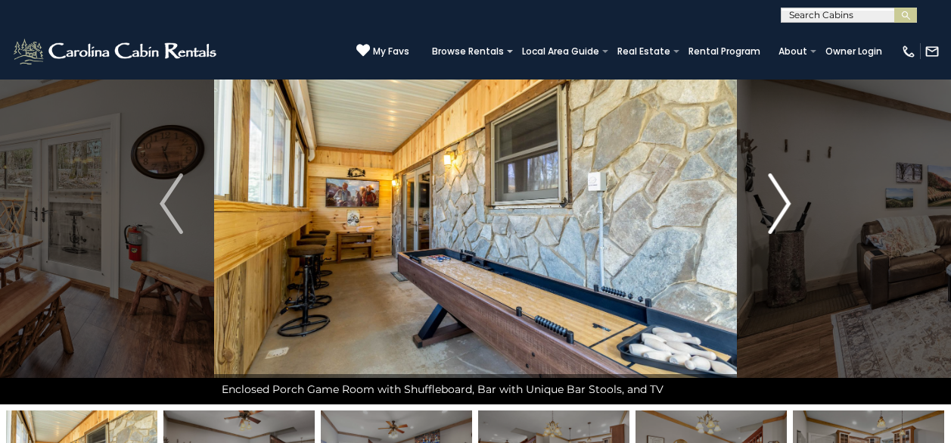
click at [784, 185] on img "Next" at bounding box center [779, 203] width 23 height 61
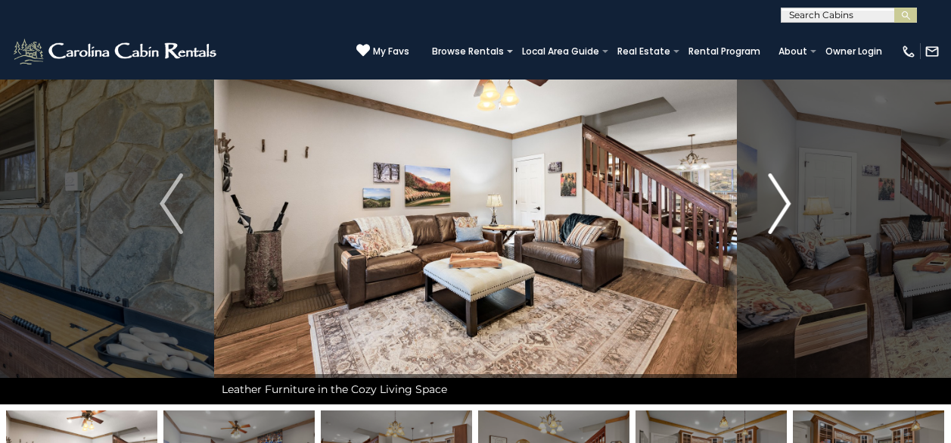
click at [784, 185] on img "Next" at bounding box center [779, 203] width 23 height 61
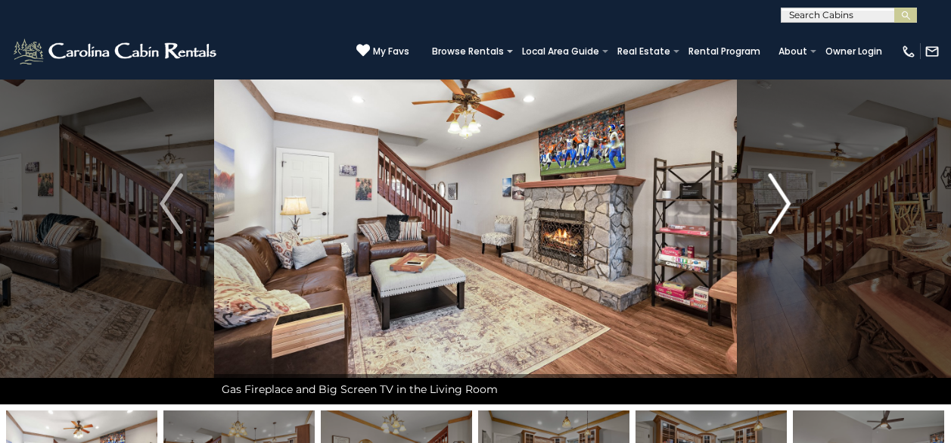
click at [784, 185] on img "Next" at bounding box center [779, 203] width 23 height 61
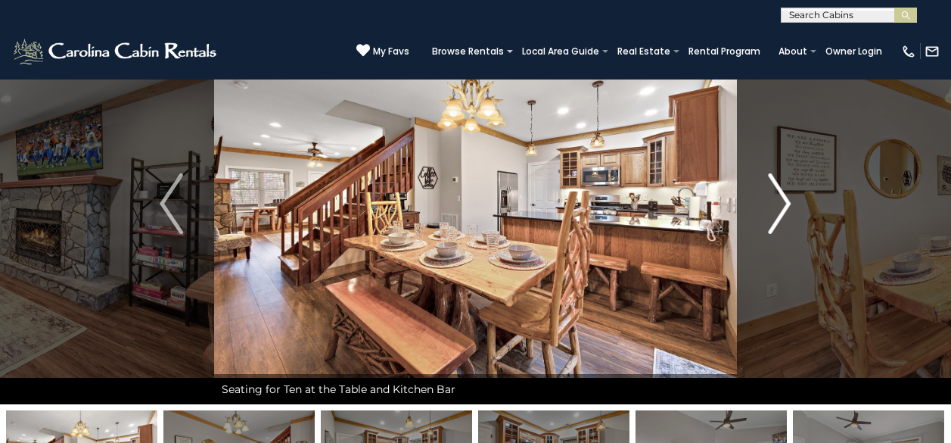
click at [784, 185] on img "Next" at bounding box center [779, 203] width 23 height 61
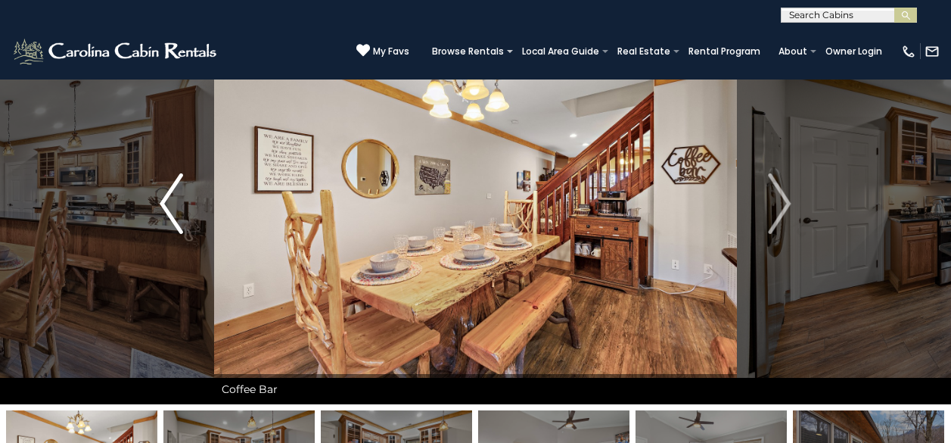
click at [171, 202] on img "Previous" at bounding box center [171, 203] width 23 height 61
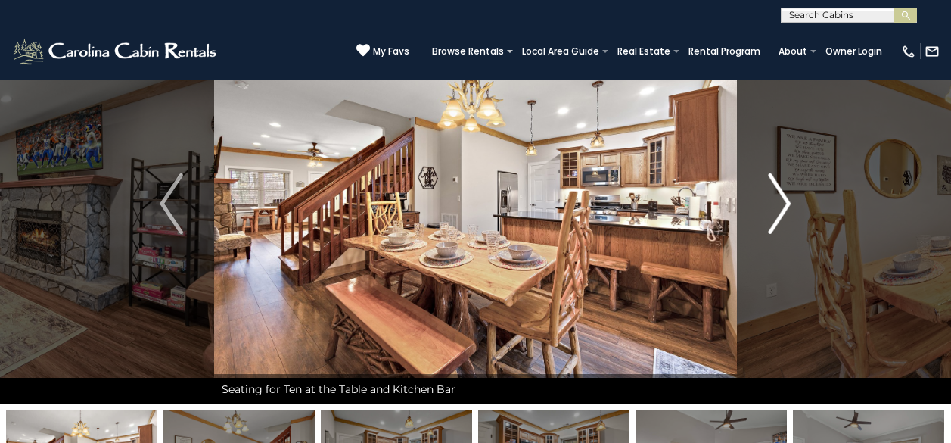
click at [779, 197] on img "Next" at bounding box center [779, 203] width 23 height 61
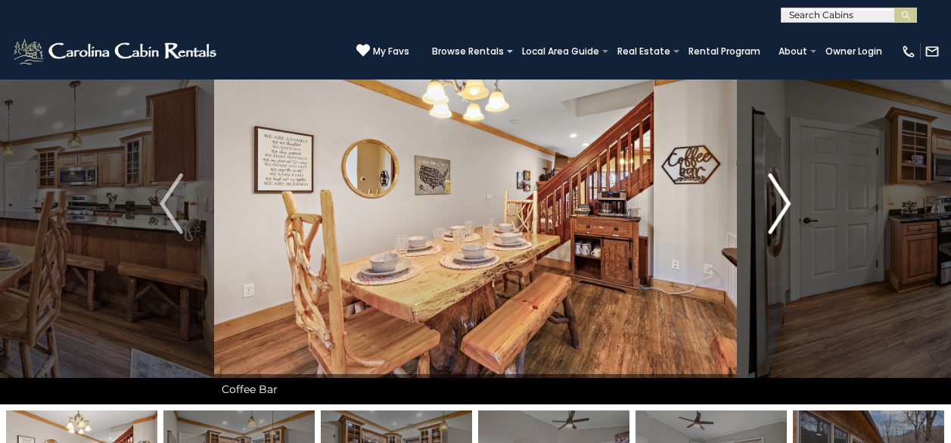
click at [779, 197] on img "Next" at bounding box center [779, 203] width 23 height 61
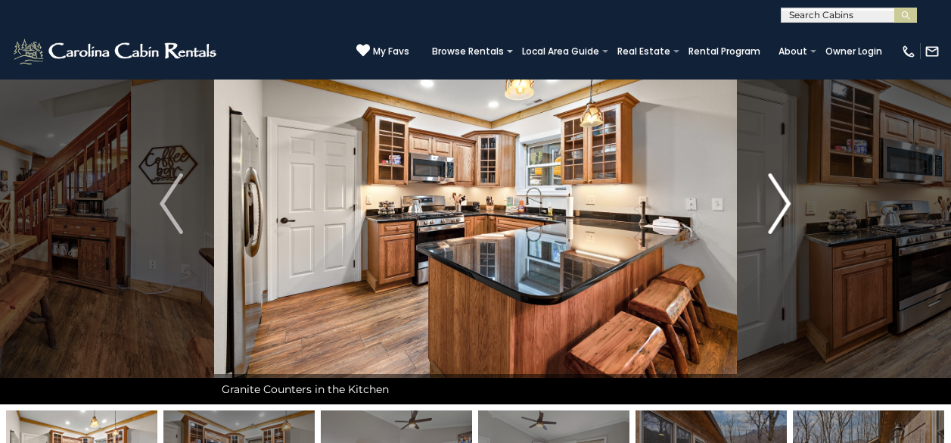
click at [779, 197] on img "Next" at bounding box center [779, 203] width 23 height 61
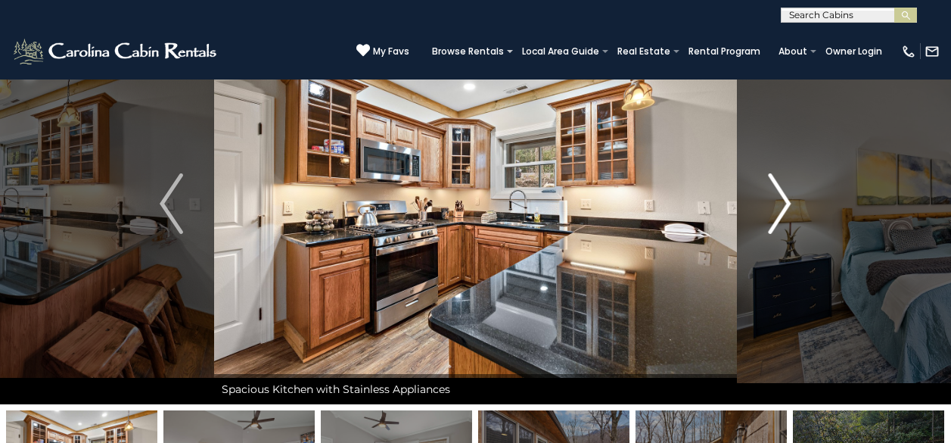
click at [784, 196] on img "Next" at bounding box center [779, 203] width 23 height 61
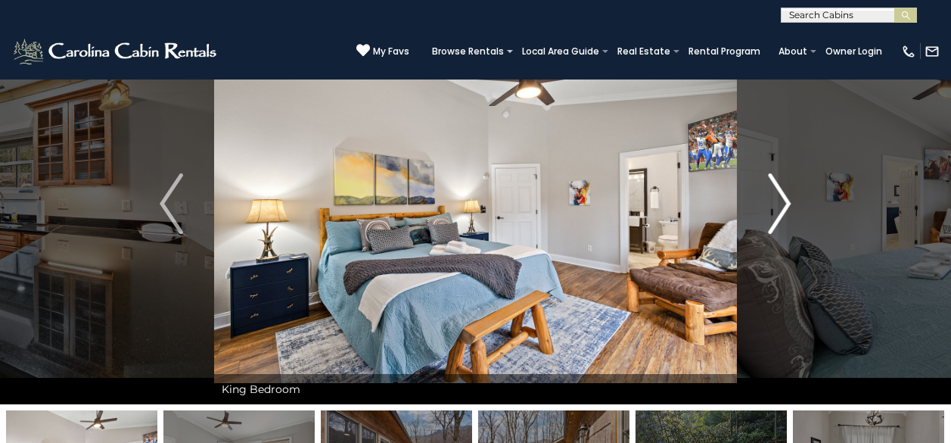
click at [790, 192] on img "Next" at bounding box center [779, 203] width 23 height 61
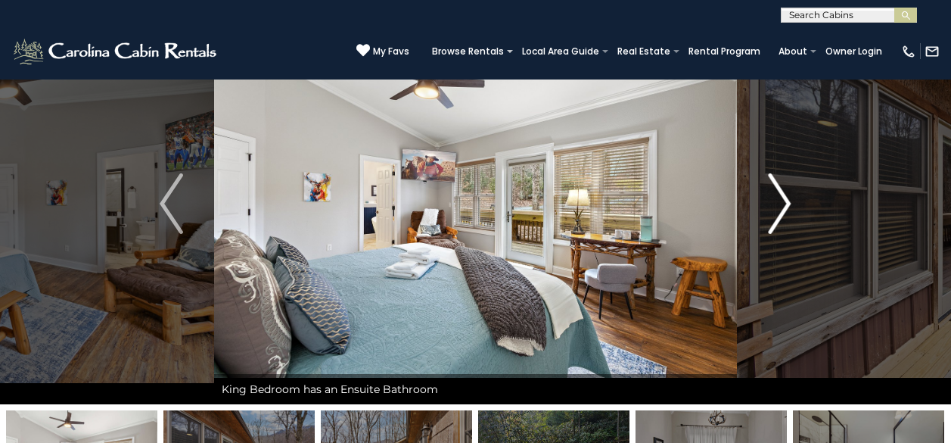
click at [790, 192] on img "Next" at bounding box center [779, 203] width 23 height 61
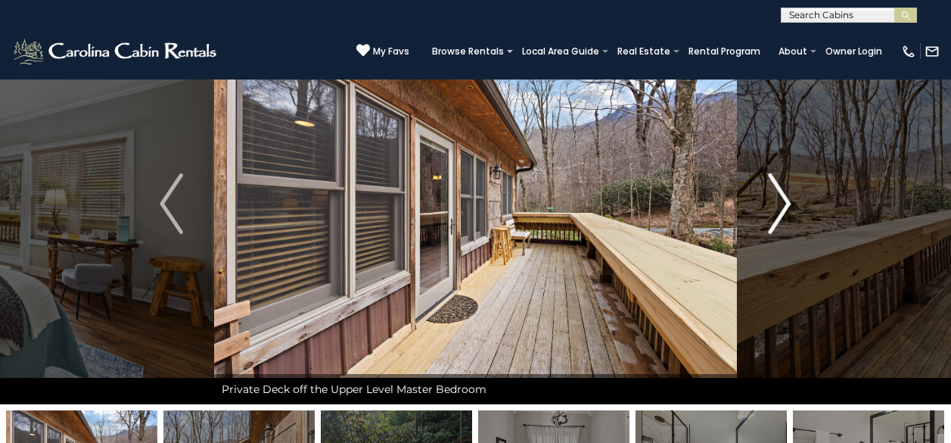
click at [790, 192] on img "Next" at bounding box center [779, 203] width 23 height 61
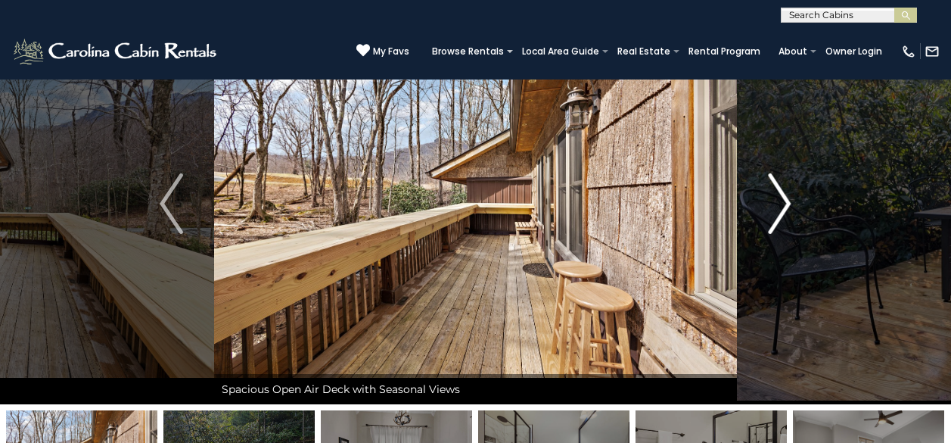
click at [790, 192] on img "Next" at bounding box center [779, 203] width 23 height 61
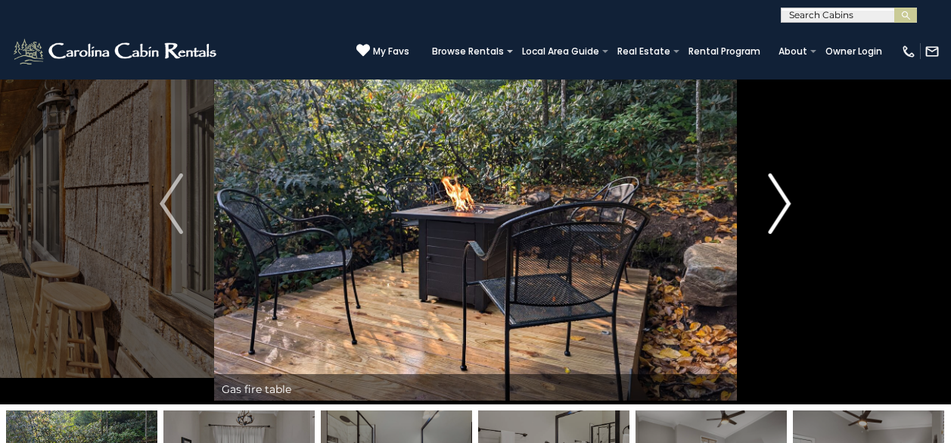
click at [790, 192] on img "Next" at bounding box center [779, 203] width 23 height 61
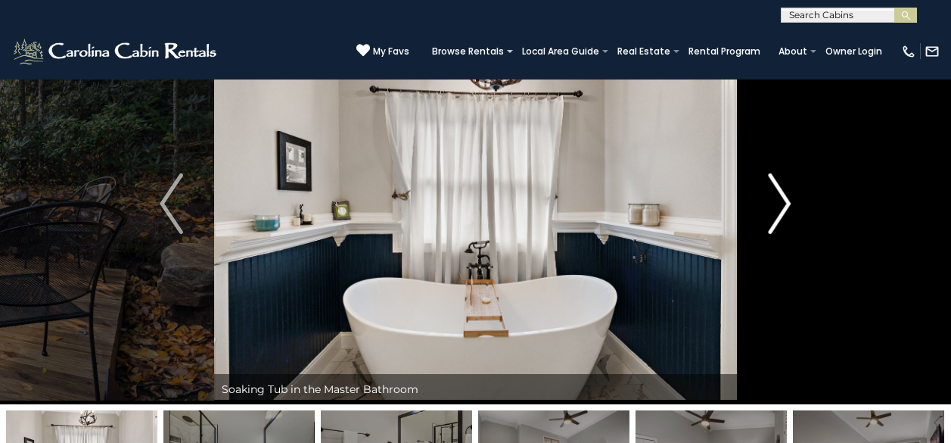
click at [790, 192] on img "Next" at bounding box center [779, 203] width 23 height 61
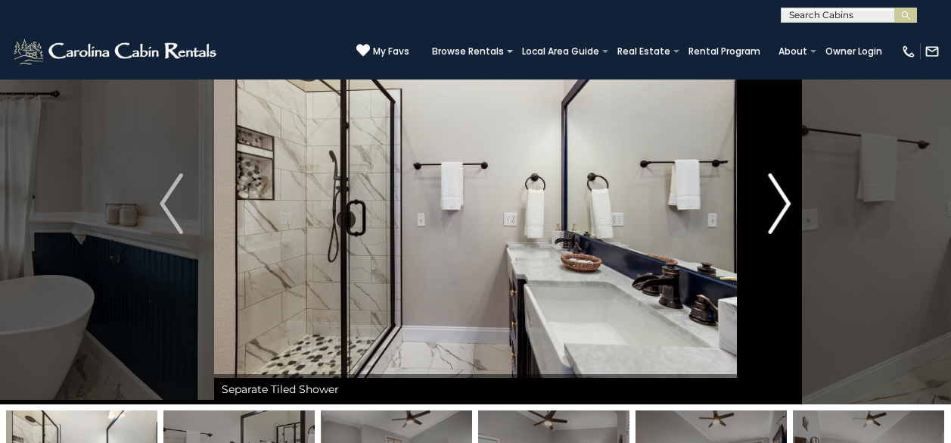
click at [790, 192] on img "Next" at bounding box center [779, 203] width 23 height 61
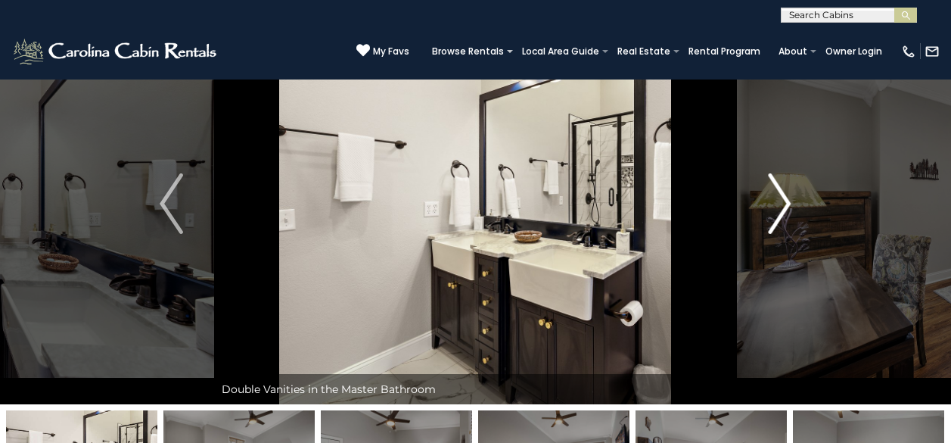
click at [790, 192] on img "Next" at bounding box center [779, 203] width 23 height 61
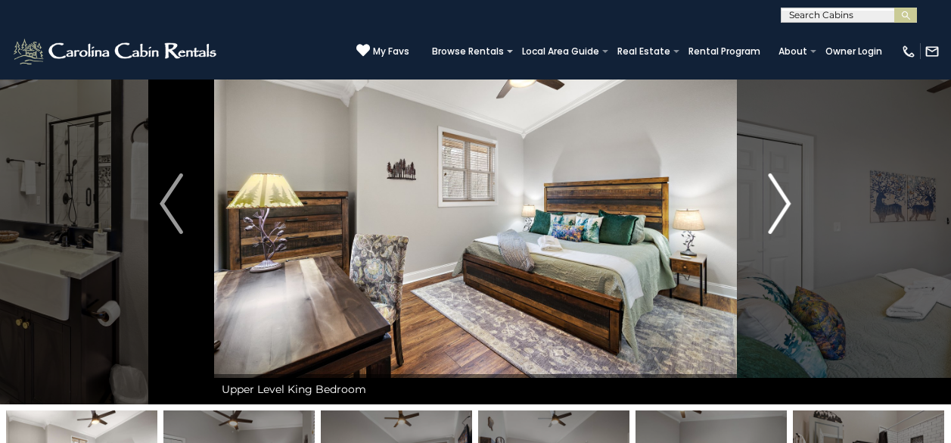
click at [790, 192] on img "Next" at bounding box center [779, 203] width 23 height 61
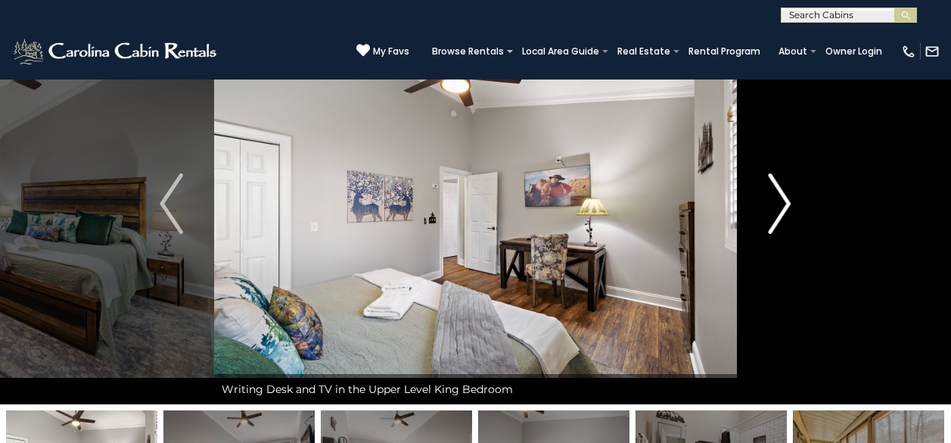
click at [790, 192] on img "Next" at bounding box center [779, 203] width 23 height 61
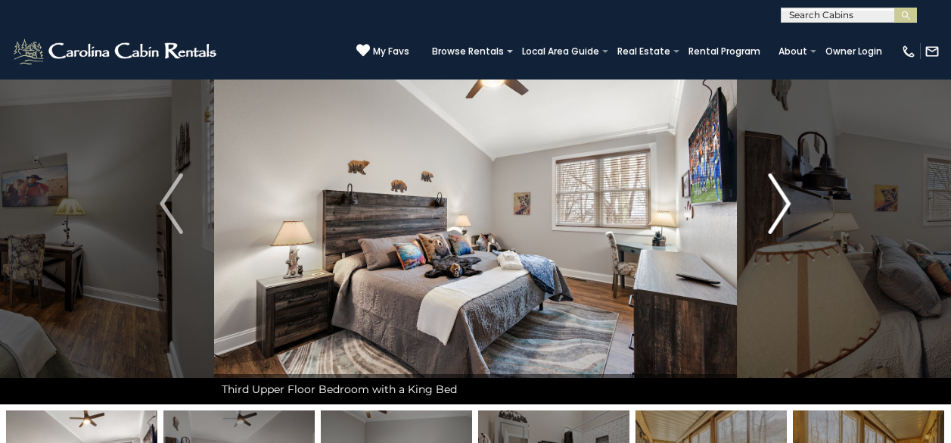
click at [790, 192] on img "Next" at bounding box center [779, 203] width 23 height 61
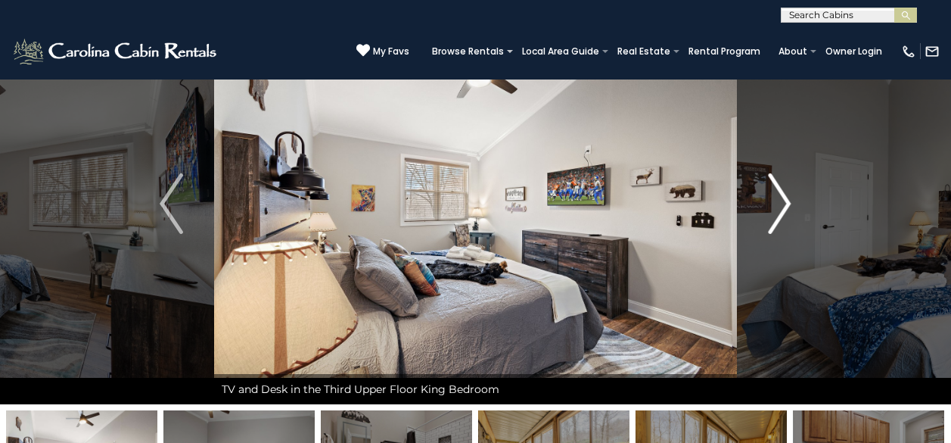
click at [790, 192] on img "Next" at bounding box center [779, 203] width 23 height 61
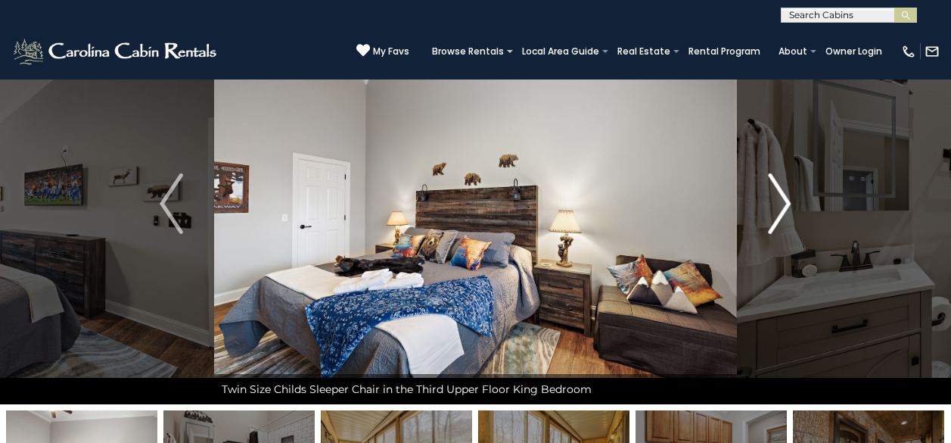
click at [790, 192] on img "Next" at bounding box center [779, 203] width 23 height 61
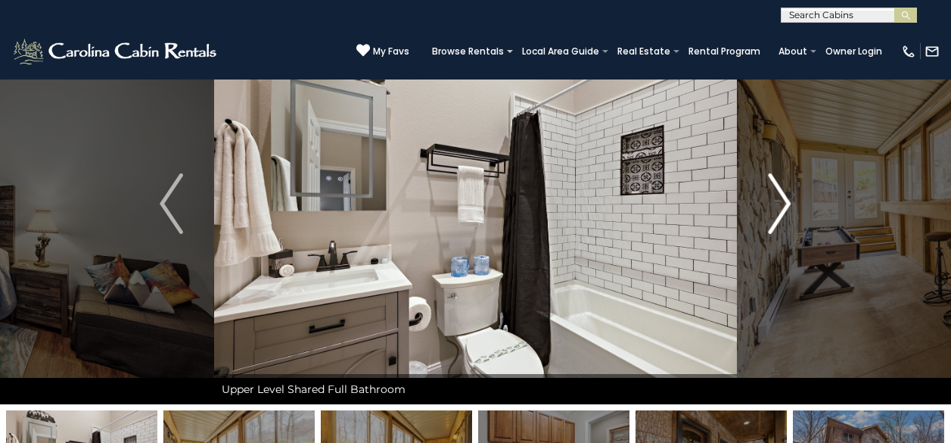
click at [790, 192] on img "Next" at bounding box center [779, 203] width 23 height 61
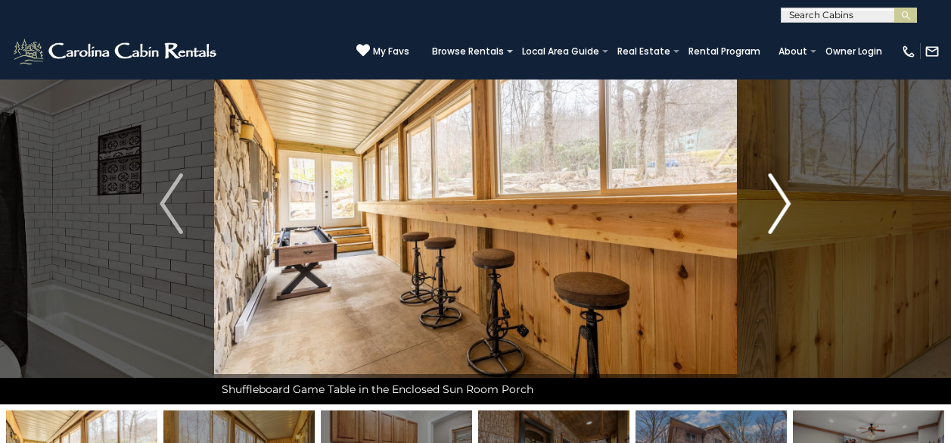
click at [790, 192] on img "Next" at bounding box center [779, 203] width 23 height 61
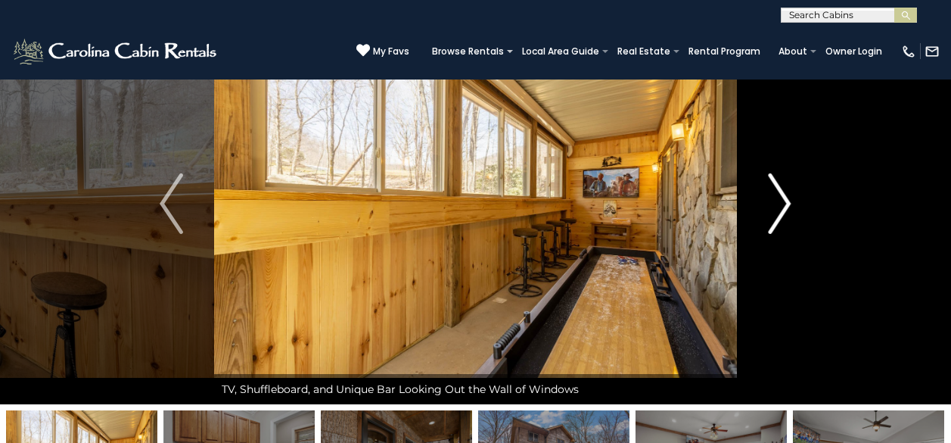
click at [790, 192] on img "Next" at bounding box center [779, 203] width 23 height 61
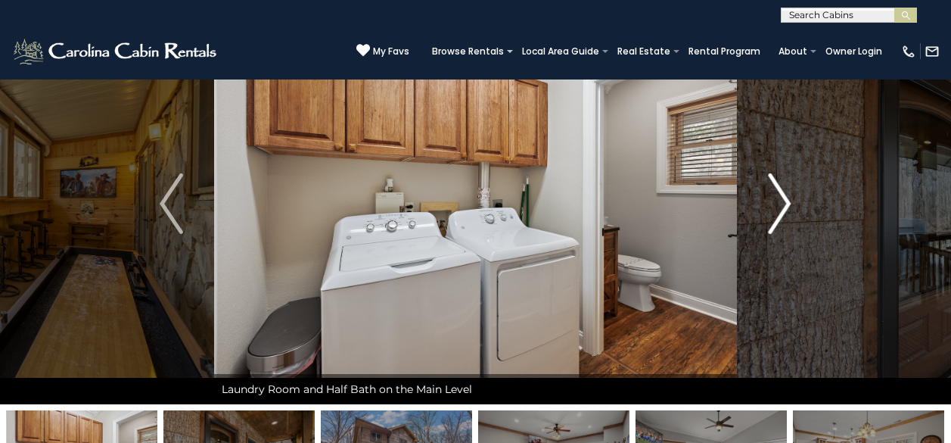
click at [790, 192] on img "Next" at bounding box center [779, 203] width 23 height 61
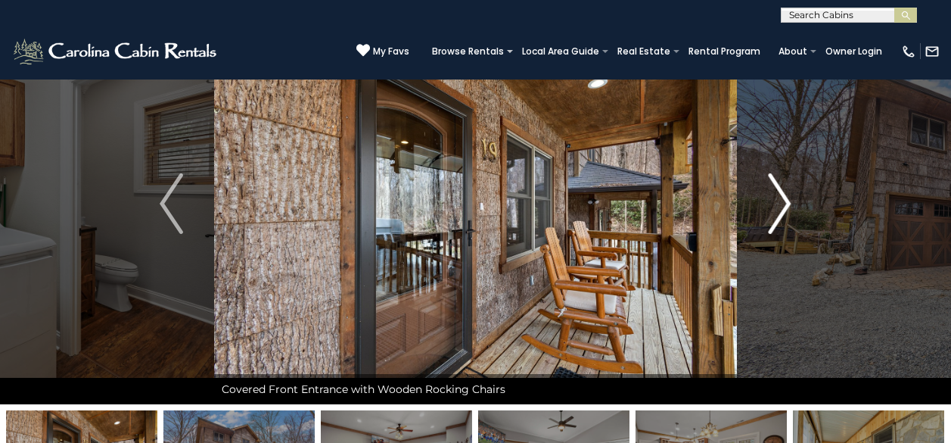
click at [790, 192] on img "Next" at bounding box center [779, 203] width 23 height 61
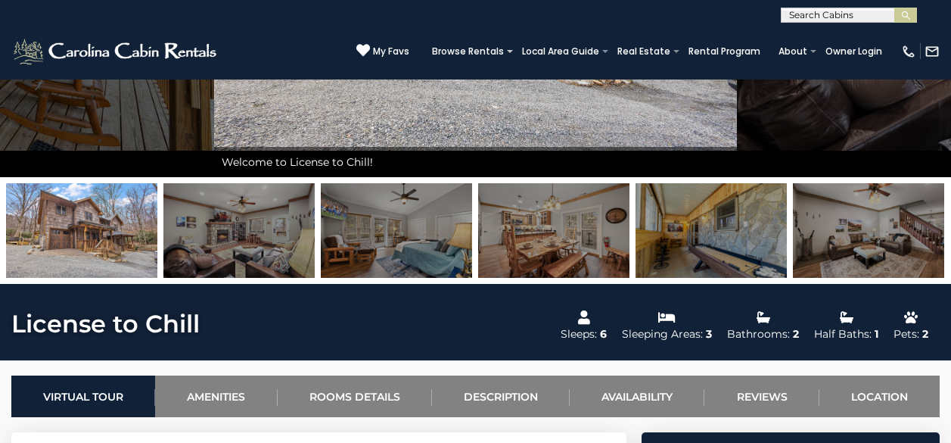
scroll to position [0, 0]
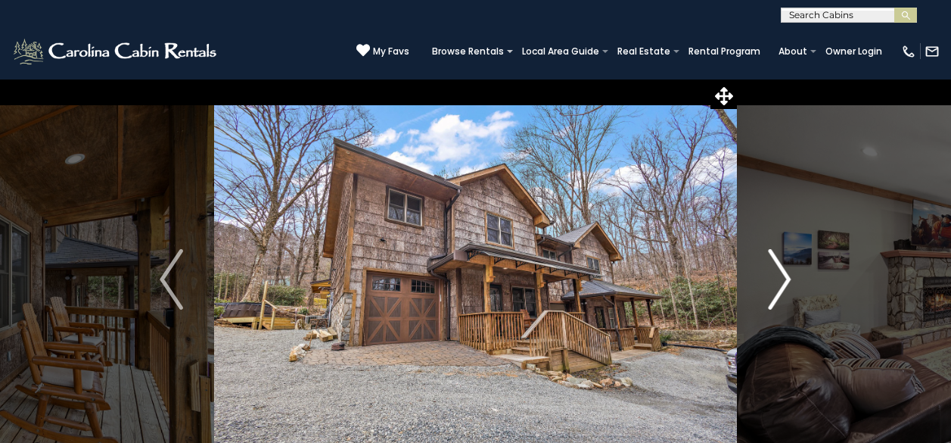
click at [775, 262] on img "Next" at bounding box center [779, 279] width 23 height 61
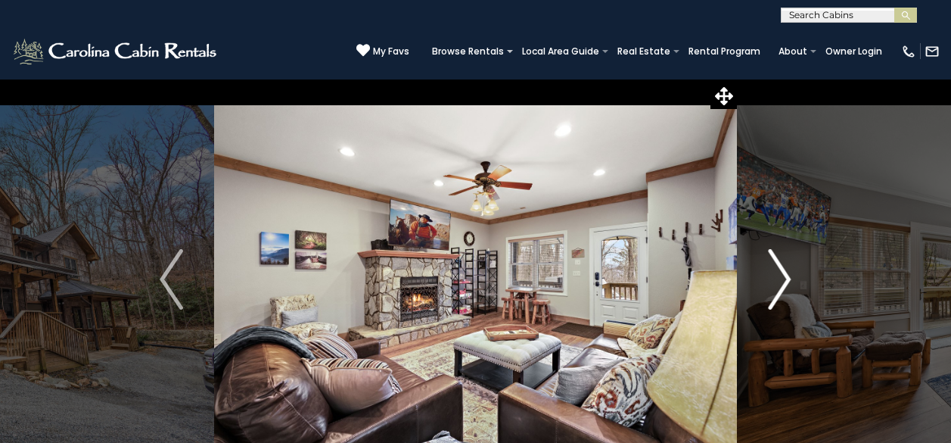
click at [775, 262] on img "Next" at bounding box center [779, 279] width 23 height 61
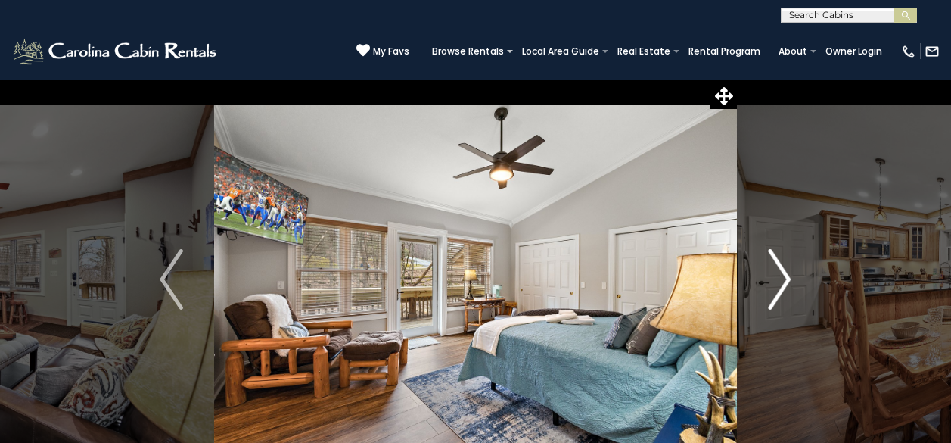
click at [775, 262] on img "Next" at bounding box center [779, 279] width 23 height 61
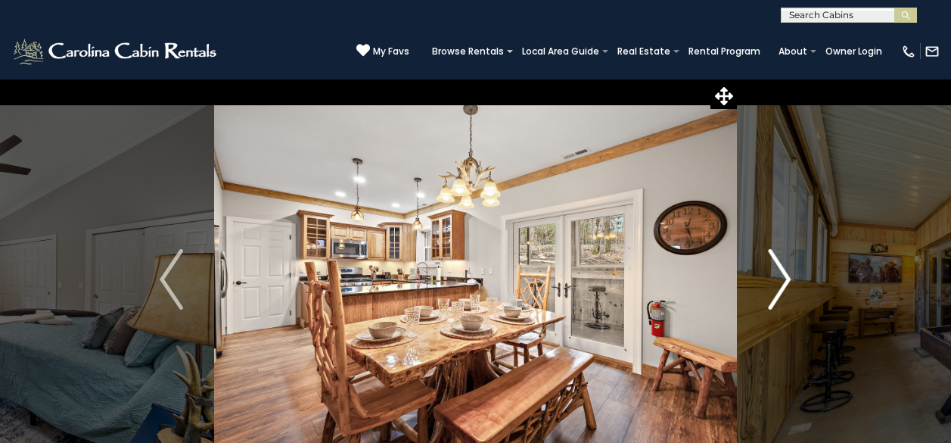
click at [775, 262] on img "Next" at bounding box center [779, 279] width 23 height 61
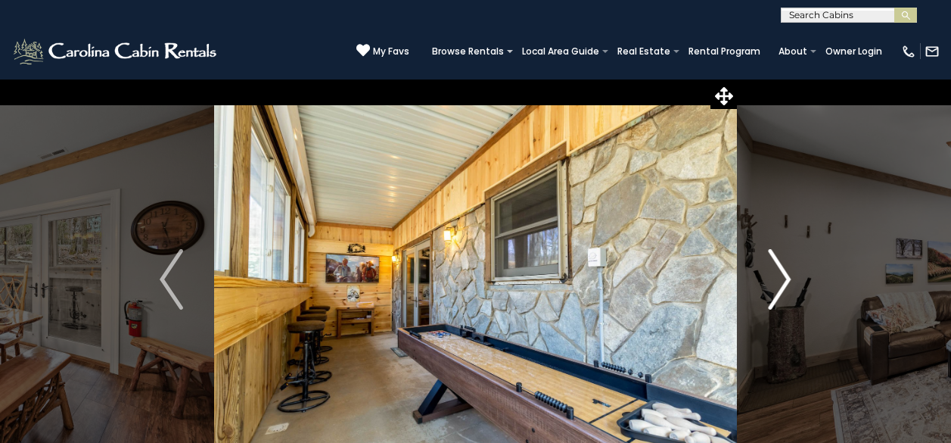
click at [775, 262] on img "Next" at bounding box center [779, 279] width 23 height 61
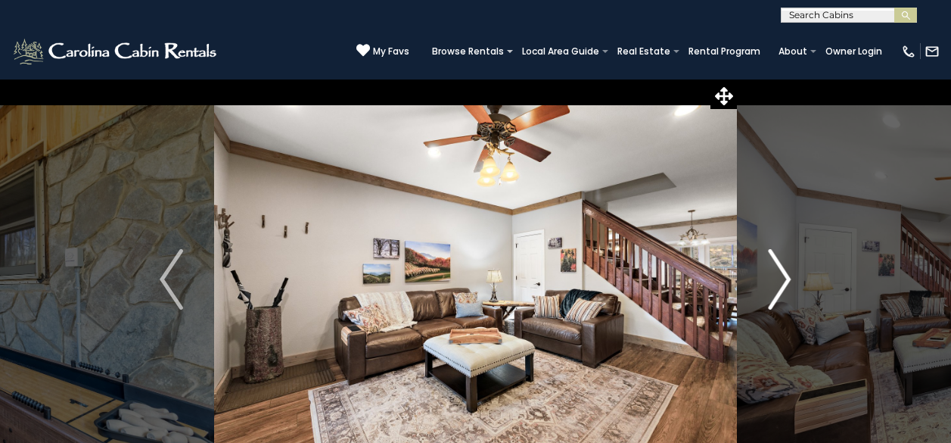
click at [775, 262] on img "Next" at bounding box center [779, 279] width 23 height 61
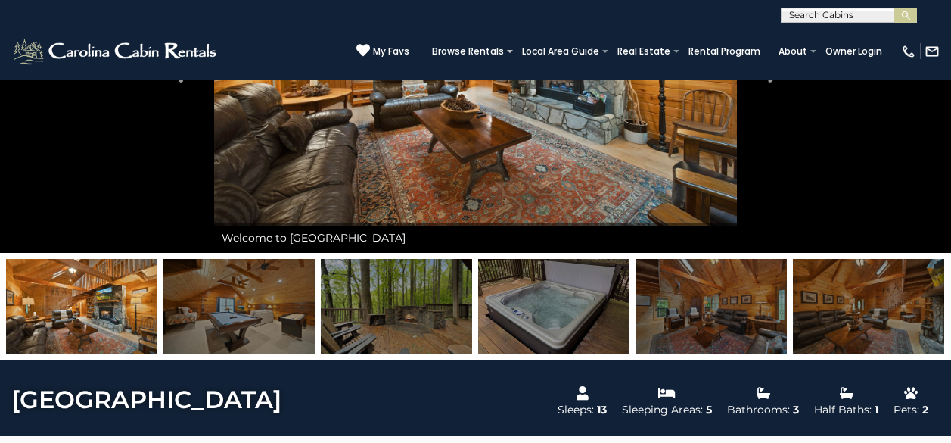
scroll to position [76, 0]
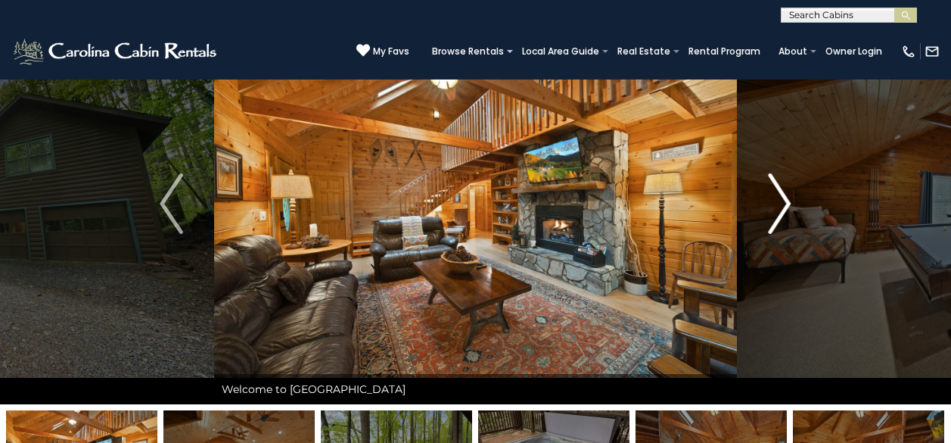
click at [794, 198] on button "Next" at bounding box center [779, 203] width 85 height 401
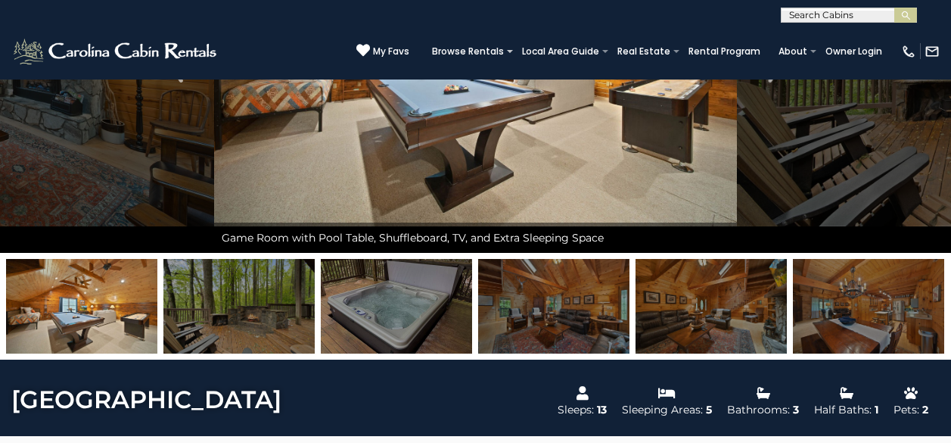
scroll to position [0, 0]
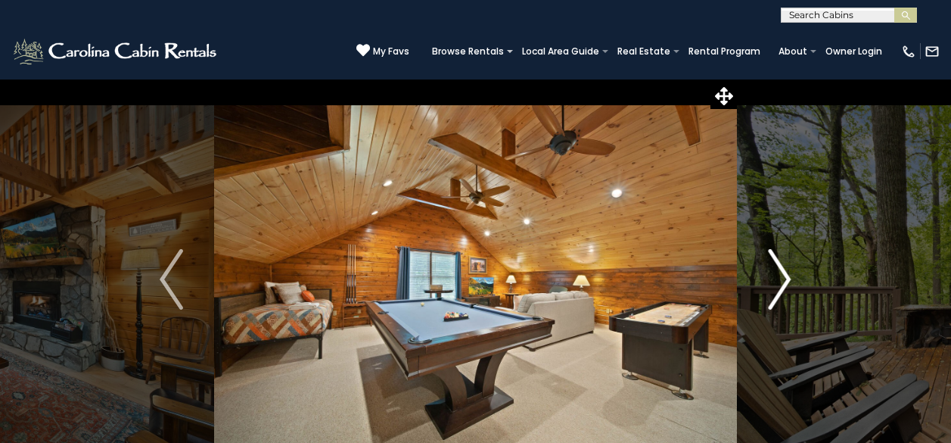
click at [781, 266] on img "Next" at bounding box center [779, 279] width 23 height 61
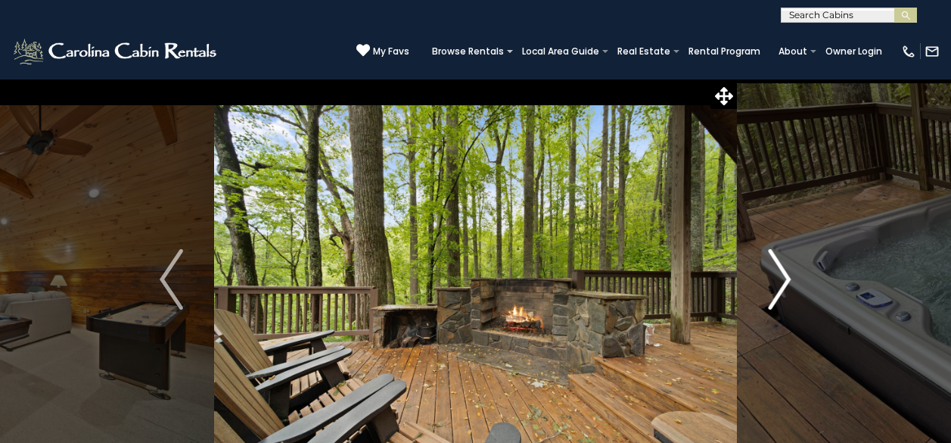
click at [781, 251] on img "Next" at bounding box center [779, 279] width 23 height 61
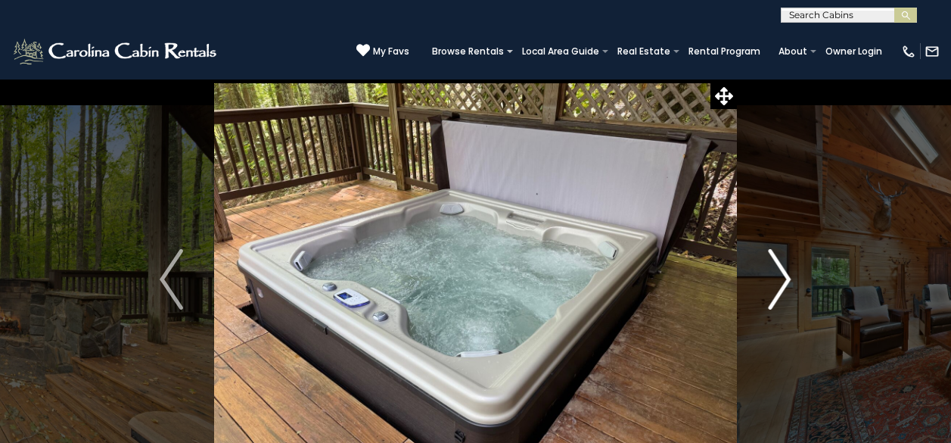
scroll to position [76, 0]
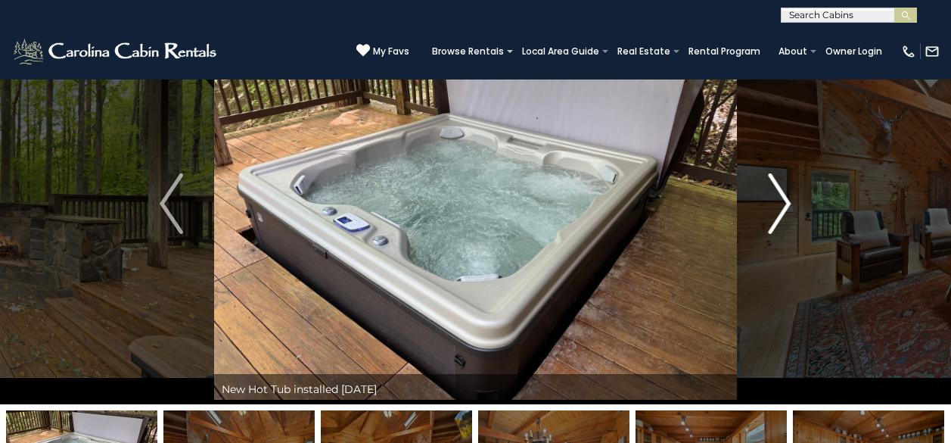
click at [787, 212] on img "Next" at bounding box center [779, 203] width 23 height 61
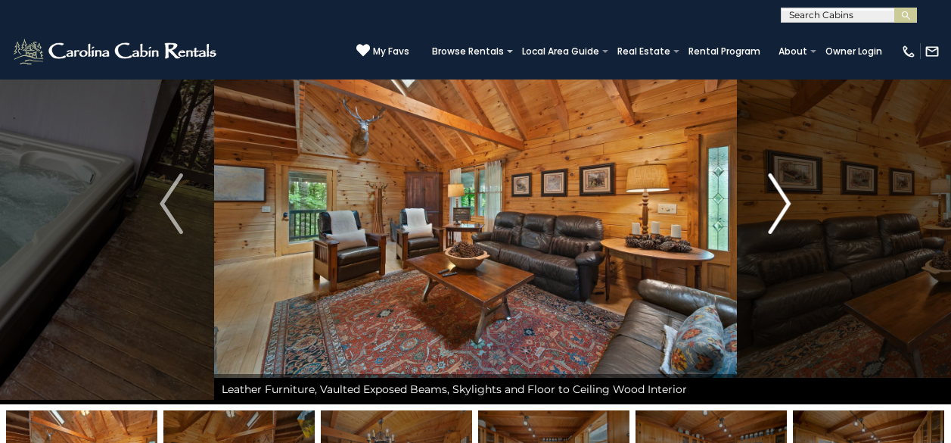
click at [788, 210] on img "Next" at bounding box center [779, 203] width 23 height 61
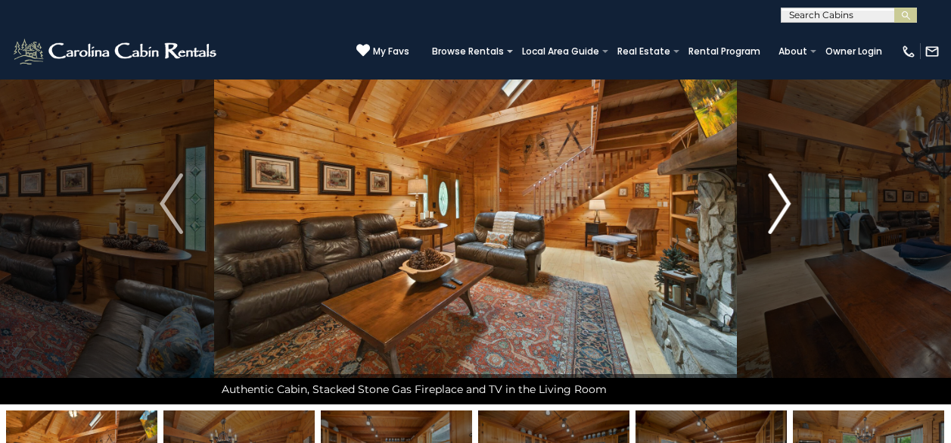
click at [788, 210] on img "Next" at bounding box center [779, 203] width 23 height 61
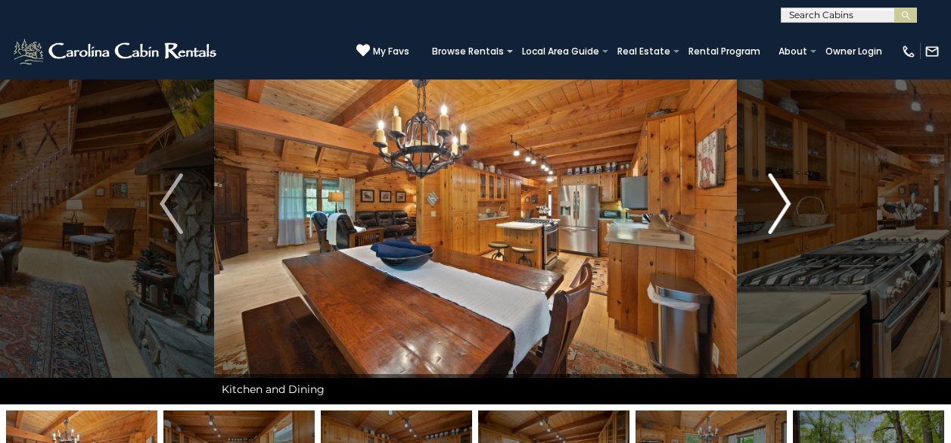
click at [788, 210] on img "Next" at bounding box center [779, 203] width 23 height 61
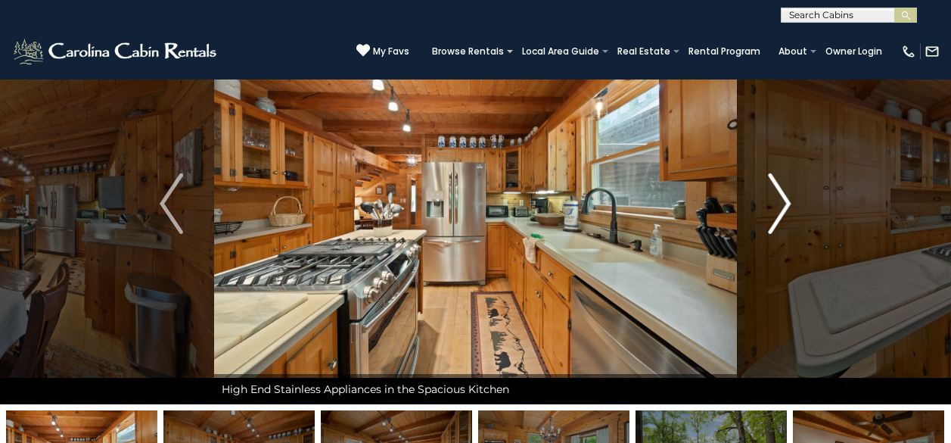
click at [788, 208] on img "Next" at bounding box center [779, 203] width 23 height 61
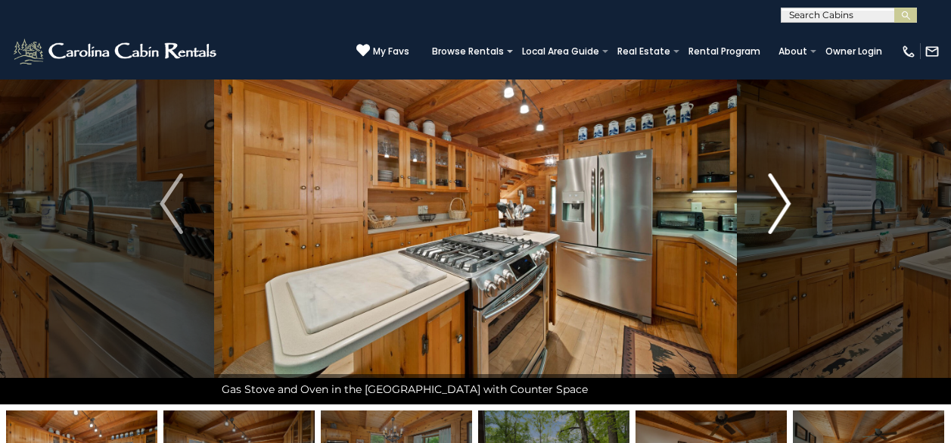
click at [788, 208] on img "Next" at bounding box center [779, 203] width 23 height 61
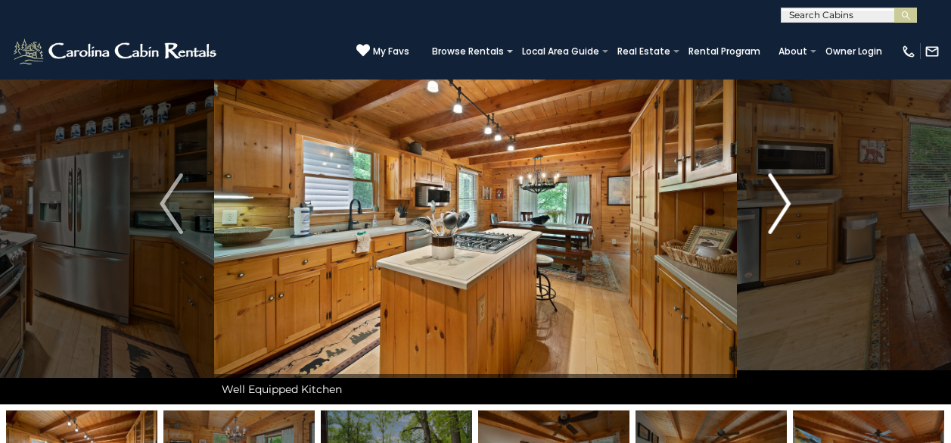
click at [788, 208] on img "Next" at bounding box center [779, 203] width 23 height 61
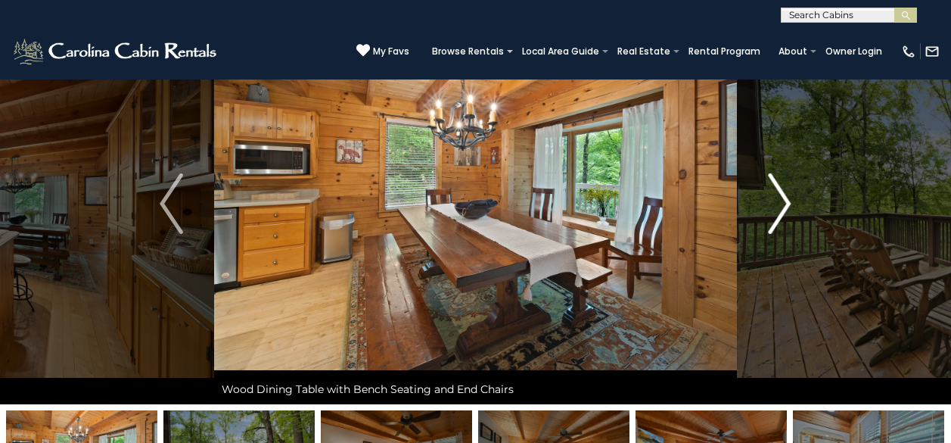
click at [790, 201] on img "Next" at bounding box center [779, 203] width 23 height 61
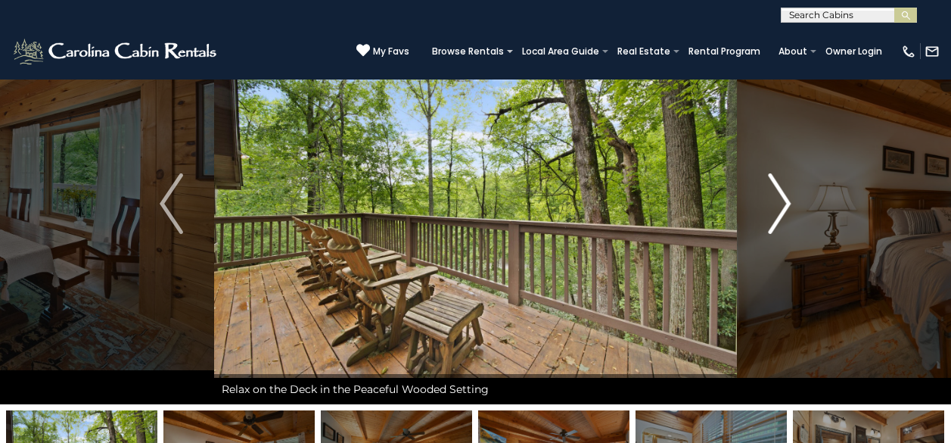
click at [790, 201] on img "Next" at bounding box center [779, 203] width 23 height 61
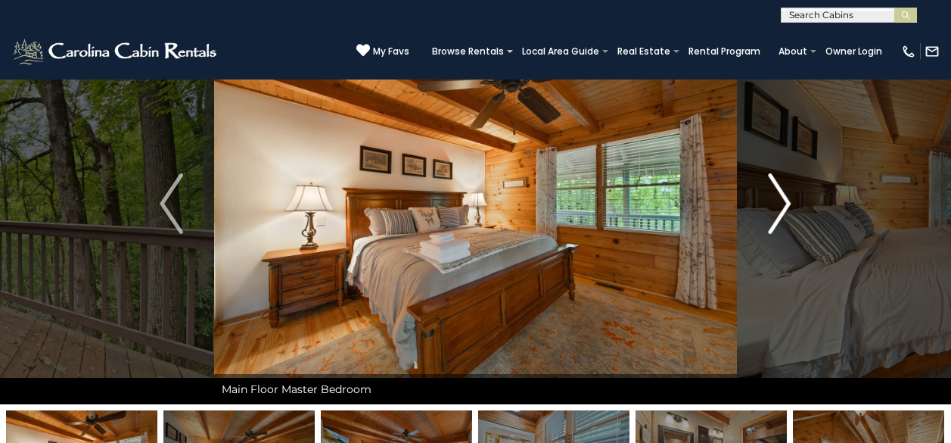
click at [790, 201] on img "Next" at bounding box center [779, 203] width 23 height 61
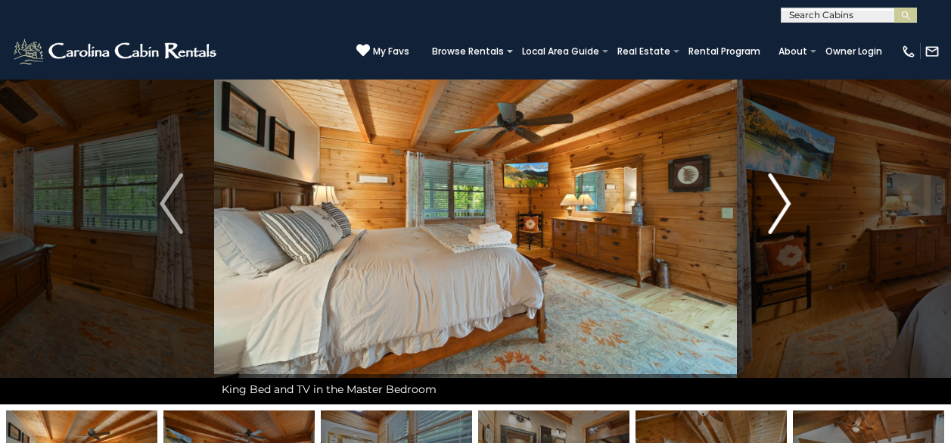
click at [796, 200] on button "Next" at bounding box center [779, 203] width 85 height 401
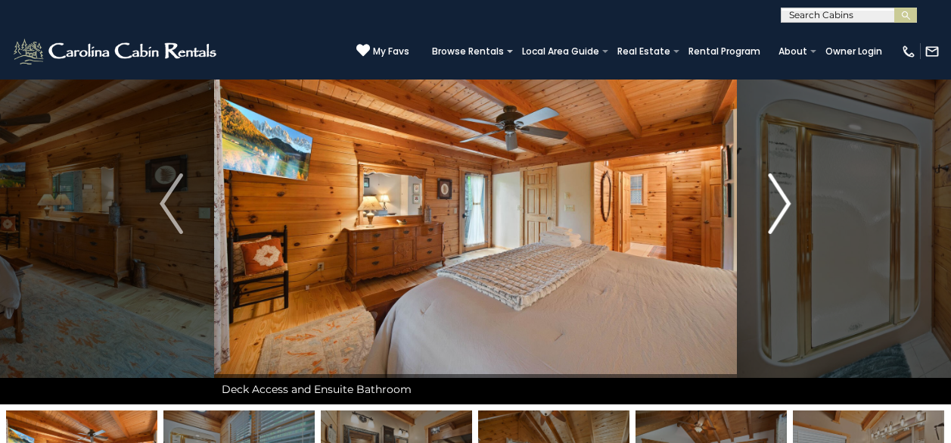
click at [790, 203] on img "Next" at bounding box center [779, 203] width 23 height 61
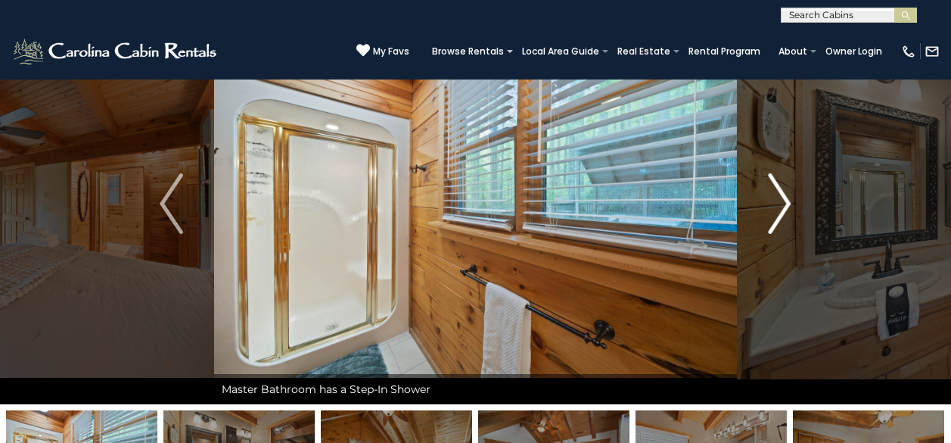
click at [790, 203] on img "Next" at bounding box center [779, 203] width 23 height 61
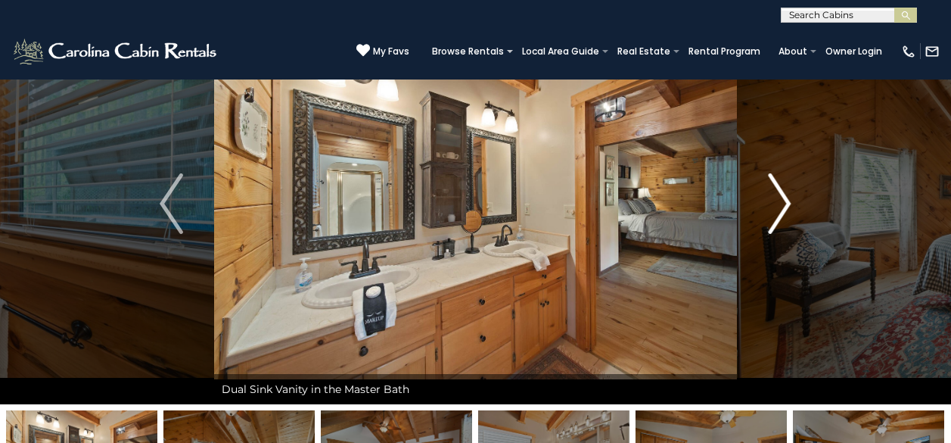
click at [790, 203] on img "Next" at bounding box center [779, 203] width 23 height 61
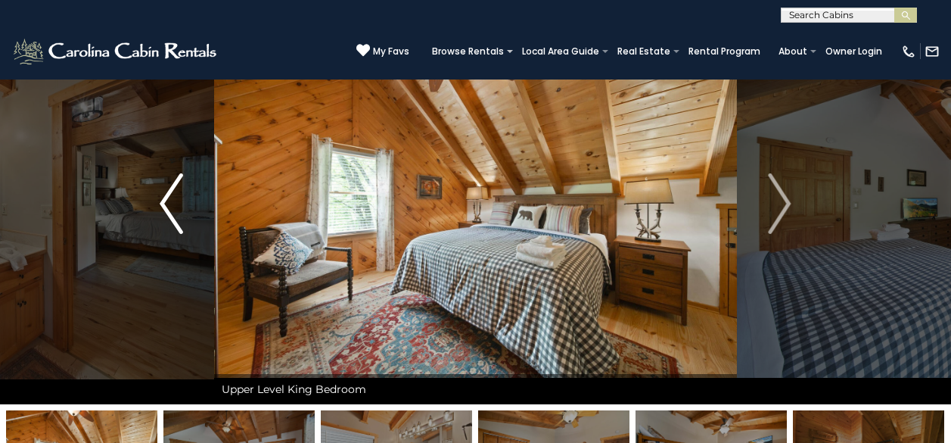
click at [196, 200] on button "Previous" at bounding box center [171, 203] width 85 height 401
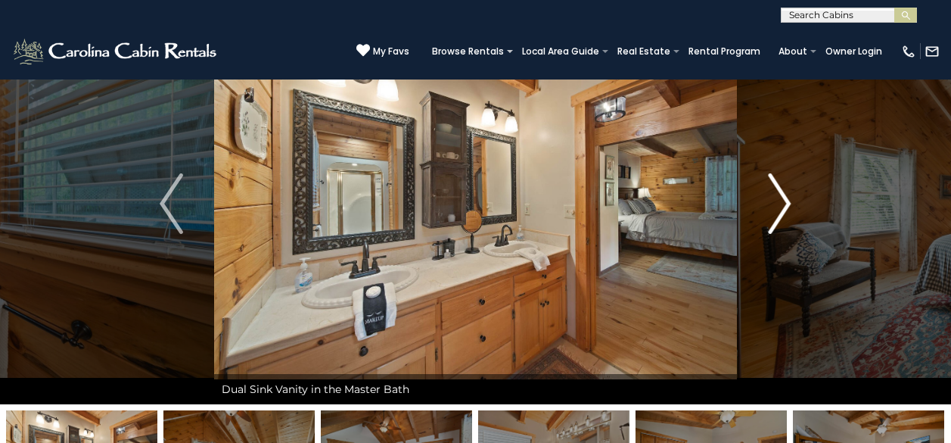
click at [806, 210] on button "Next" at bounding box center [779, 203] width 85 height 401
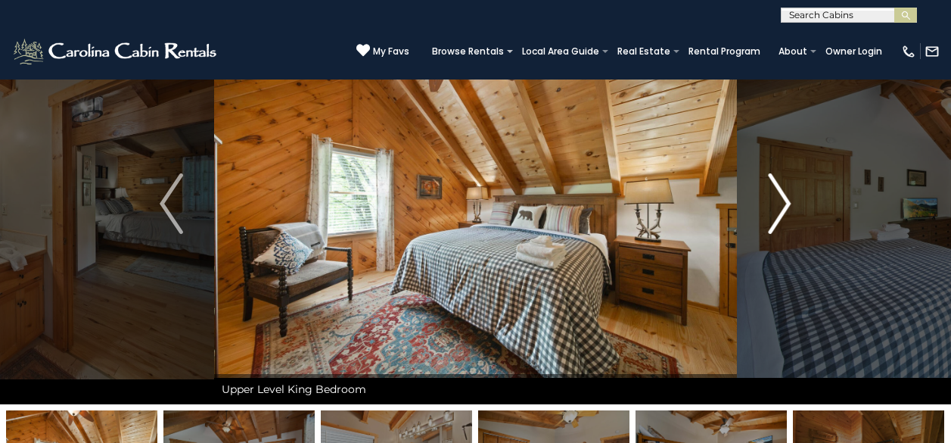
click at [806, 210] on button "Next" at bounding box center [779, 203] width 85 height 401
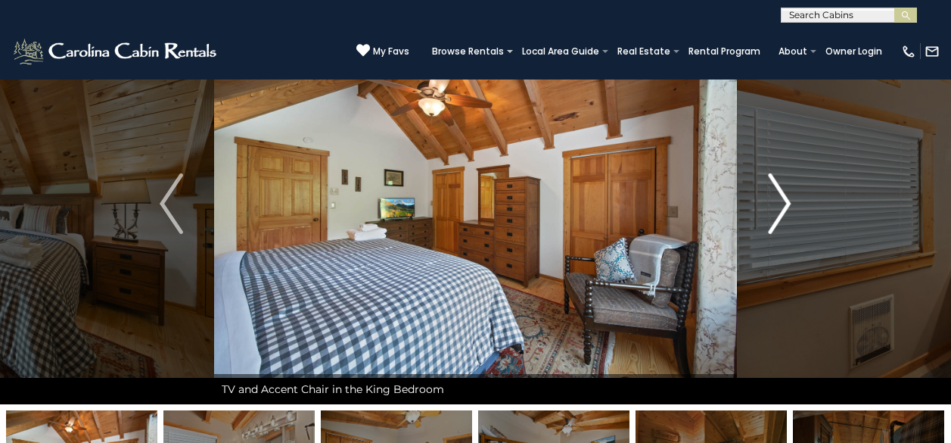
click at [806, 210] on button "Next" at bounding box center [779, 203] width 85 height 401
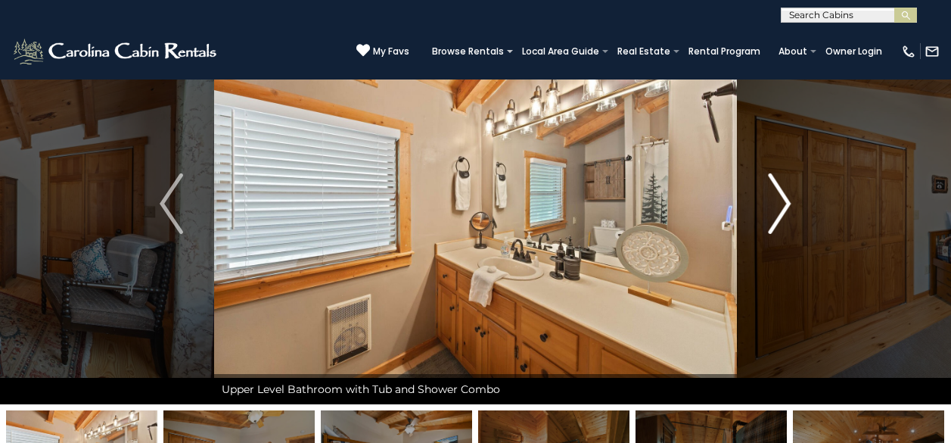
click at [806, 210] on button "Next" at bounding box center [779, 203] width 85 height 401
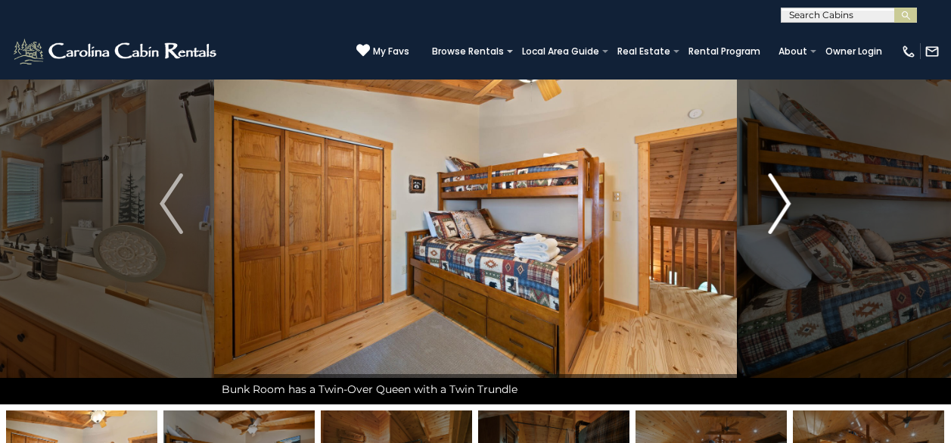
click at [806, 210] on button "Next" at bounding box center [779, 203] width 85 height 401
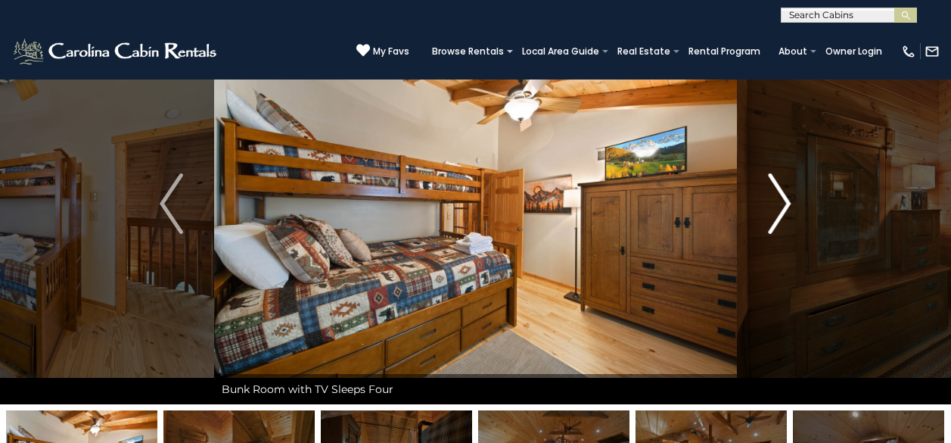
click at [806, 210] on button "Next" at bounding box center [779, 203] width 85 height 401
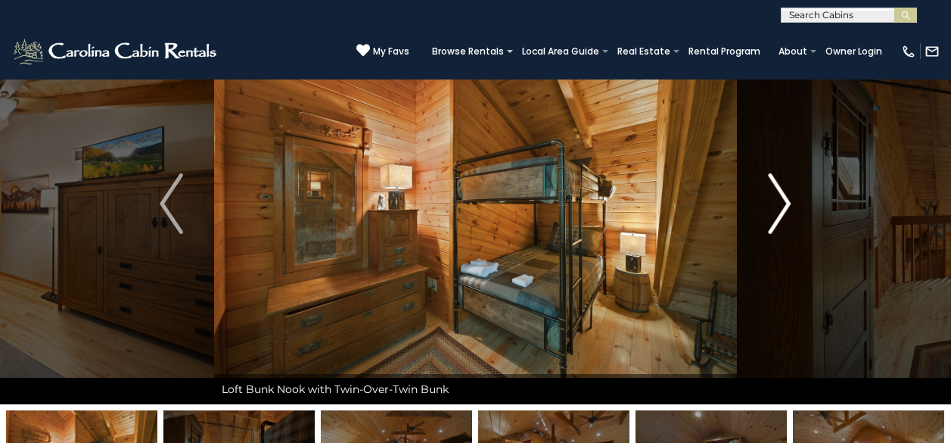
click at [806, 210] on button "Next" at bounding box center [779, 203] width 85 height 401
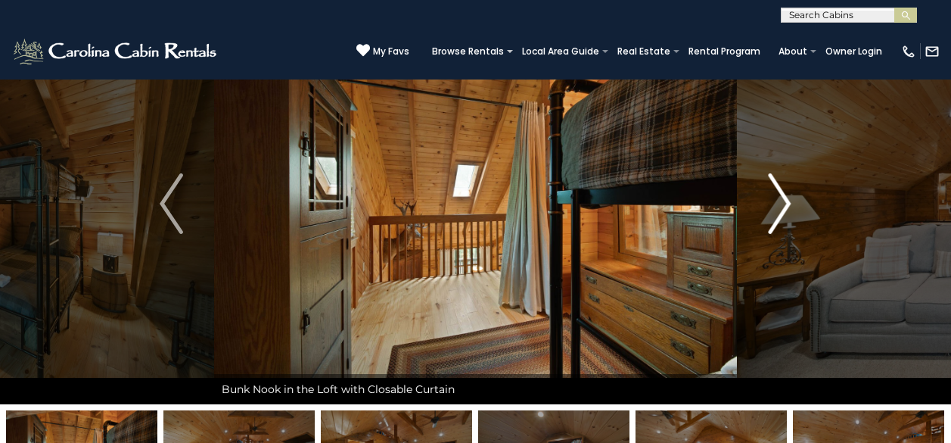
click at [806, 210] on button "Next" at bounding box center [779, 203] width 85 height 401
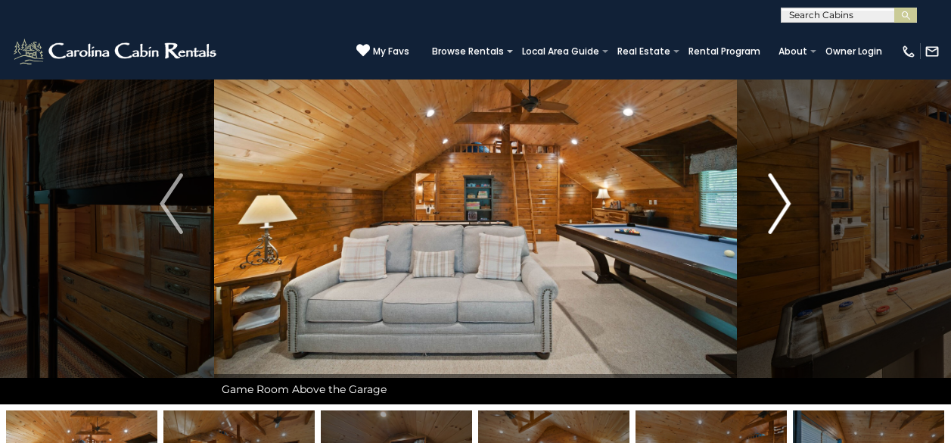
click at [806, 210] on button "Next" at bounding box center [779, 203] width 85 height 401
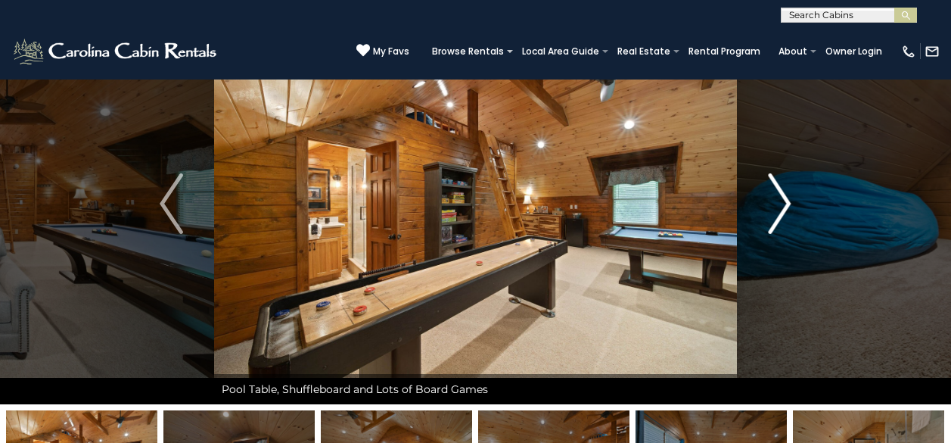
click at [806, 210] on button "Next" at bounding box center [779, 203] width 85 height 401
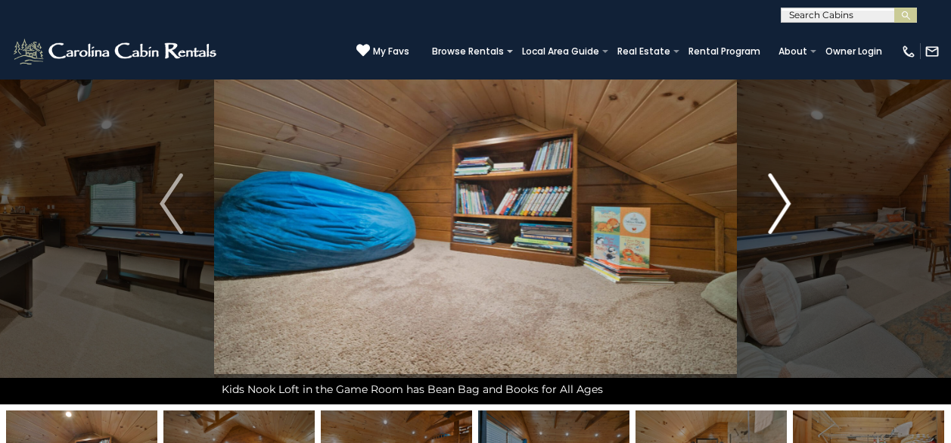
click at [806, 210] on button "Next" at bounding box center [779, 203] width 85 height 401
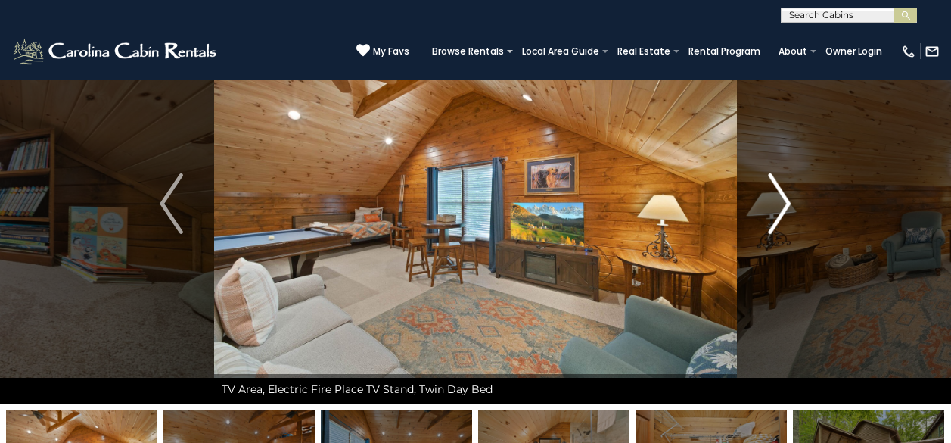
click at [806, 210] on button "Next" at bounding box center [779, 203] width 85 height 401
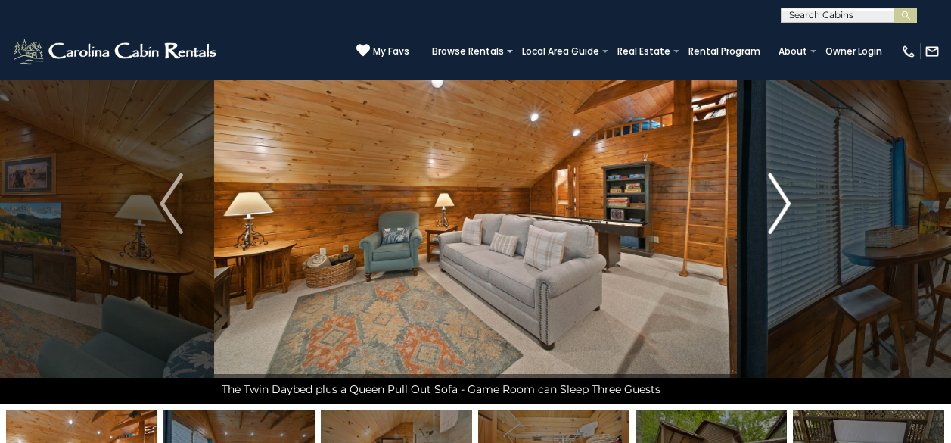
click at [806, 210] on button "Next" at bounding box center [779, 203] width 85 height 401
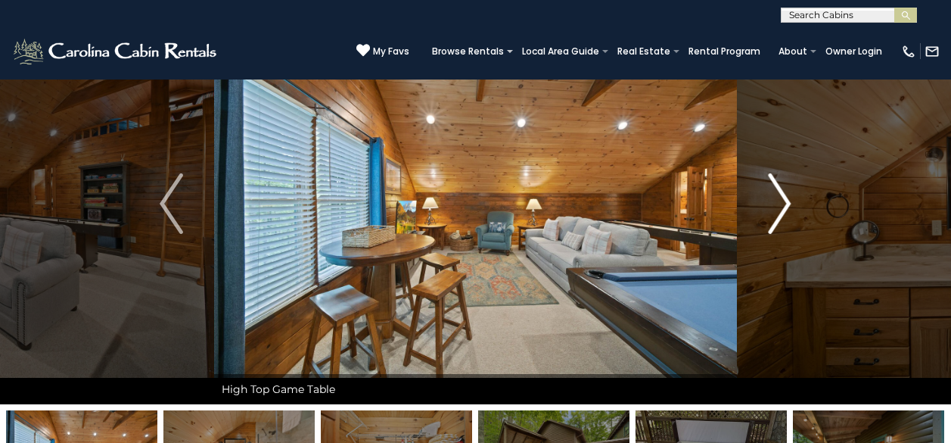
click at [806, 210] on button "Next" at bounding box center [779, 203] width 85 height 401
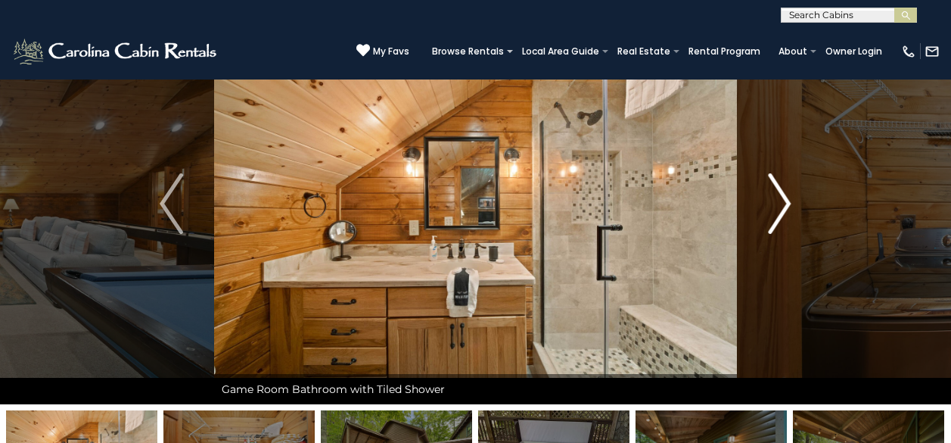
click at [806, 210] on button "Next" at bounding box center [779, 203] width 85 height 401
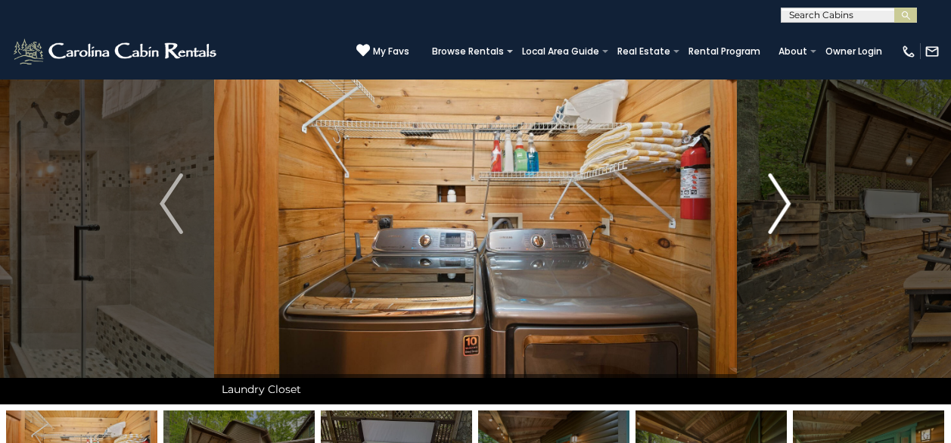
click at [806, 210] on button "Next" at bounding box center [779, 203] width 85 height 401
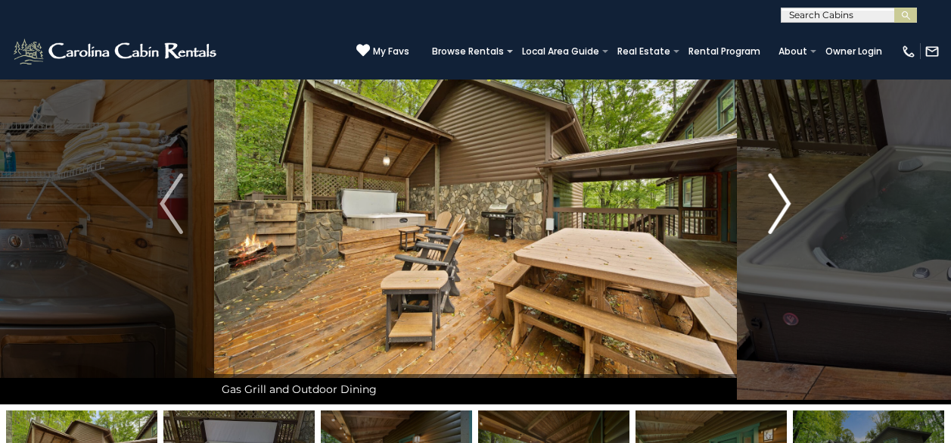
click at [806, 210] on button "Next" at bounding box center [779, 203] width 85 height 401
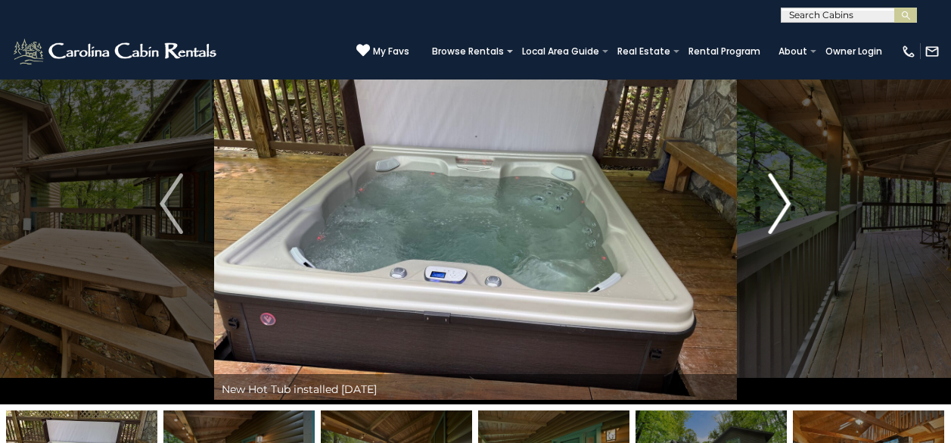
click at [806, 210] on button "Next" at bounding box center [779, 203] width 85 height 401
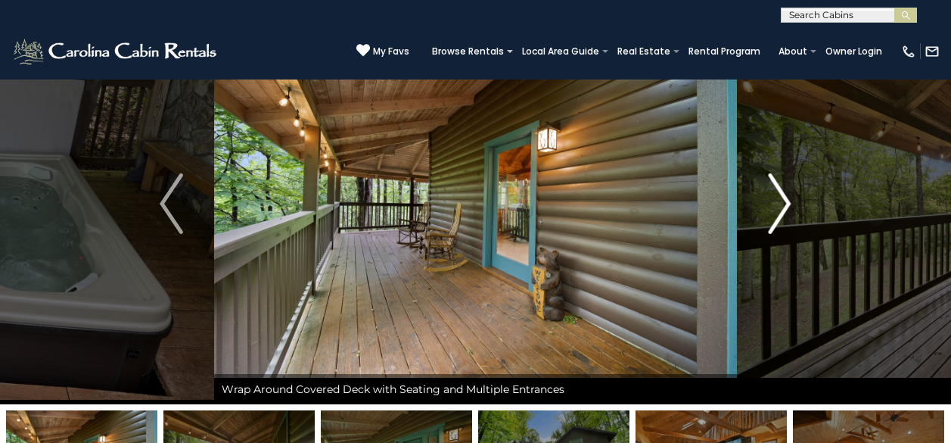
click at [775, 213] on img "Next" at bounding box center [779, 203] width 23 height 61
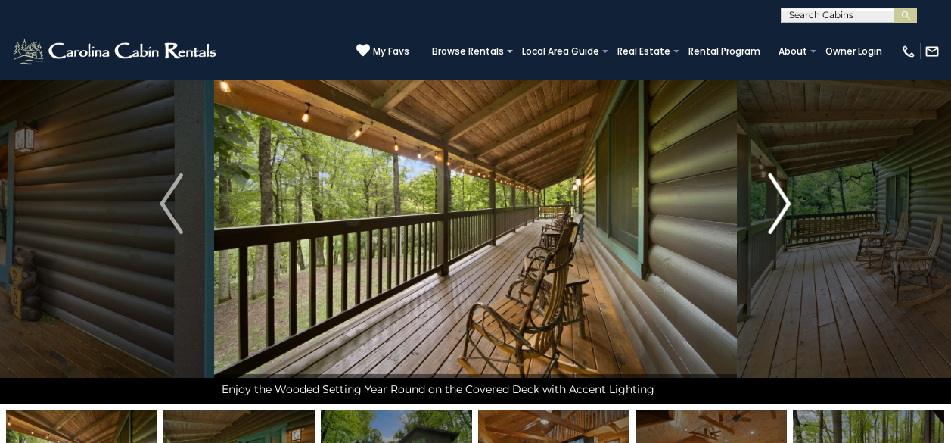
click at [775, 212] on img "Next" at bounding box center [779, 203] width 23 height 61
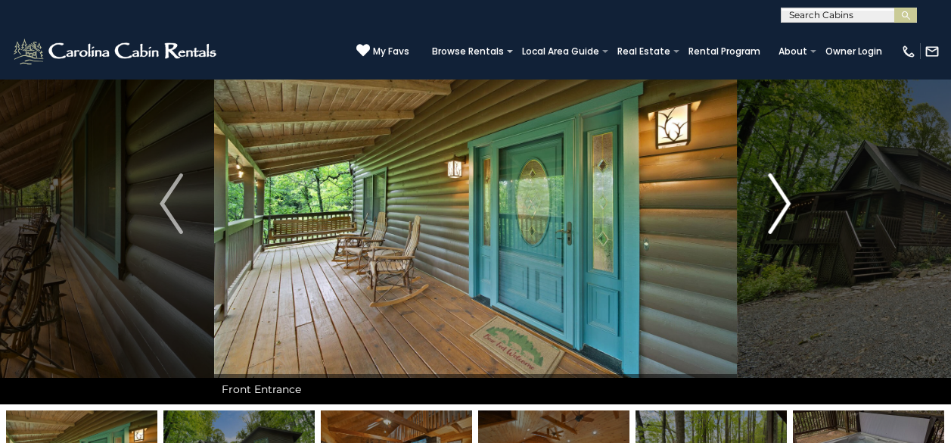
click at [775, 212] on img "Next" at bounding box center [779, 203] width 23 height 61
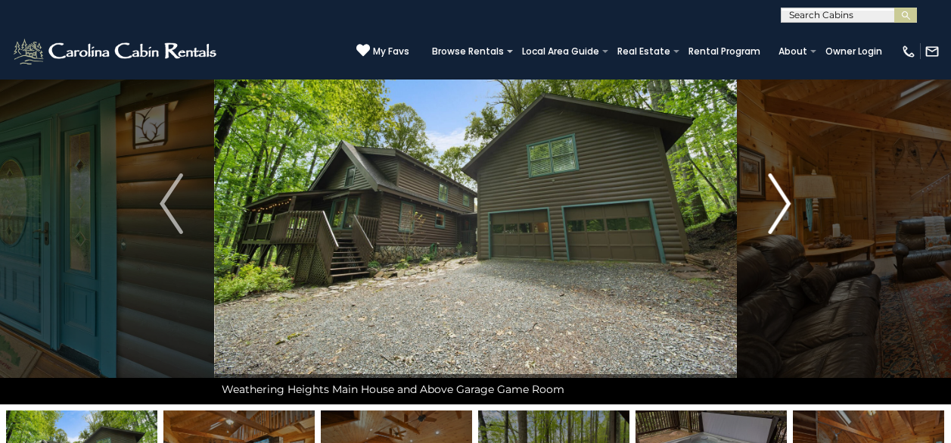
click at [778, 212] on img "Next" at bounding box center [779, 203] width 23 height 61
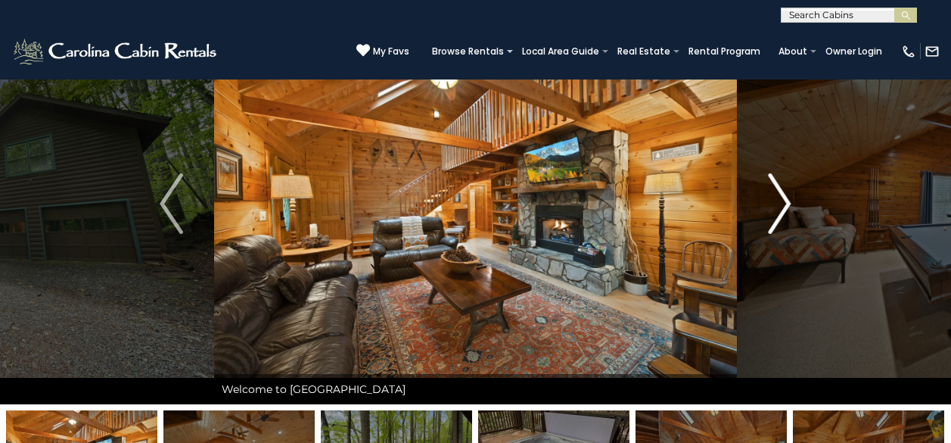
click at [793, 207] on button "Next" at bounding box center [779, 203] width 85 height 401
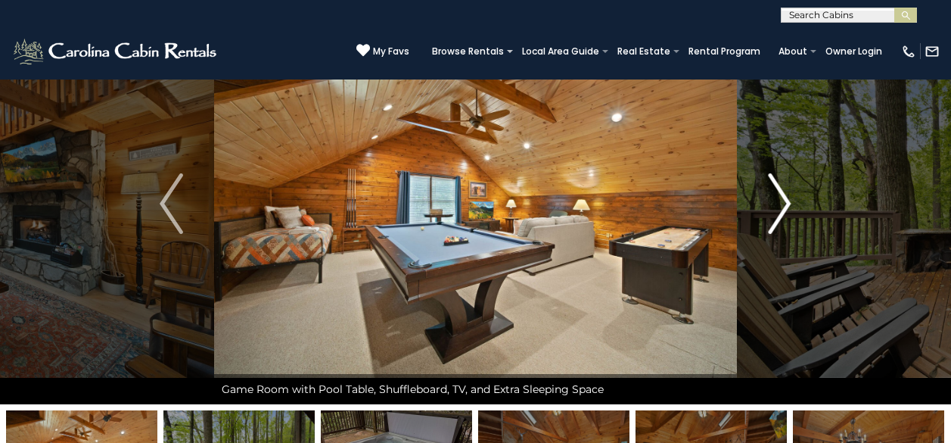
click at [793, 207] on button "Next" at bounding box center [779, 203] width 85 height 401
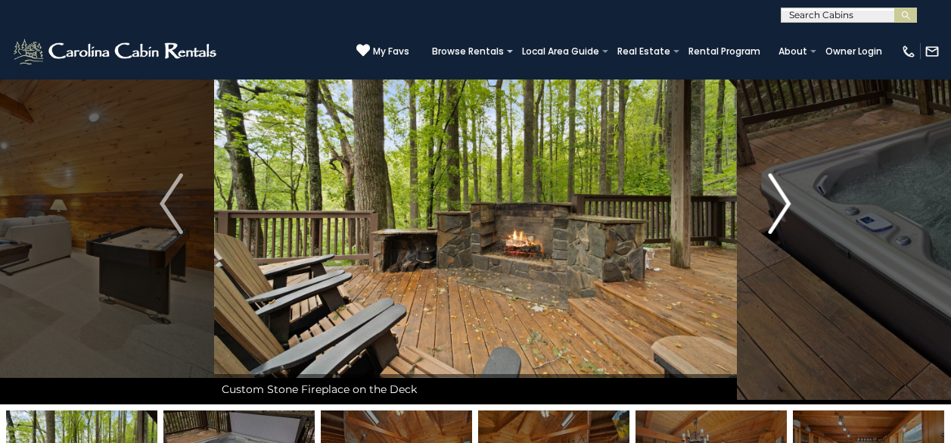
click at [793, 207] on button "Next" at bounding box center [779, 203] width 85 height 401
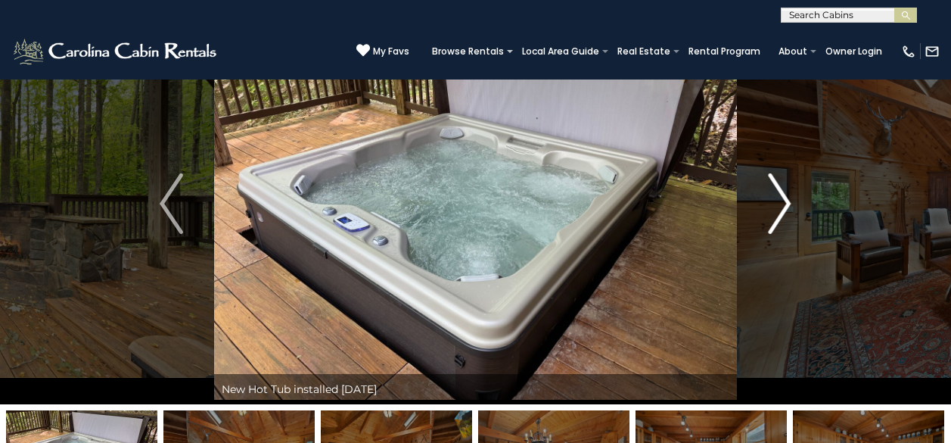
click at [793, 207] on button "Next" at bounding box center [779, 203] width 85 height 401
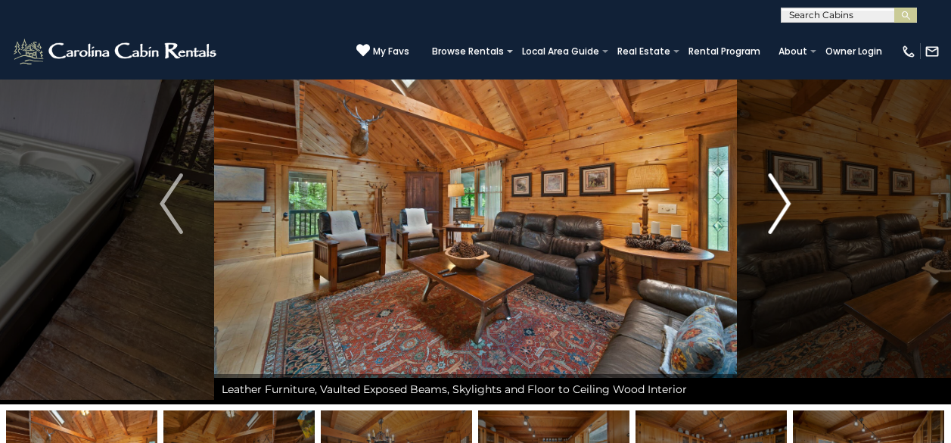
click at [793, 207] on button "Next" at bounding box center [779, 203] width 85 height 401
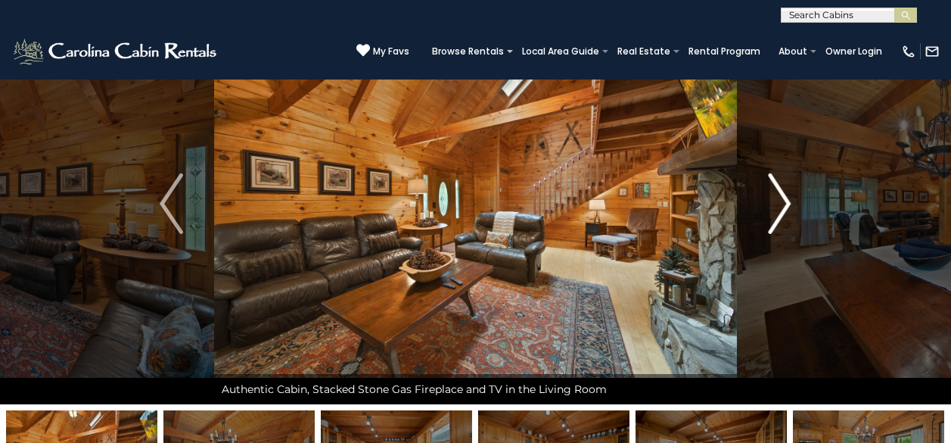
click at [793, 207] on button "Next" at bounding box center [779, 203] width 85 height 401
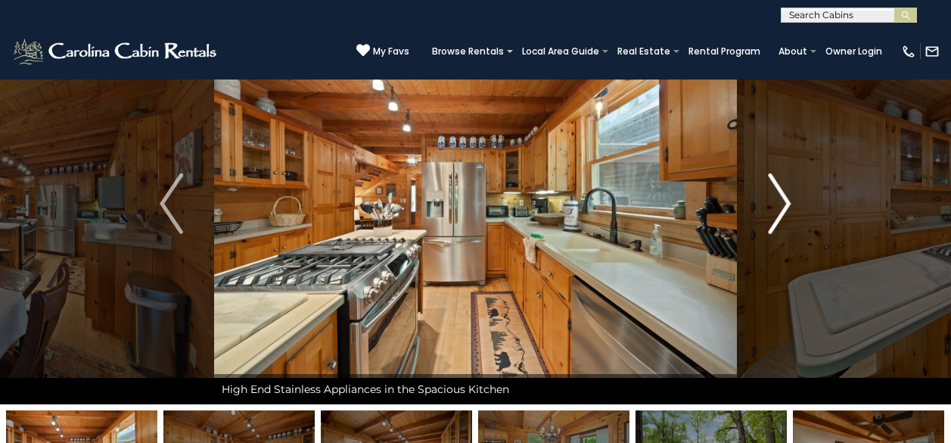
click at [793, 207] on button "Next" at bounding box center [779, 203] width 85 height 401
